Goal: Task Accomplishment & Management: Manage account settings

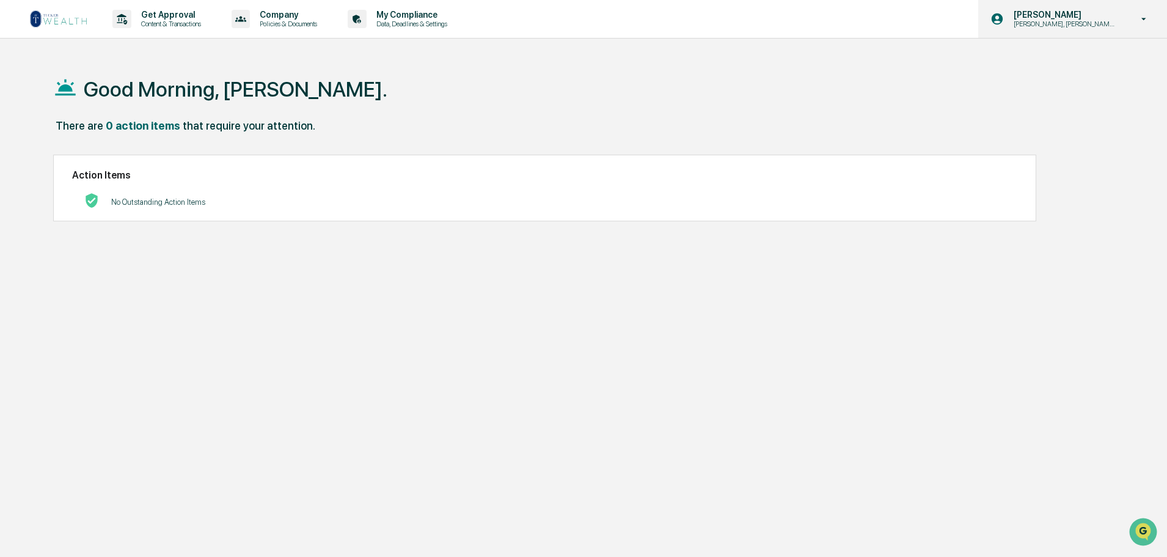
click at [1096, 29] on div "[PERSON_NAME] [PERSON_NAME], [PERSON_NAME], [PERSON_NAME] Onboard" at bounding box center [1072, 19] width 189 height 38
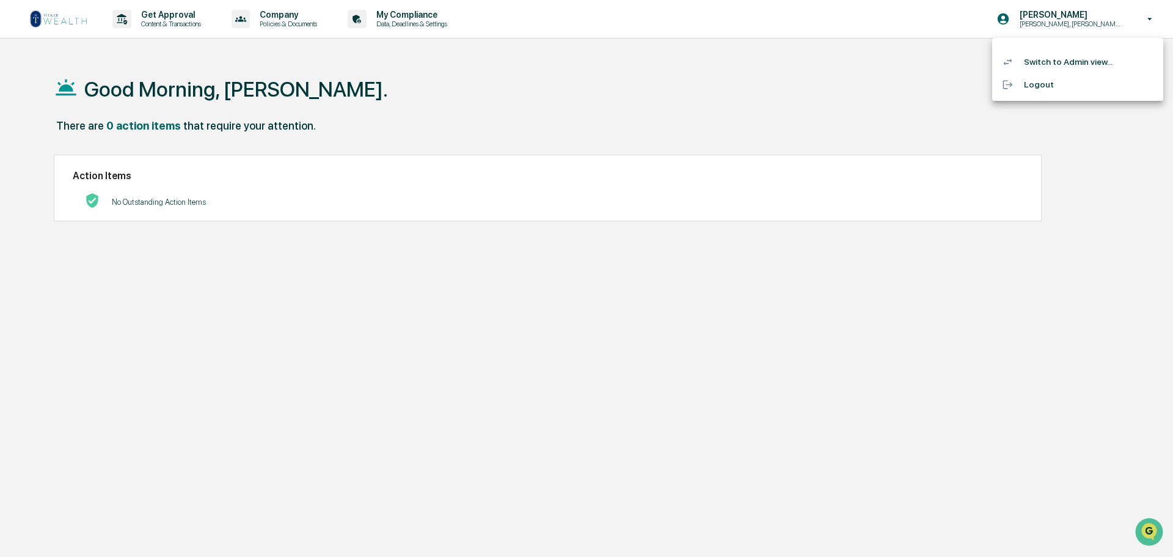
click at [1052, 65] on li "Switch to Admin view..." at bounding box center [1077, 62] width 171 height 23
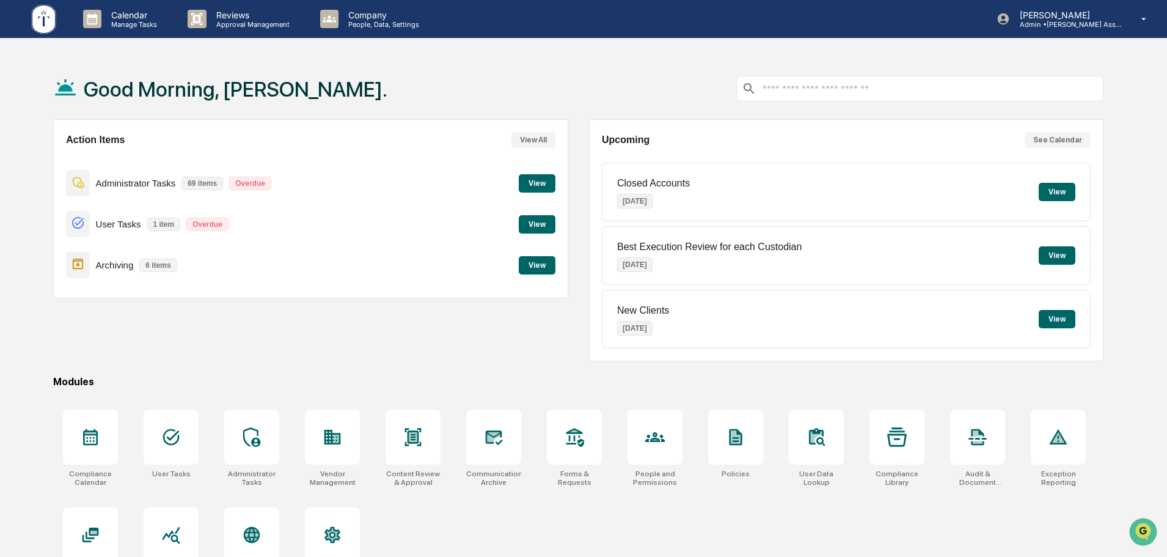
click at [554, 219] on button "View" at bounding box center [537, 224] width 37 height 18
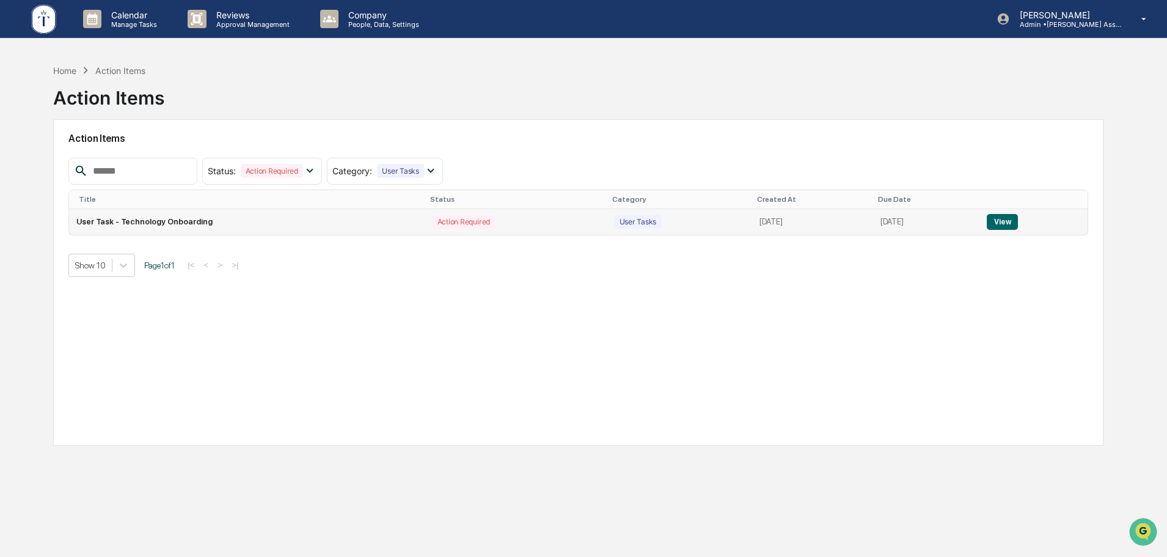
click at [1015, 223] on button "View" at bounding box center [1002, 222] width 31 height 16
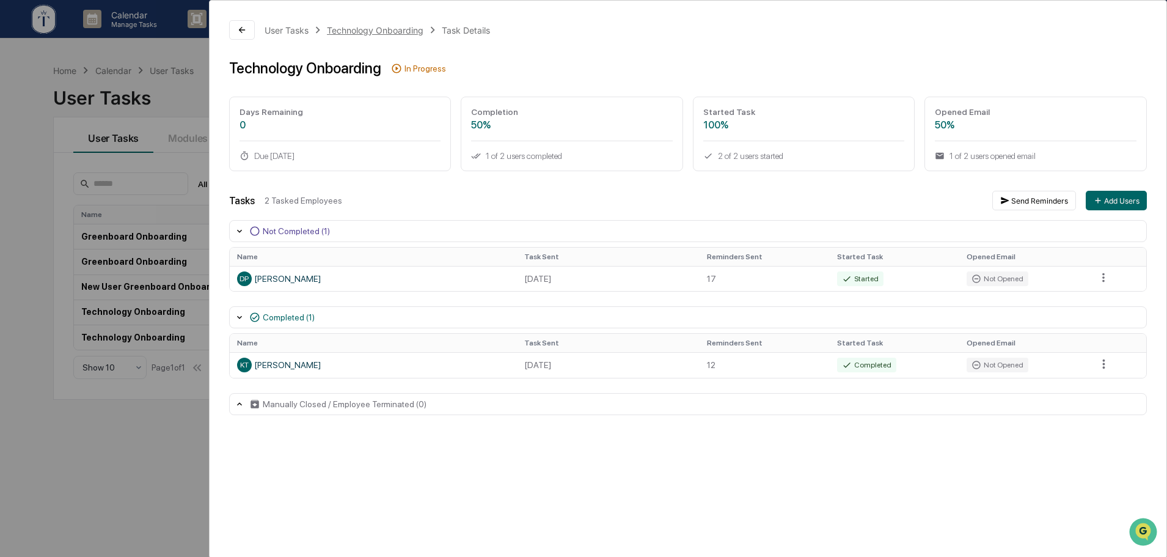
click at [376, 31] on div "Technology Onboarding" at bounding box center [375, 30] width 97 height 10
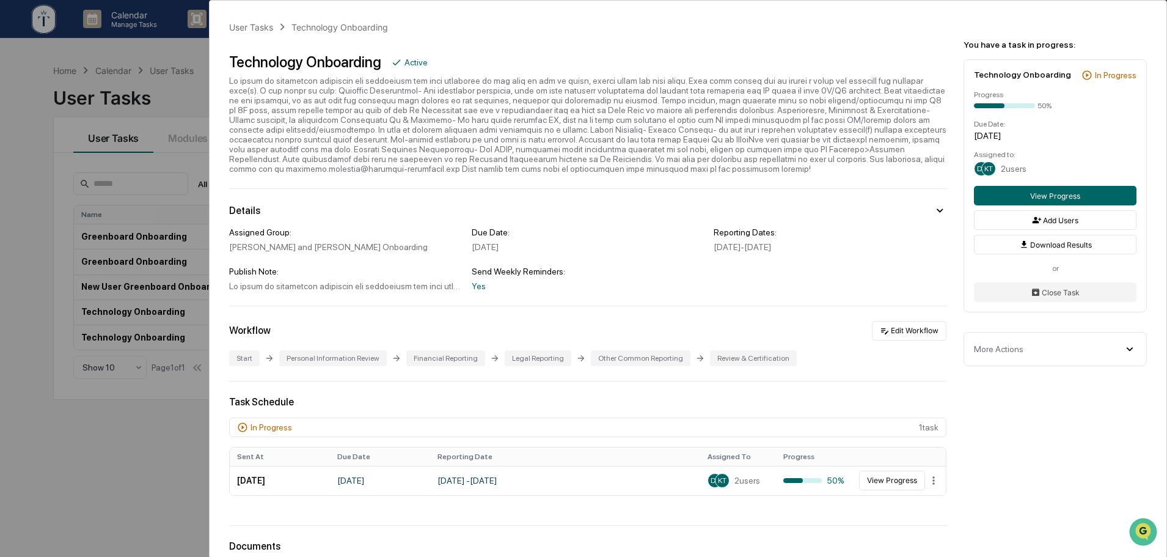
click at [134, 475] on div "User Tasks Technology Onboarding Technology Onboarding Active Details Assigned …" at bounding box center [583, 278] width 1167 height 557
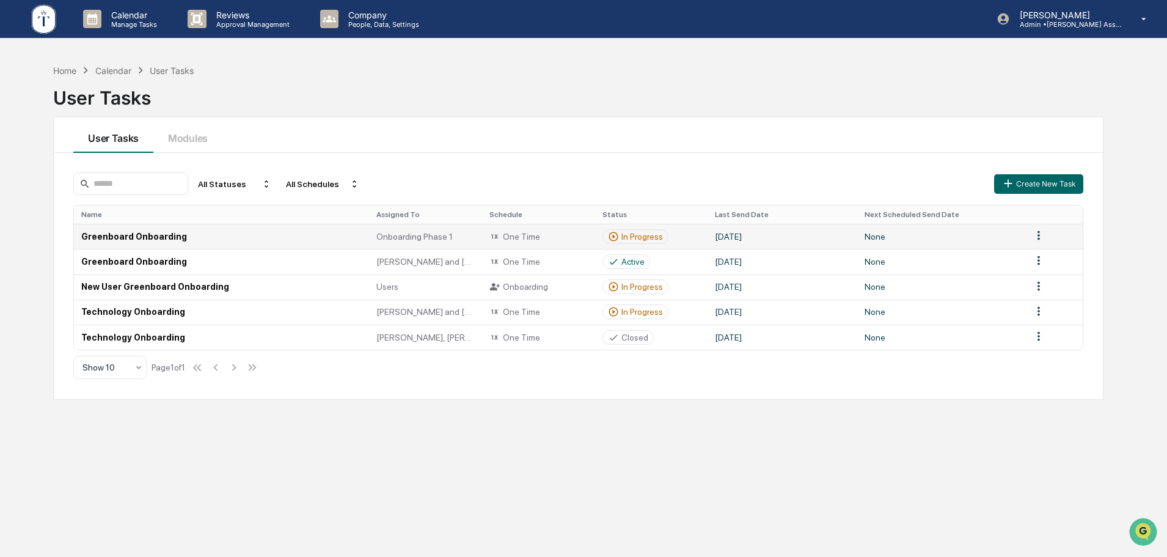
click at [577, 233] on div "One Time" at bounding box center [538, 236] width 98 height 11
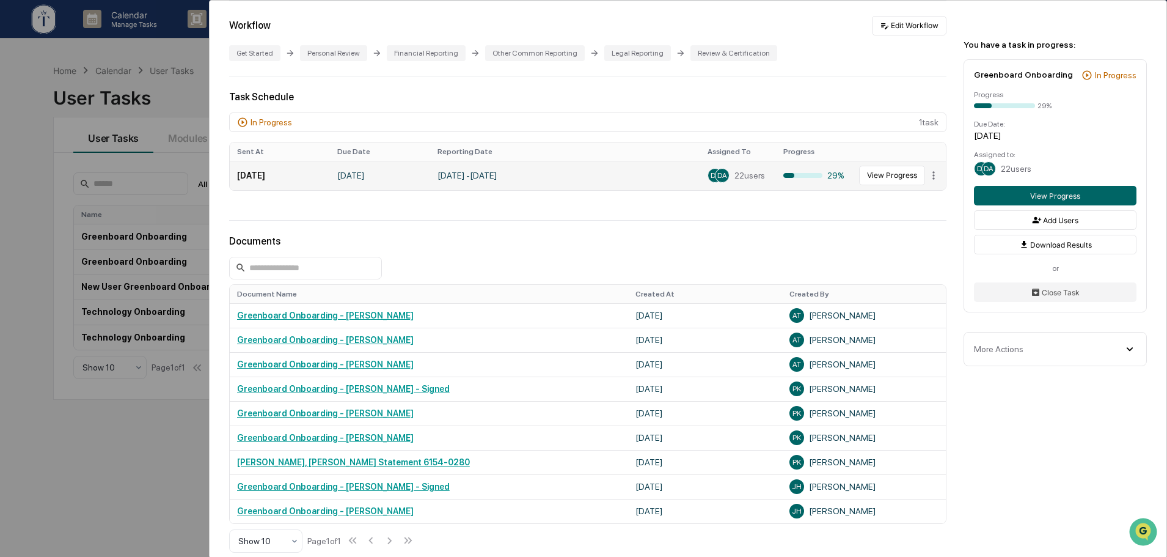
scroll to position [79, 0]
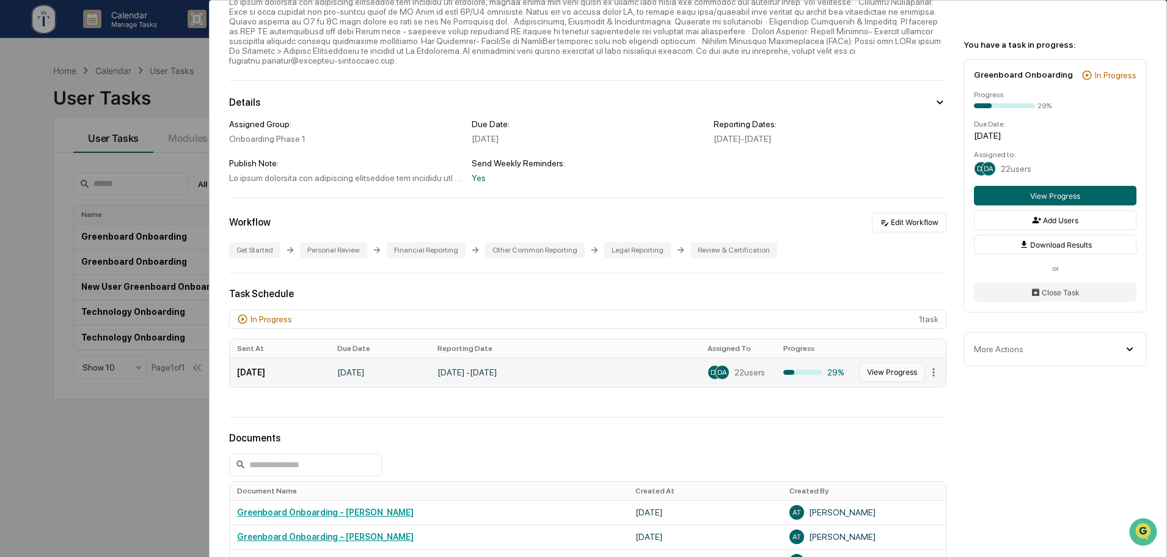
click at [883, 362] on button "View Progress" at bounding box center [892, 372] width 66 height 20
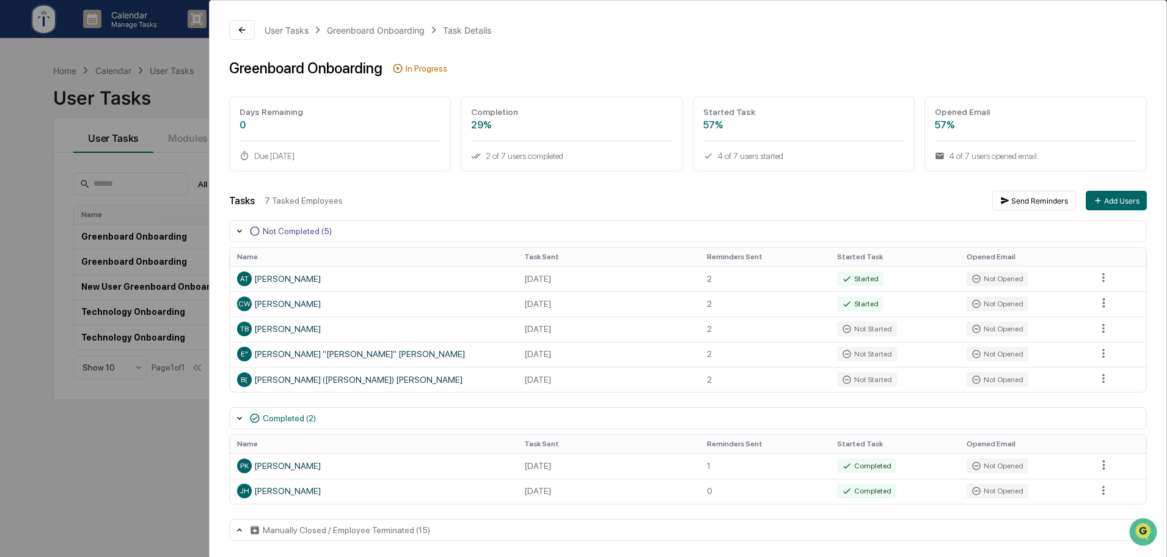
click at [102, 432] on div "User Tasks Greenboard Onboarding Task Details Greenboard Onboarding In Progress…" at bounding box center [583, 278] width 1167 height 557
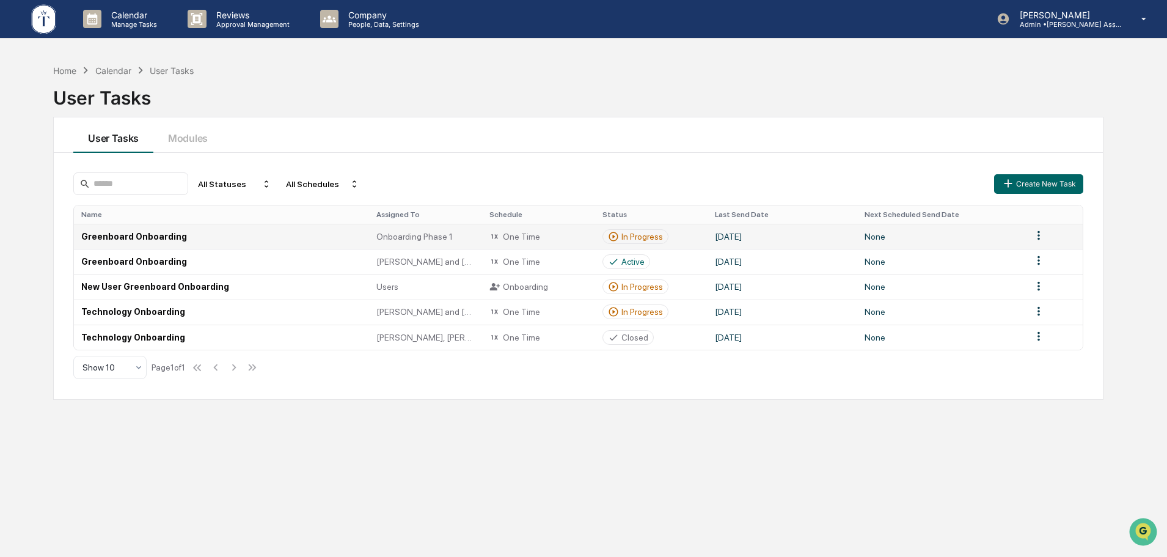
click at [1039, 235] on html "Calendar Manage Tasks Reviews Approval Management Company People, Data, Setting…" at bounding box center [583, 278] width 1167 height 557
click at [1039, 235] on html "Calendar Manage Tasks Reviews Approval Management Company People, Data, Setting…" at bounding box center [586, 278] width 1173 height 557
click at [647, 233] on div "In Progress" at bounding box center [642, 237] width 42 height 10
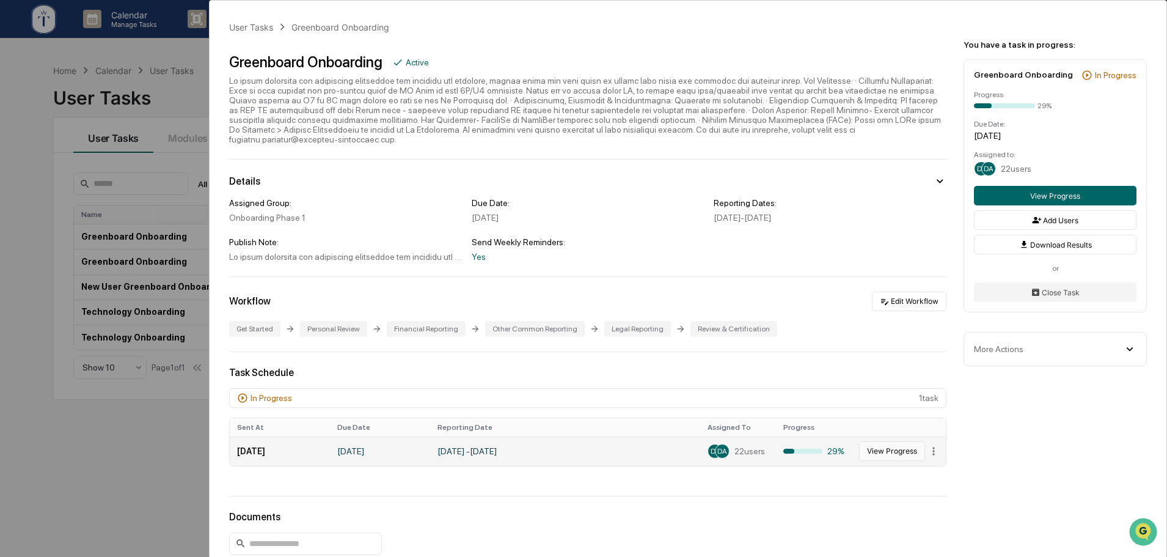
click at [892, 443] on button "View Progress" at bounding box center [892, 451] width 66 height 20
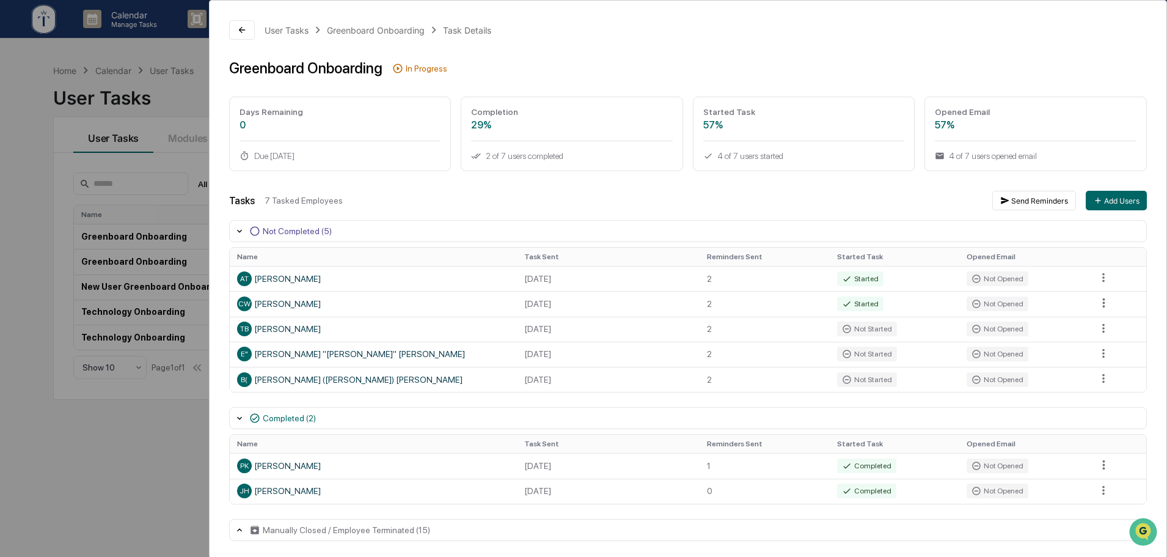
click at [92, 464] on div "User Tasks Greenboard Onboarding Task Details Greenboard Onboarding In Progress…" at bounding box center [583, 278] width 1167 height 557
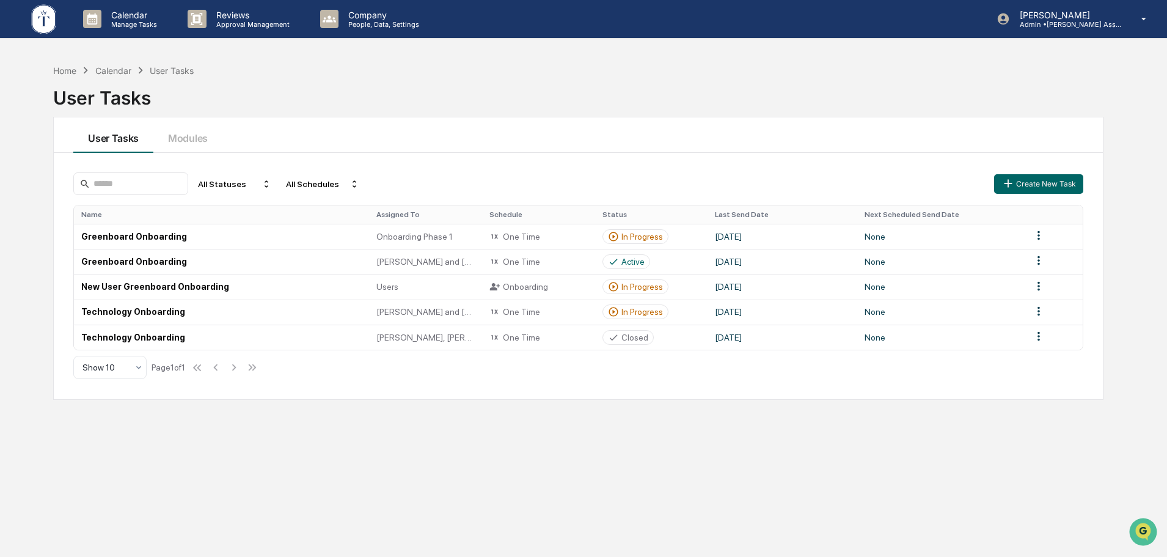
click at [615, 489] on div "Home Calendar User Tasks User Tasks User Tasks Modules All Statuses All Schedul…" at bounding box center [578, 336] width 1087 height 557
click at [636, 287] on div "In Progress" at bounding box center [642, 287] width 42 height 10
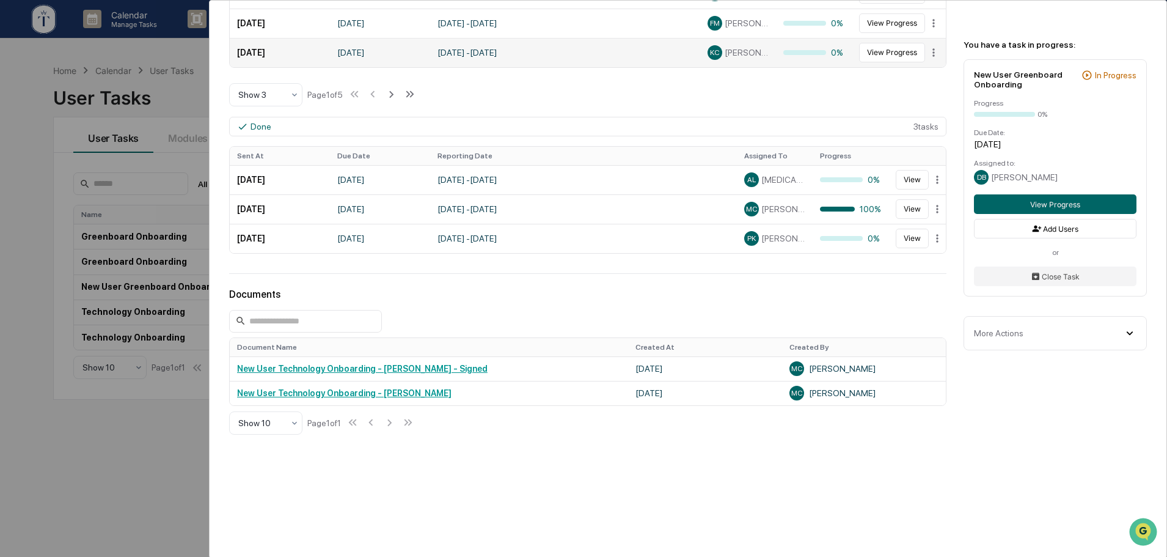
scroll to position [375, 0]
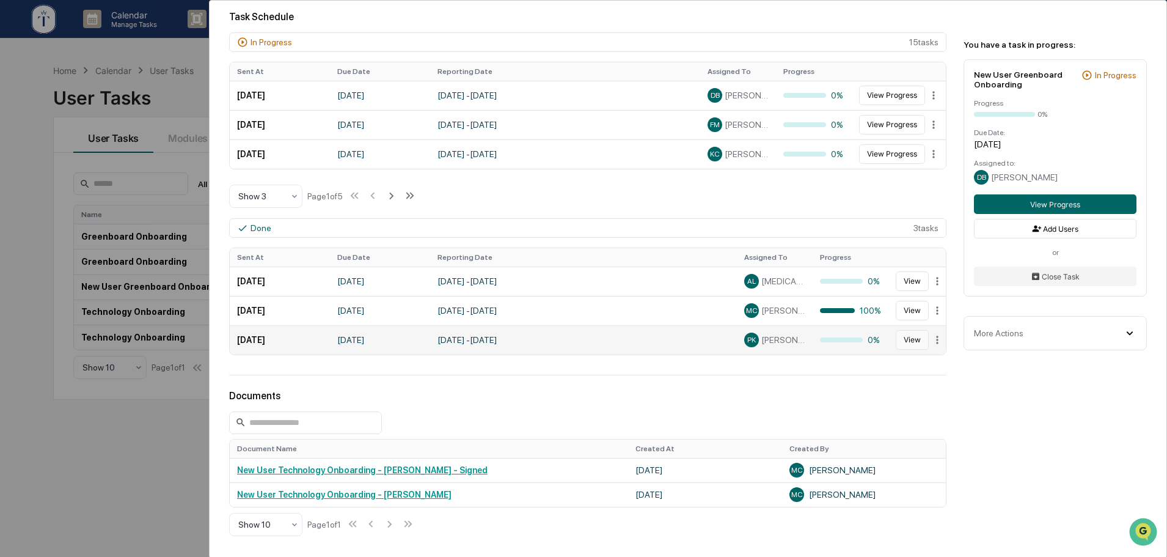
click at [917, 343] on button "View" at bounding box center [912, 340] width 33 height 20
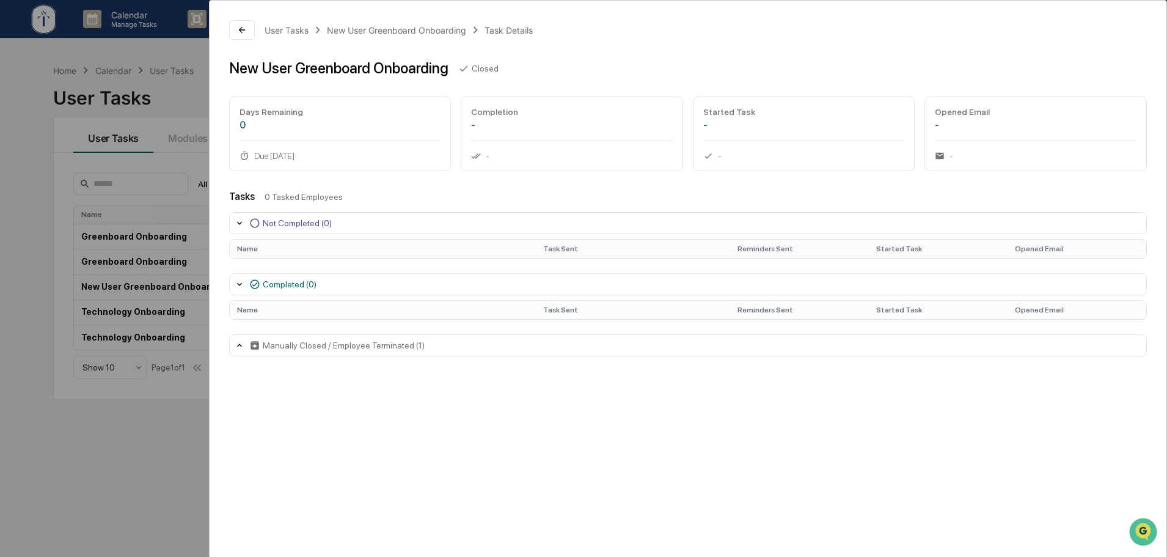
click at [486, 350] on div "Manually Closed / Employee Terminated (1)" at bounding box center [688, 345] width 918 height 22
click at [156, 414] on div "User Tasks New User Greenboard Onboarding Task Details New User Greenboard Onbo…" at bounding box center [583, 278] width 1167 height 557
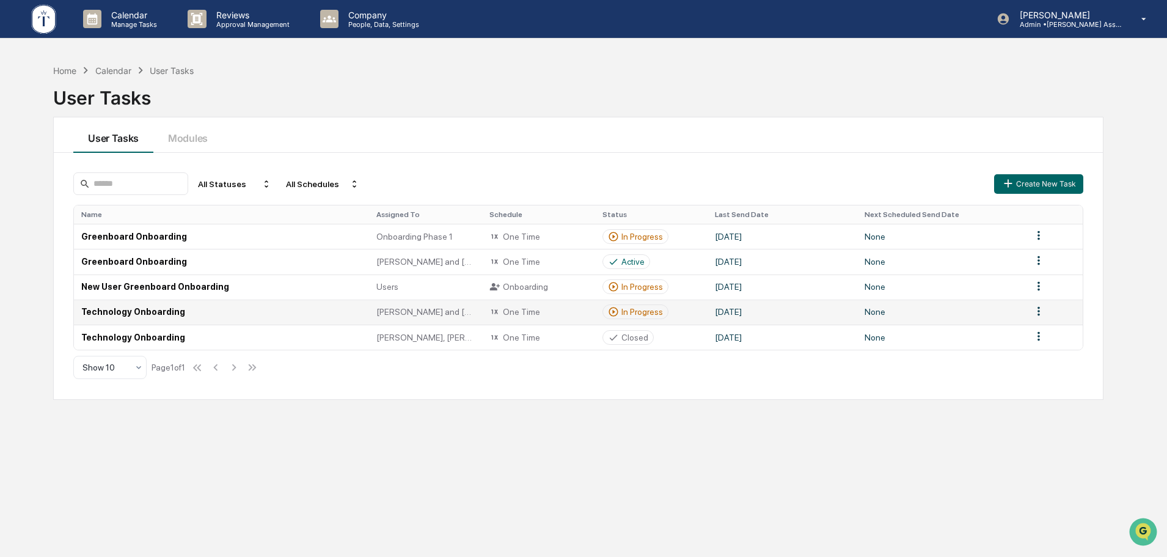
click at [637, 316] on div "In Progress" at bounding box center [642, 312] width 42 height 10
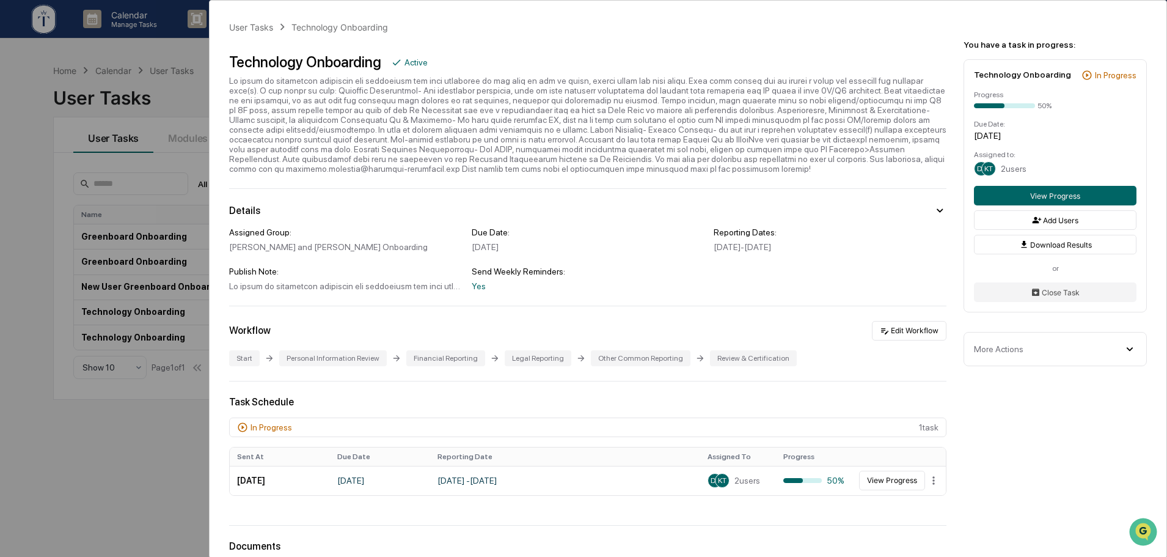
scroll to position [228, 0]
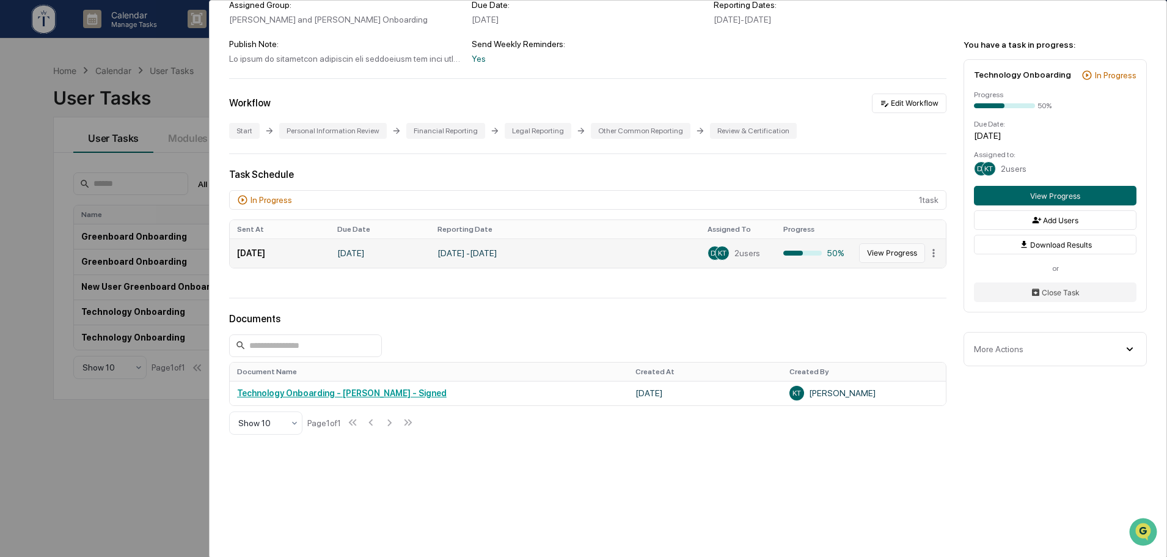
click at [874, 247] on button "View Progress" at bounding box center [892, 253] width 66 height 20
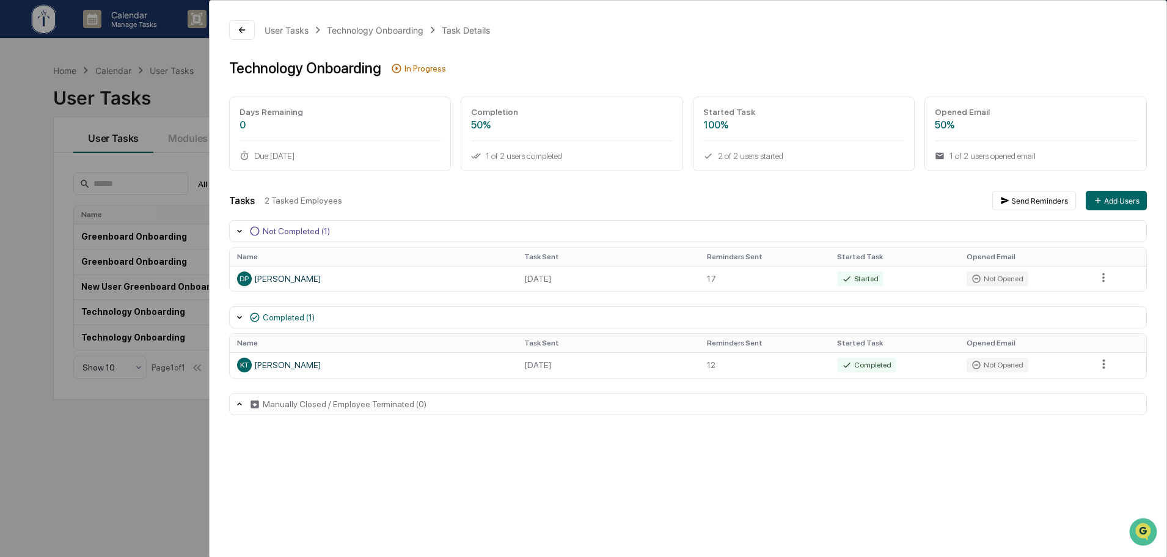
click at [152, 500] on div "User Tasks Technology Onboarding Task Details Technology Onboarding In Progress…" at bounding box center [583, 278] width 1167 height 557
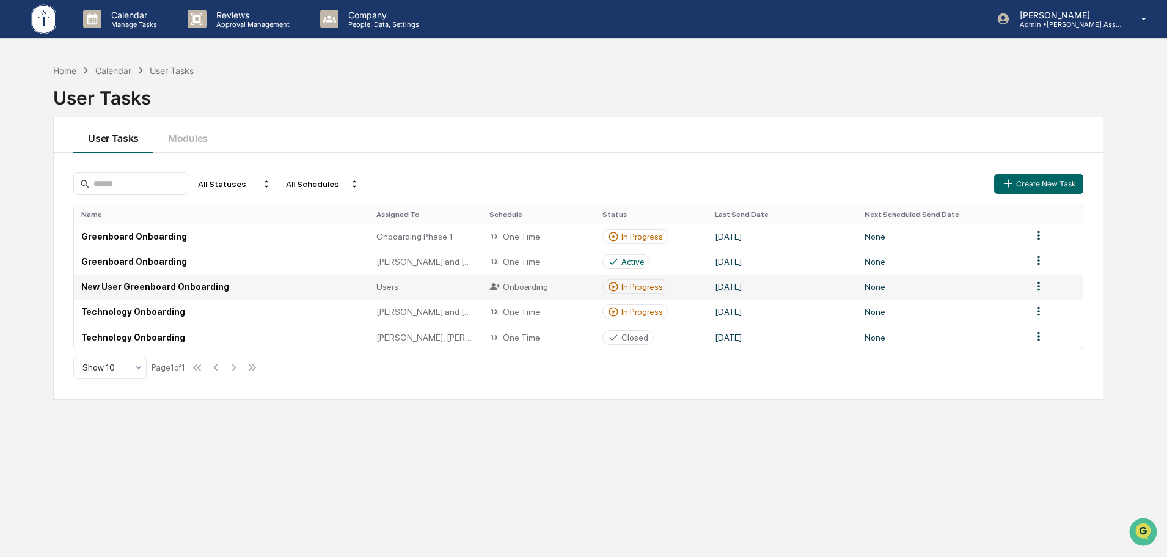
click at [639, 289] on div "In Progress" at bounding box center [642, 287] width 42 height 10
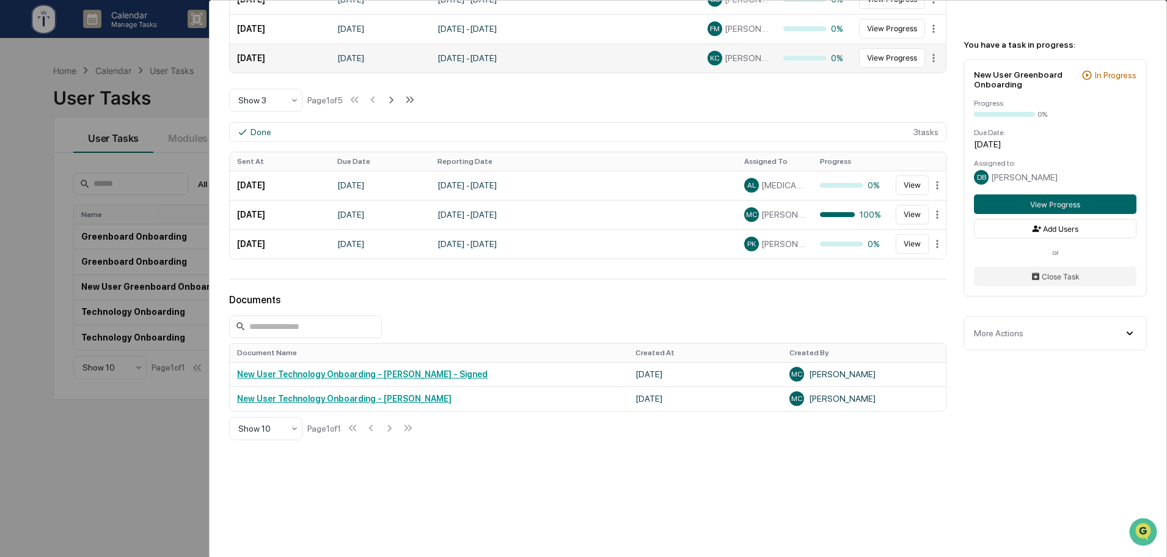
scroll to position [477, 0]
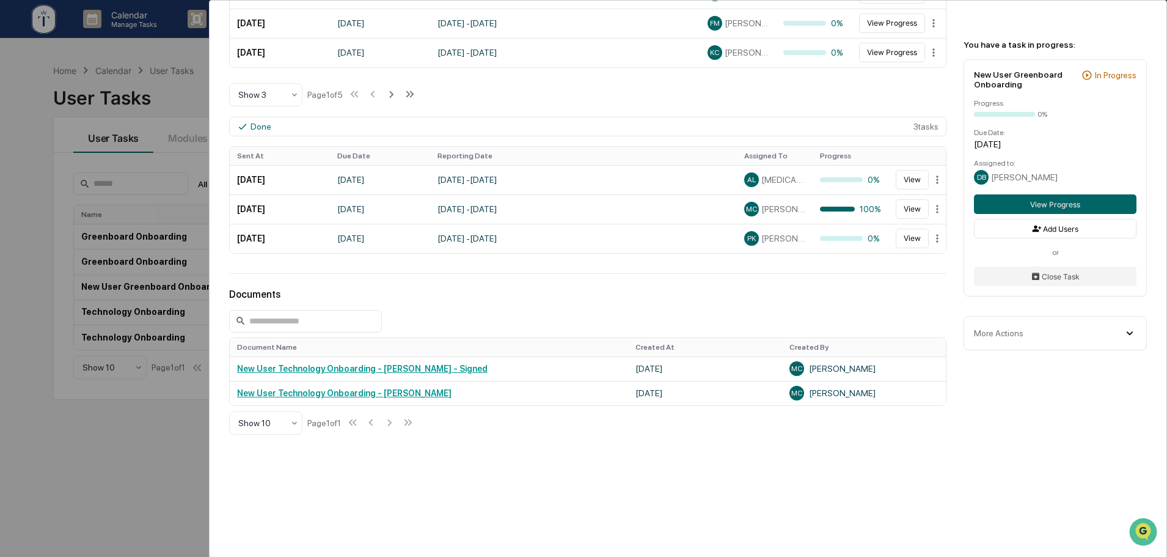
click at [108, 449] on div "User Tasks New User Greenboard Onboarding New User Greenboard Onboarding Active…" at bounding box center [583, 278] width 1167 height 557
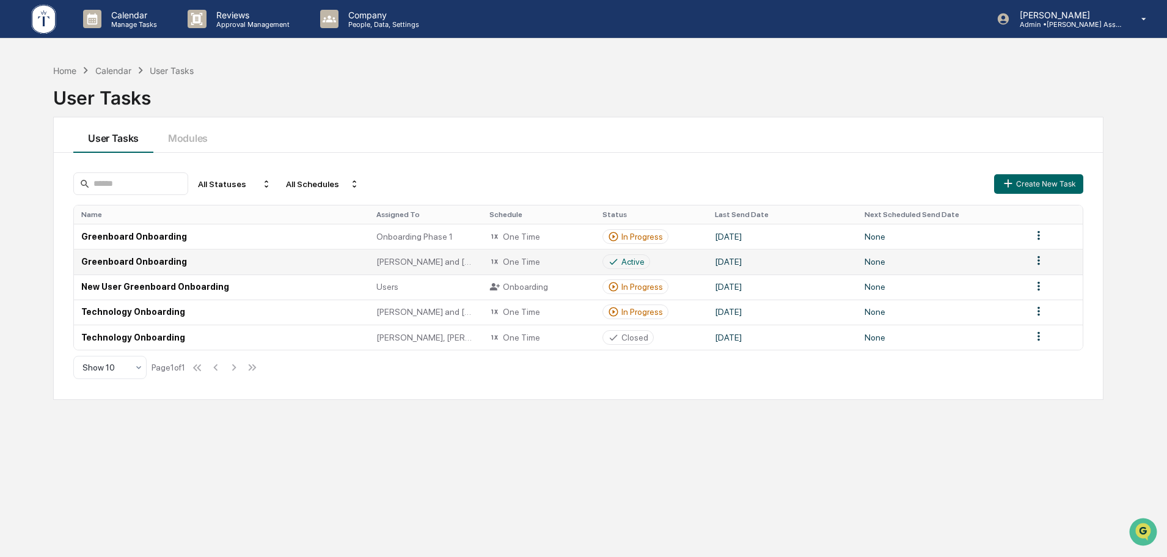
click at [630, 266] on div "Active" at bounding box center [632, 262] width 23 height 10
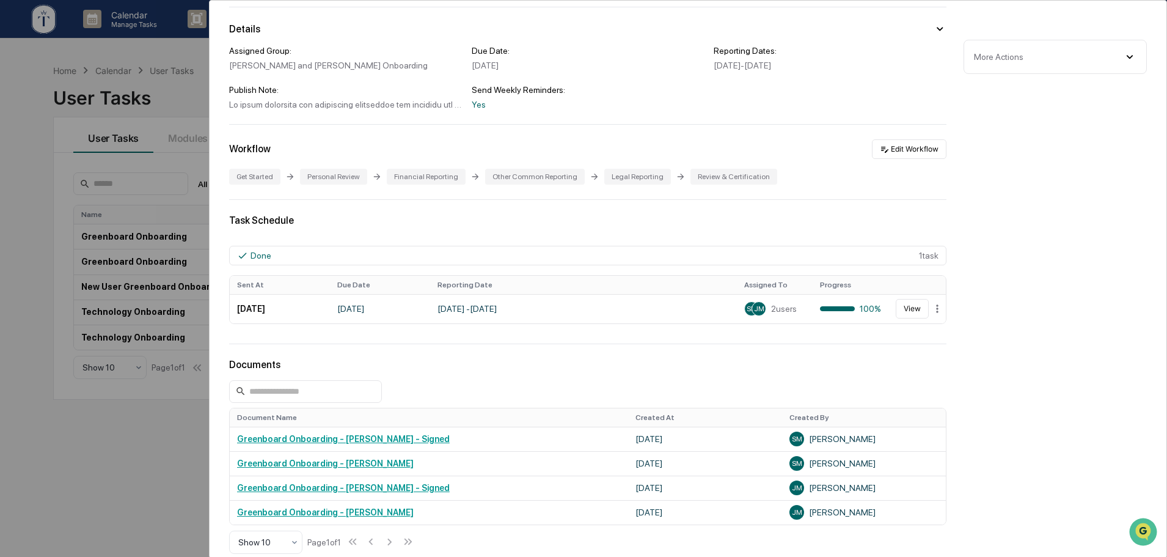
scroll to position [59, 0]
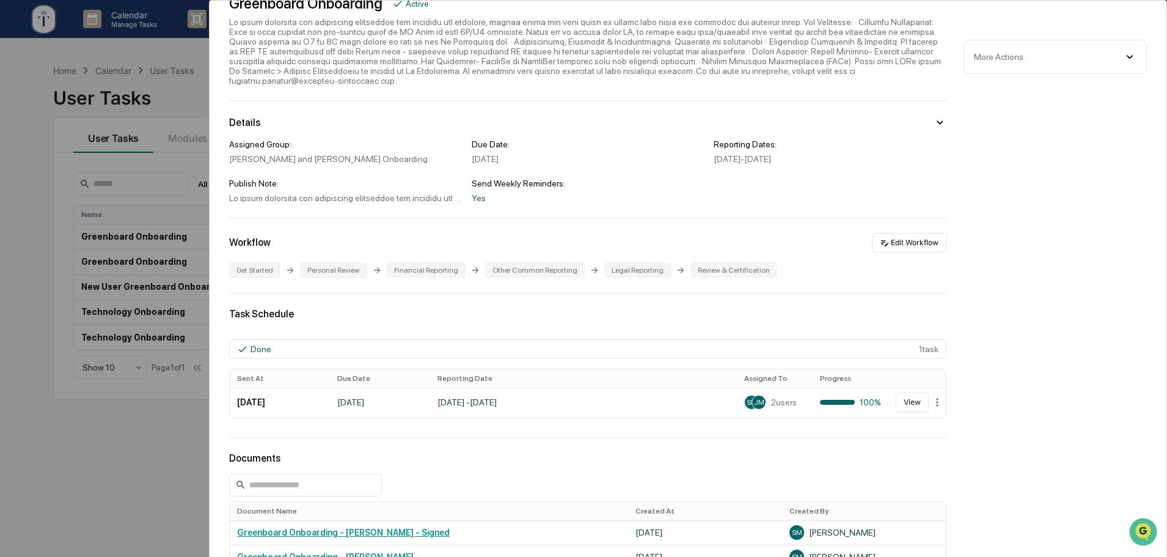
click at [38, 318] on div "User Tasks Greenboard Onboarding Greenboard Onboarding Active Details Assigned …" at bounding box center [583, 278] width 1167 height 557
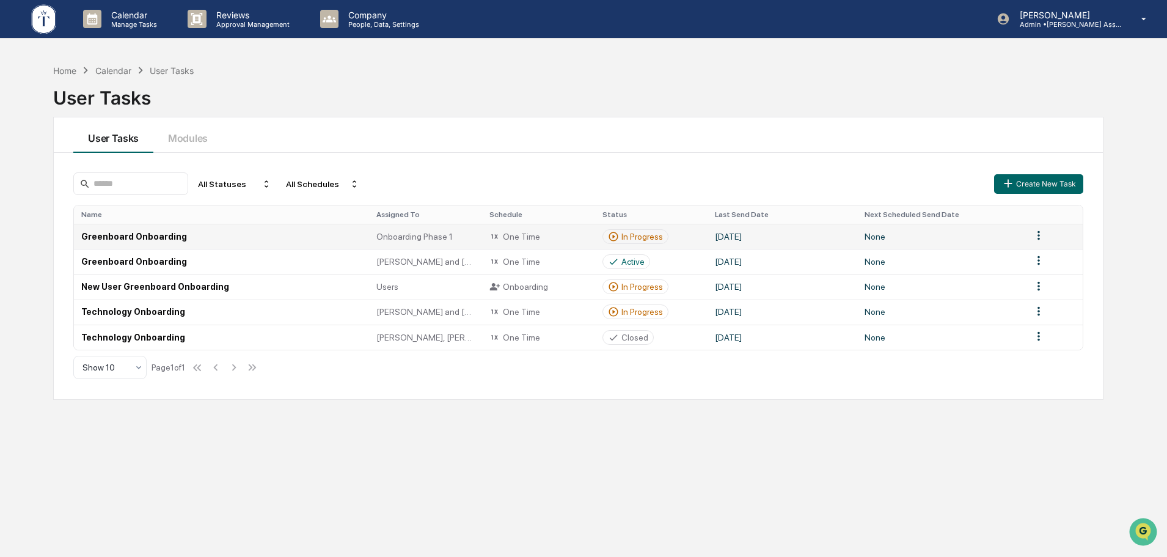
click at [643, 235] on div "In Progress" at bounding box center [642, 237] width 42 height 10
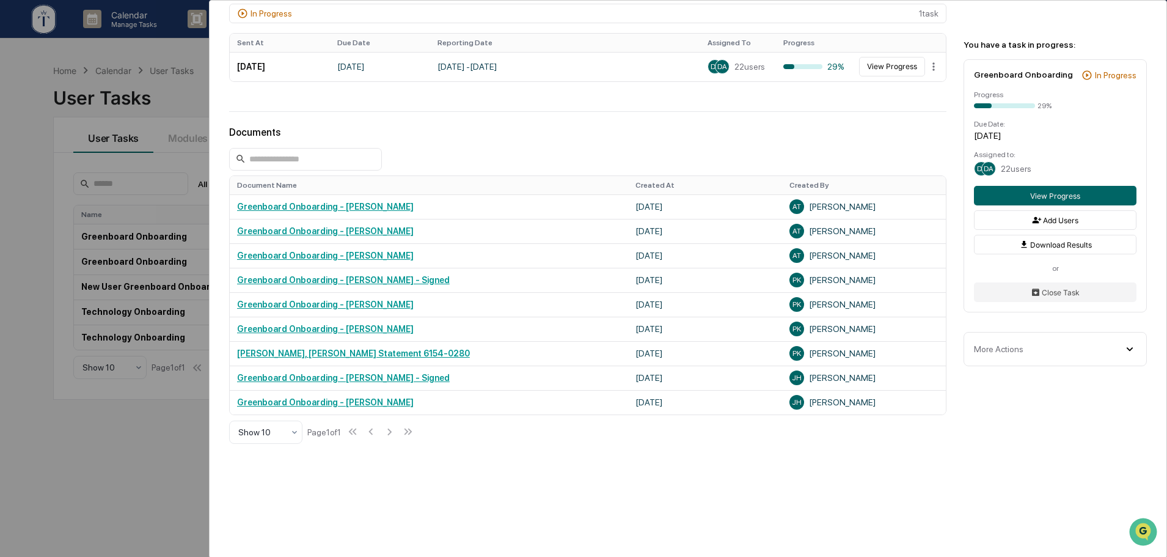
scroll to position [282, 0]
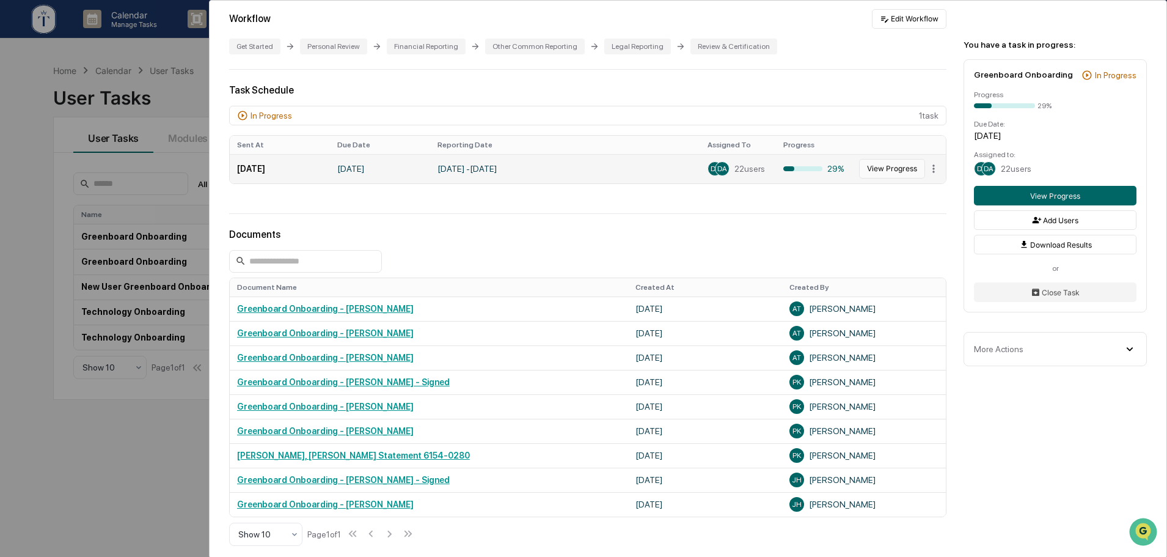
click at [885, 159] on button "View Progress" at bounding box center [892, 169] width 66 height 20
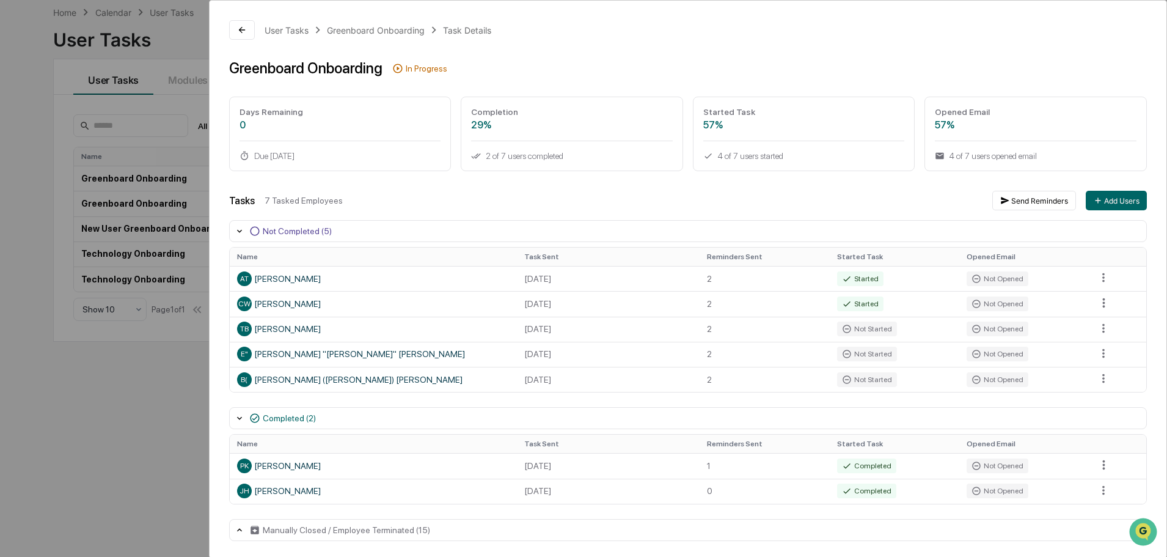
click at [439, 532] on div "Manually Closed / Employee Terminated (15)" at bounding box center [688, 530] width 918 height 22
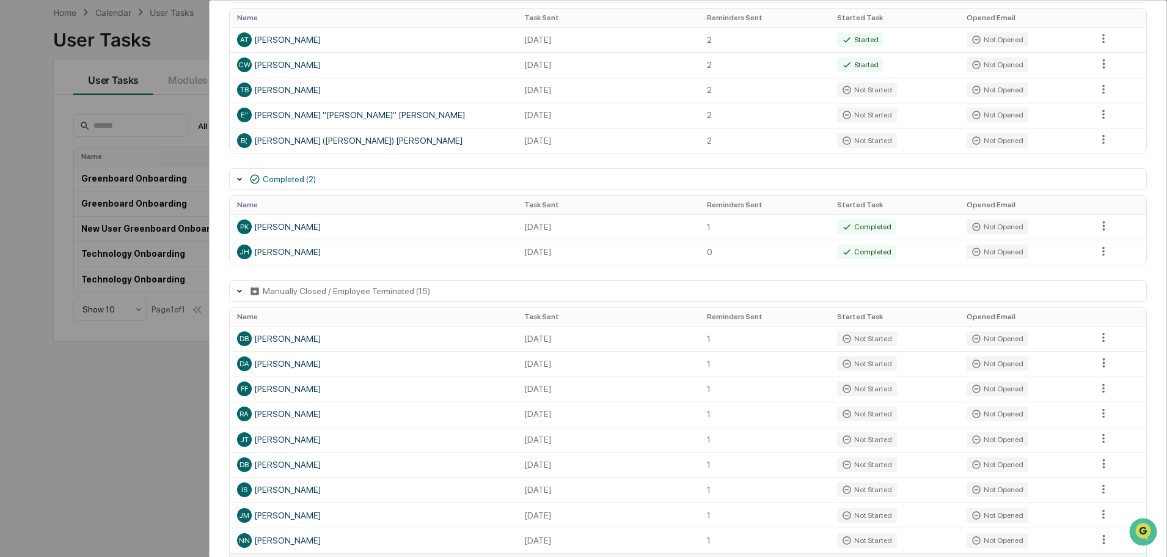
scroll to position [411, 0]
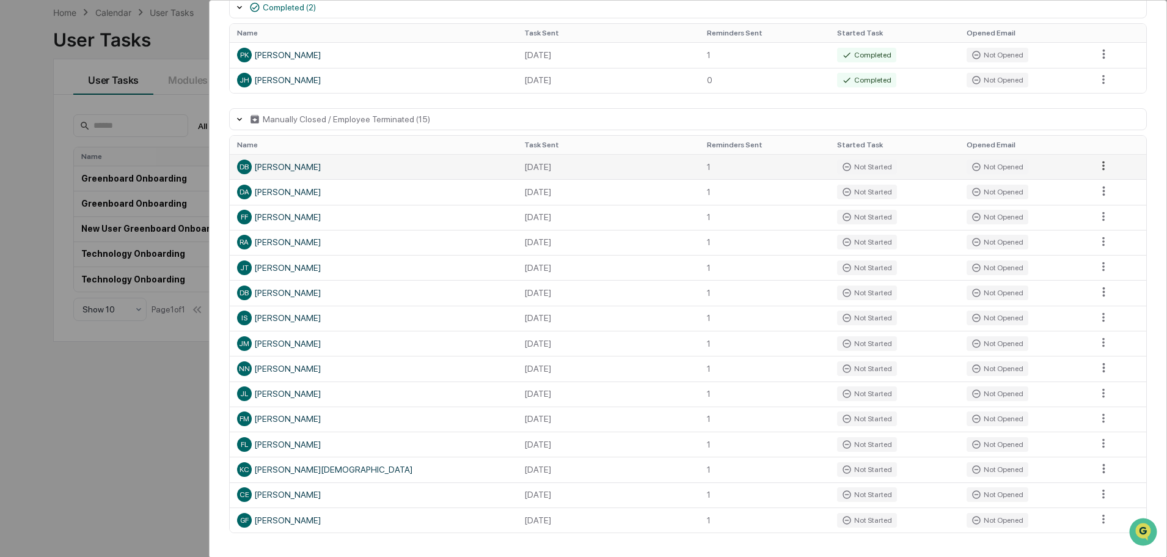
click at [1096, 169] on html "Calendar Manage Tasks Reviews Approval Management Company People, Data, Setting…" at bounding box center [583, 220] width 1167 height 557
click at [1152, 132] on html "Calendar Manage Tasks Reviews Approval Management Company People, Data, Setting…" at bounding box center [586, 220] width 1173 height 557
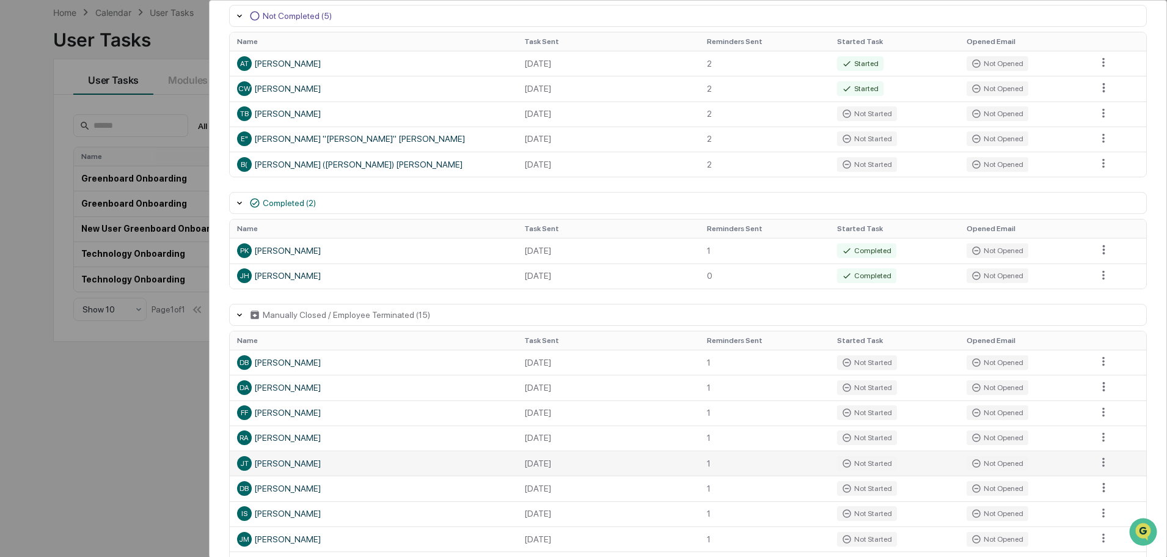
scroll to position [105, 0]
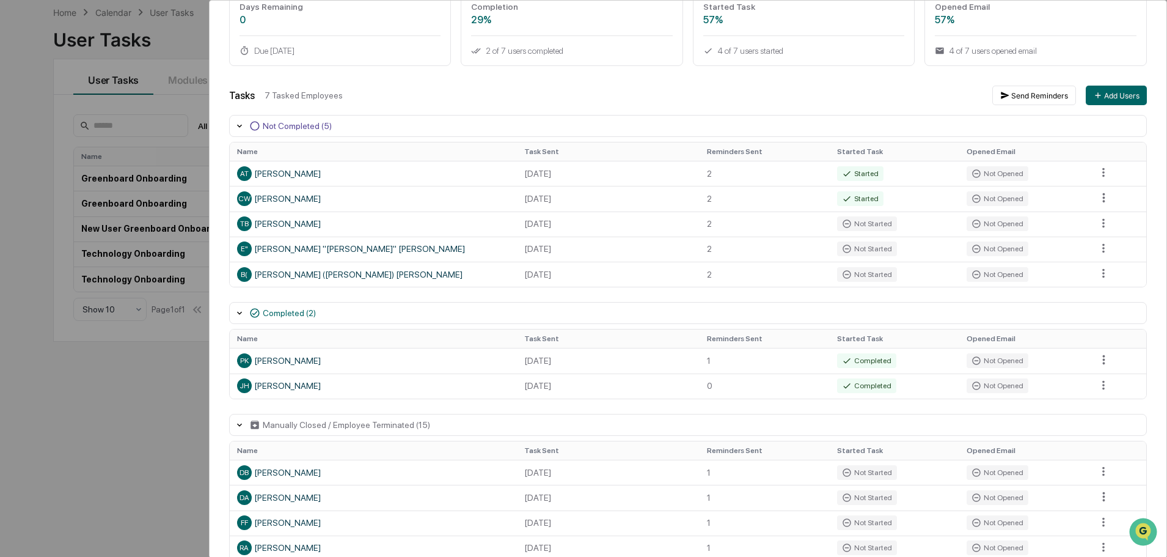
click at [576, 307] on div "Completed (2)" at bounding box center [688, 313] width 918 height 22
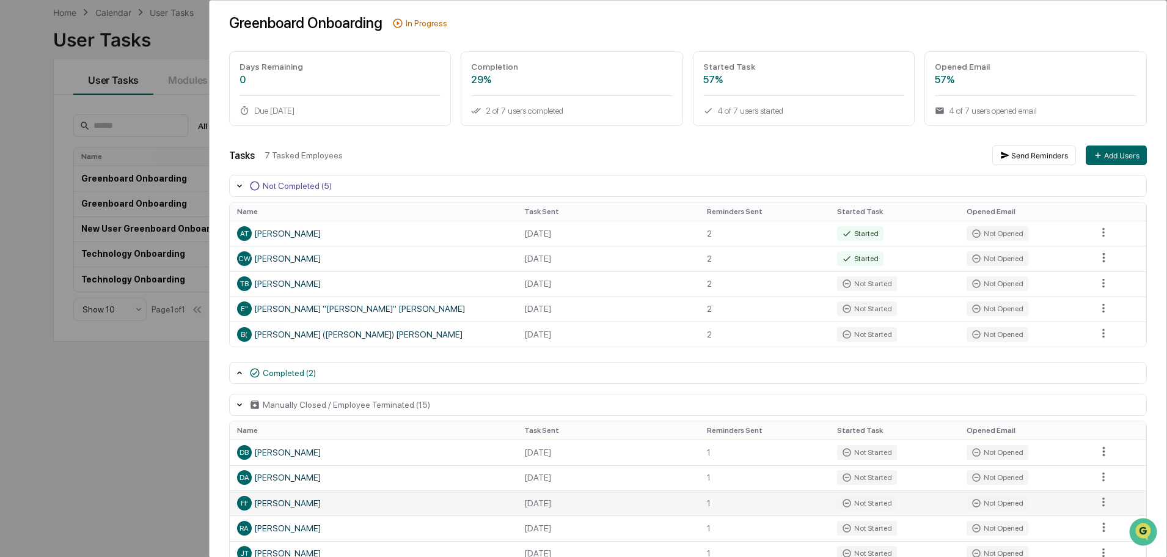
scroll to position [0, 0]
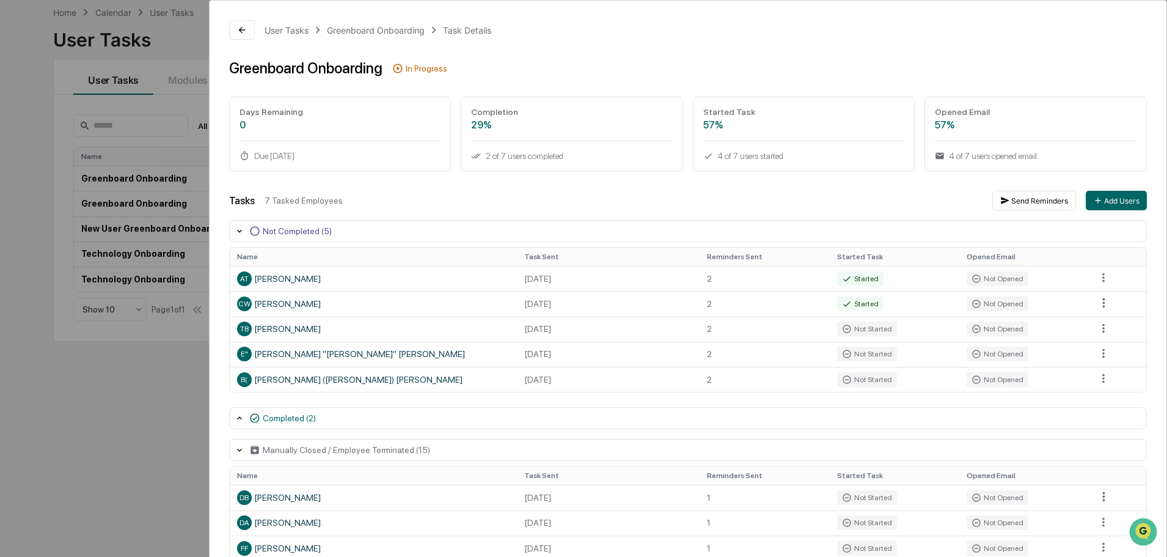
click at [100, 383] on div "User Tasks Greenboard Onboarding Task Details Greenboard Onboarding In Progress…" at bounding box center [583, 278] width 1167 height 557
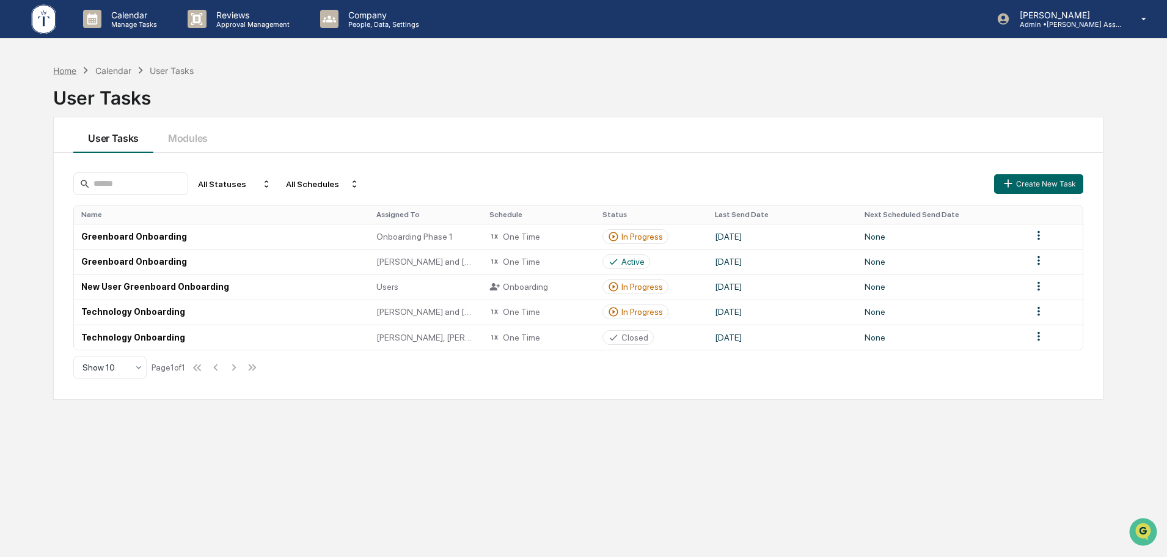
click at [65, 70] on div "Home" at bounding box center [64, 70] width 23 height 10
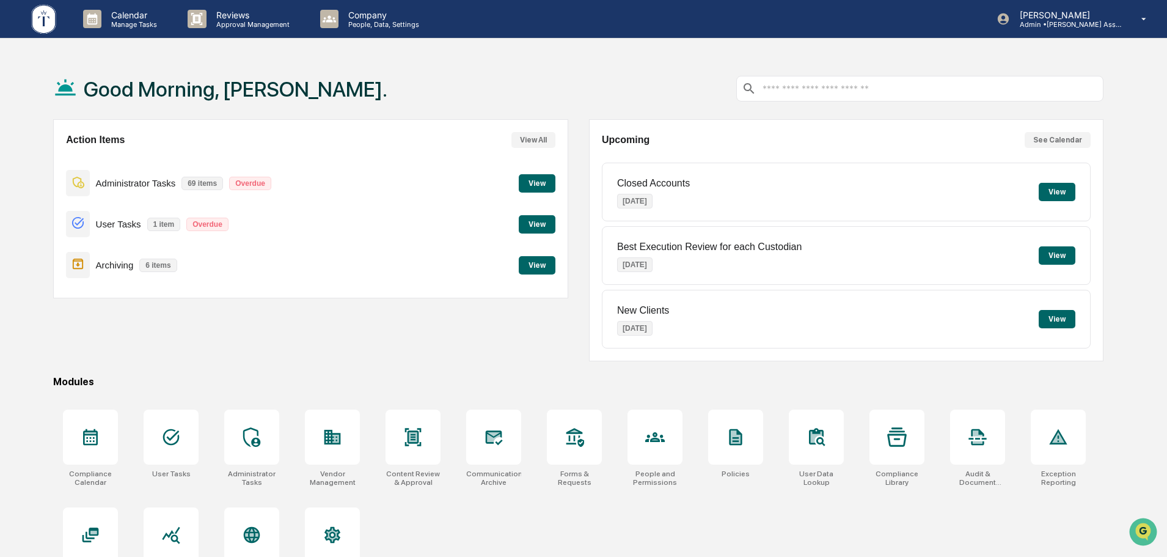
click at [541, 262] on button "View" at bounding box center [537, 265] width 37 height 18
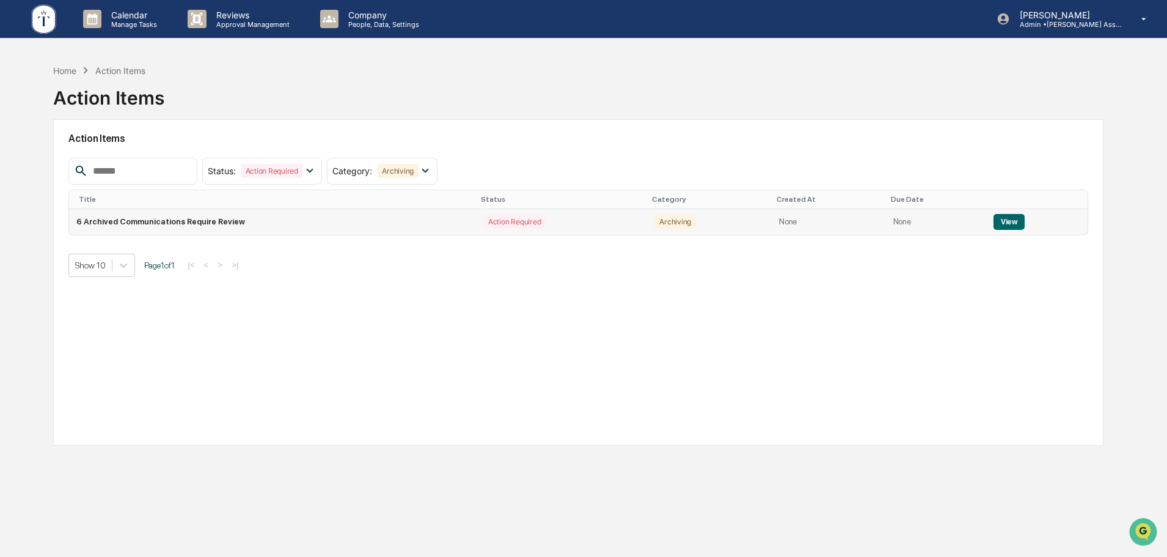
click at [1014, 219] on button "View" at bounding box center [1009, 222] width 31 height 16
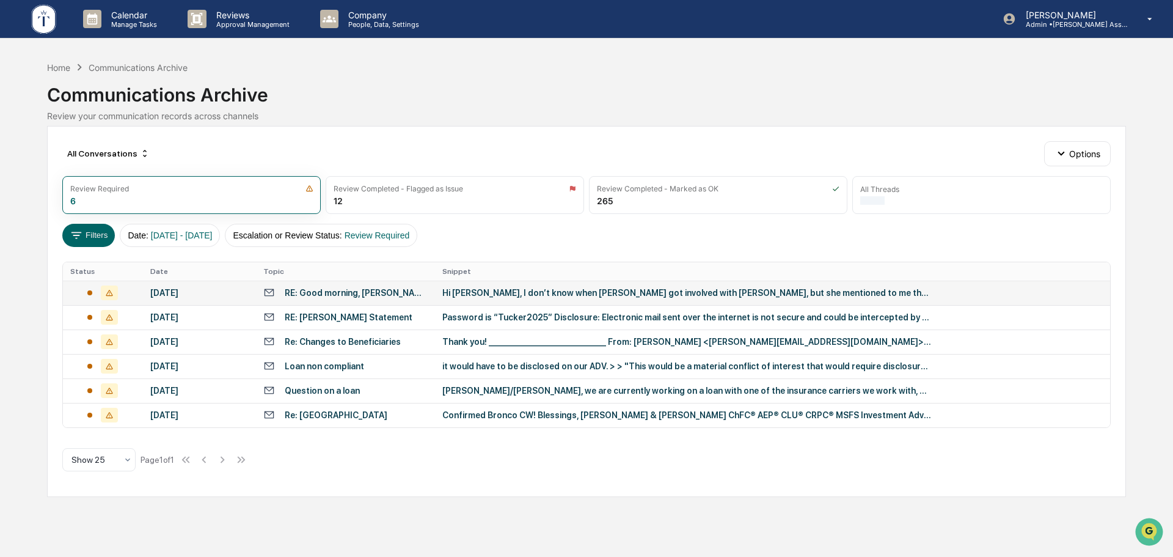
click at [607, 295] on div "Hi [PERSON_NAME], I don’t know when [PERSON_NAME] got involved with [PERSON_NAM…" at bounding box center [686, 293] width 489 height 10
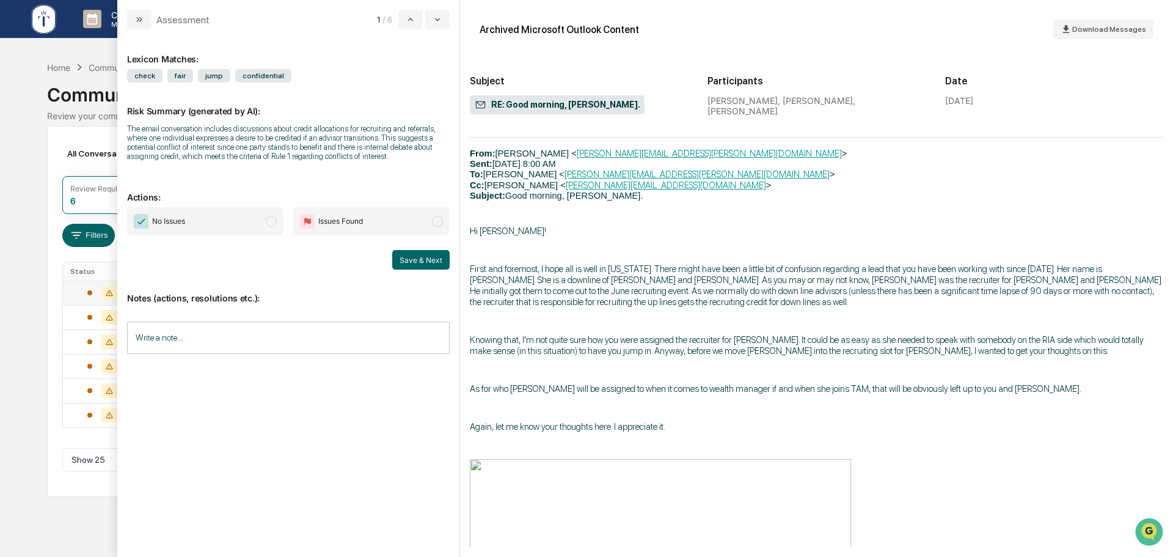
scroll to position [1536, 0]
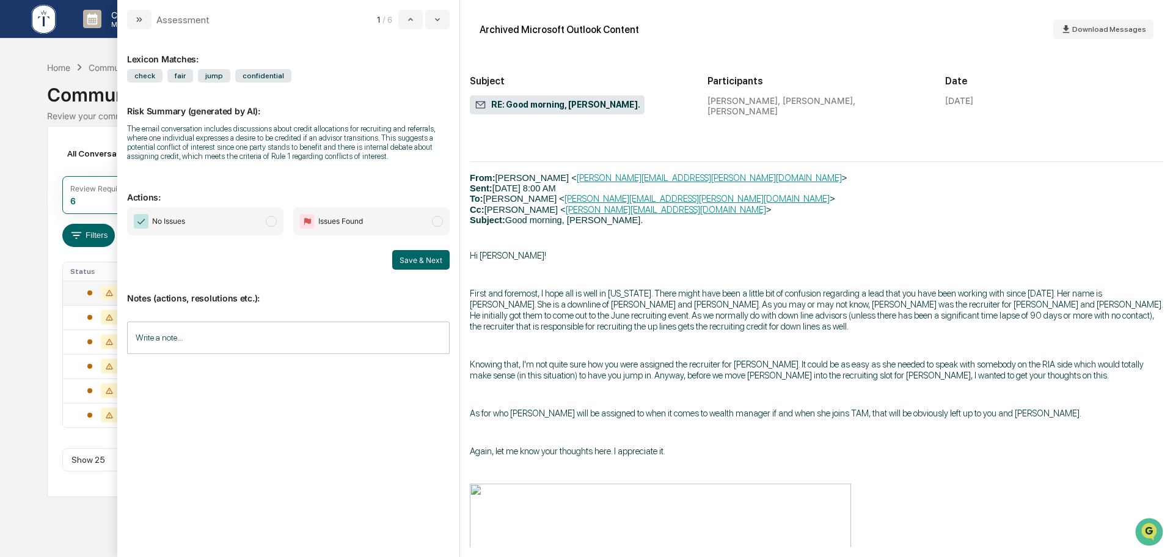
click at [262, 231] on span "No Issues" at bounding box center [205, 221] width 156 height 28
click at [245, 342] on input "Write a note..." at bounding box center [288, 337] width 323 height 32
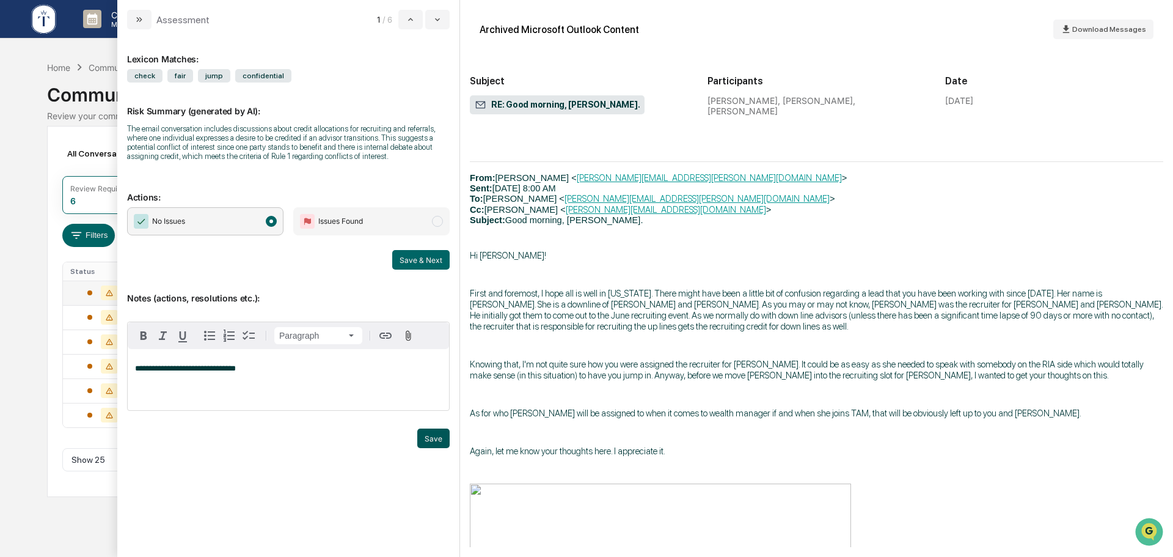
click at [433, 437] on button "Save" at bounding box center [433, 438] width 32 height 20
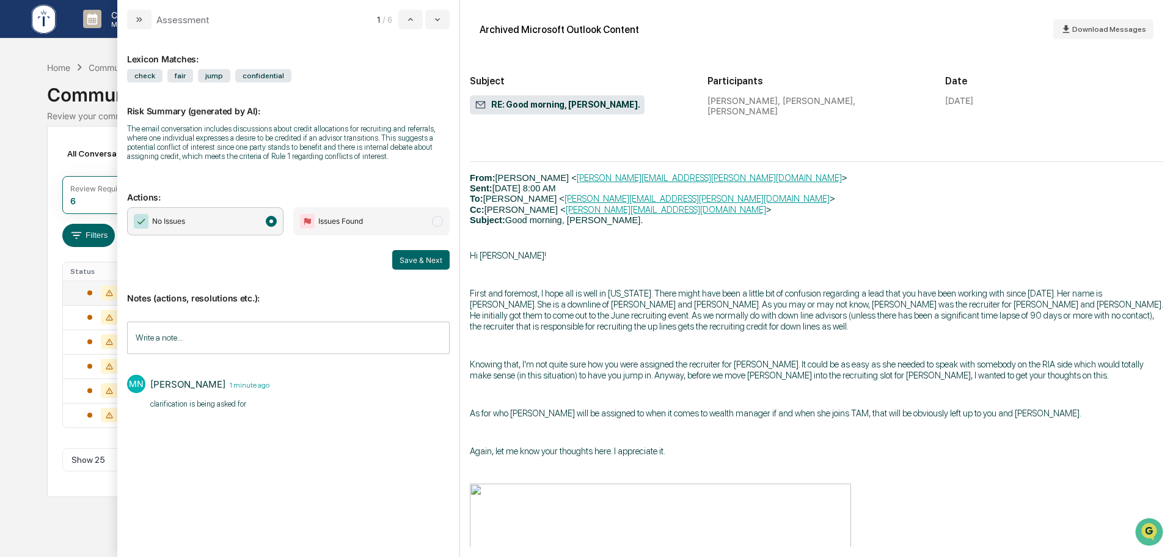
click at [419, 260] on button "Save & Next" at bounding box center [420, 260] width 57 height 20
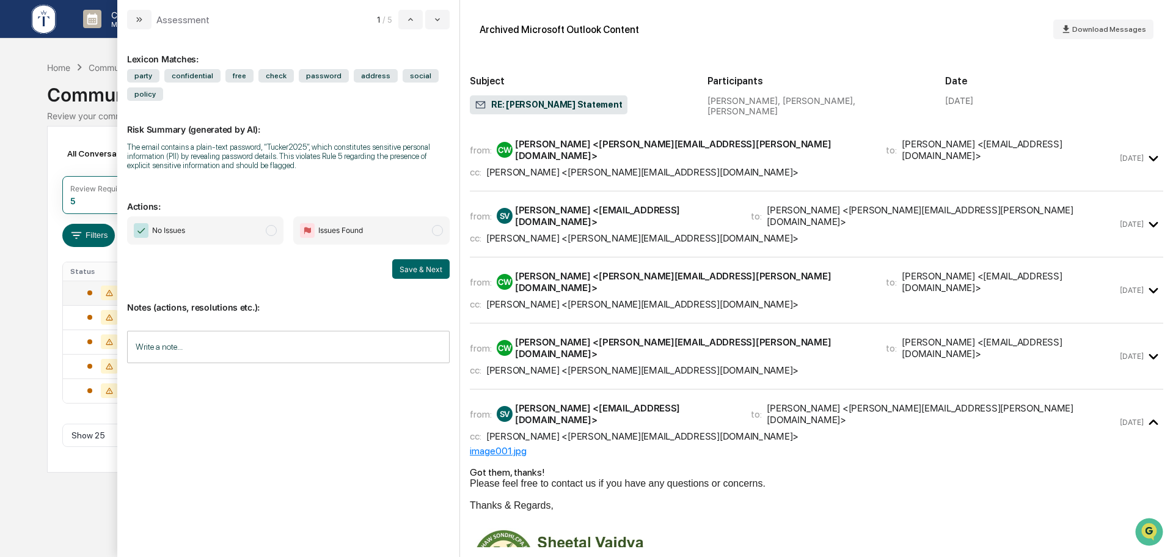
click at [221, 236] on span "No Issues" at bounding box center [205, 230] width 156 height 28
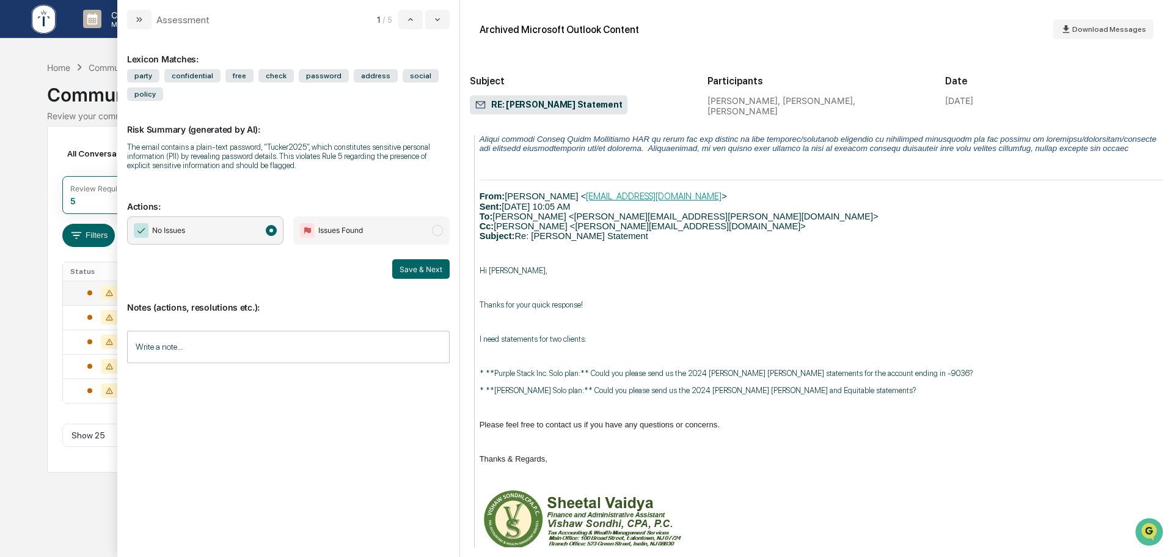
scroll to position [509, 0]
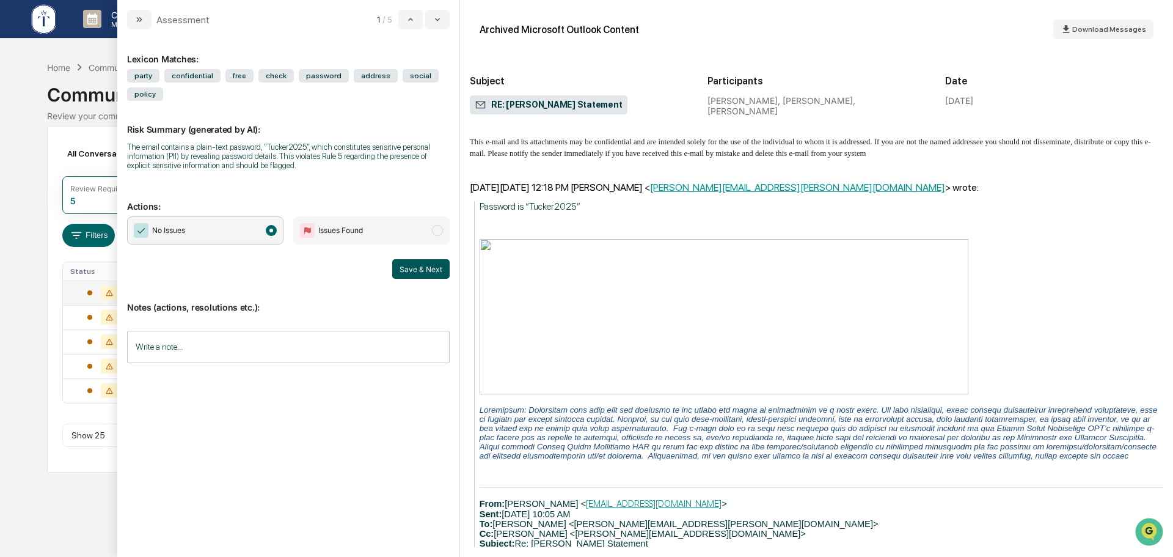
click at [409, 268] on button "Save & Next" at bounding box center [420, 269] width 57 height 20
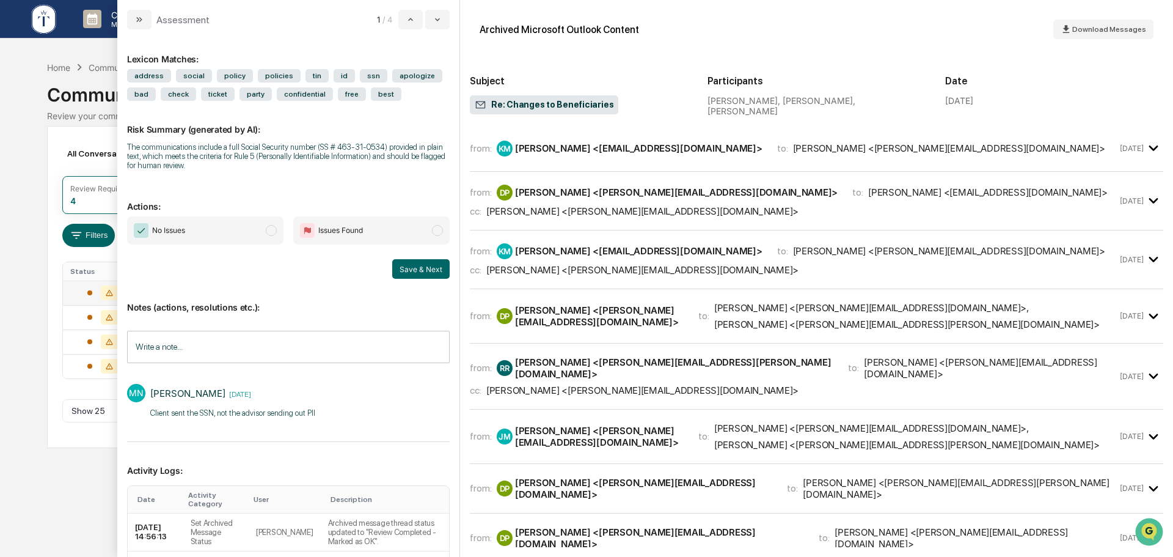
click at [225, 227] on span "No Issues" at bounding box center [205, 230] width 156 height 28
click at [405, 269] on button "Save & Next" at bounding box center [420, 269] width 57 height 20
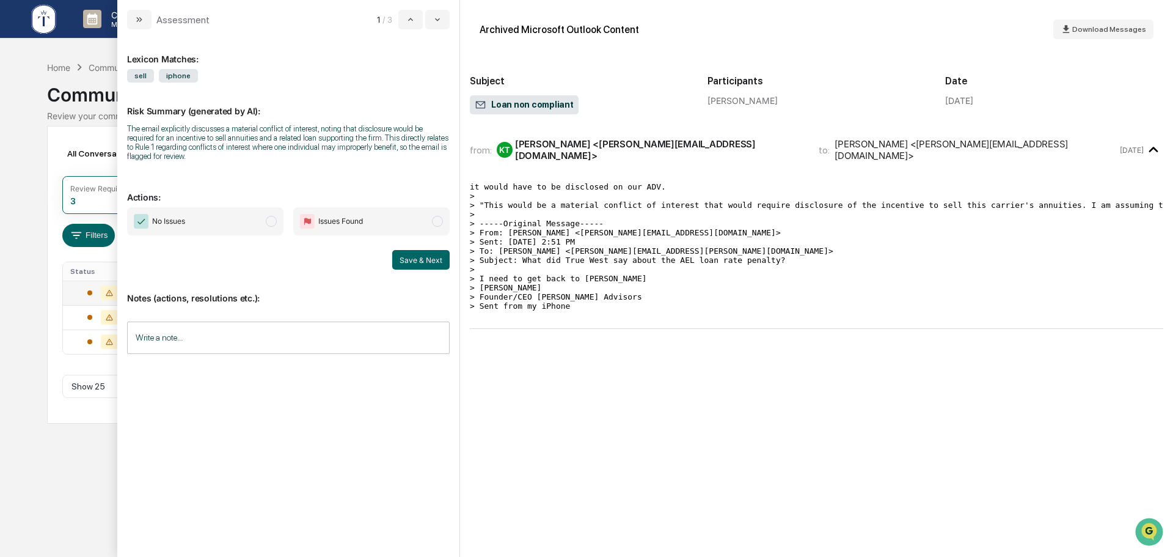
click at [771, 273] on pre "it would have to be disclosed on our ADV. > > "This would be a material conflic…" at bounding box center [817, 246] width 694 height 128
click at [230, 224] on span "No Issues" at bounding box center [205, 221] width 156 height 28
click at [254, 343] on input "Write a note..." at bounding box center [288, 337] width 323 height 32
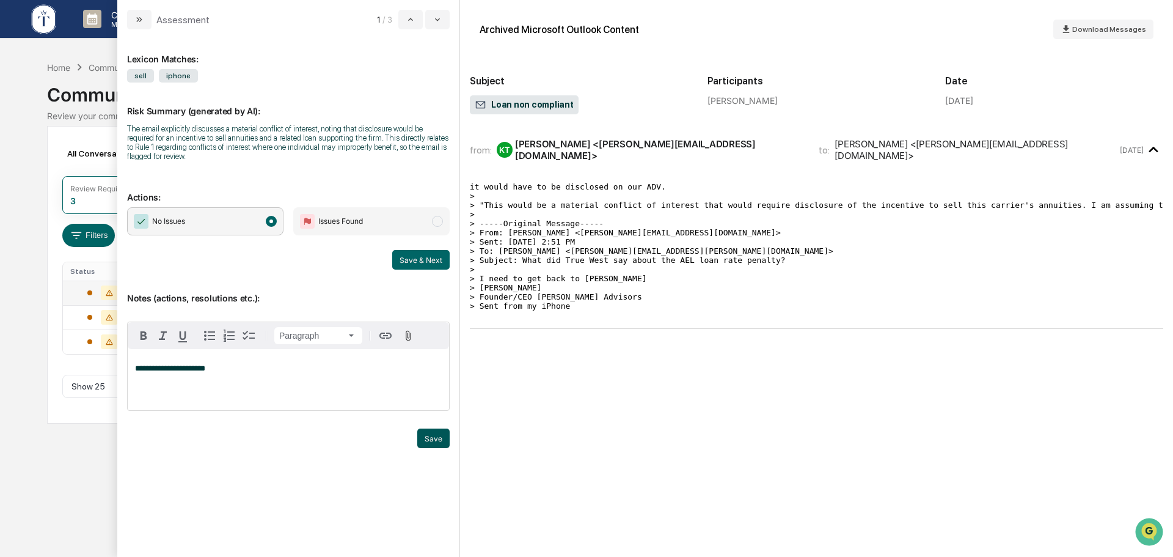
click at [438, 441] on button "Save" at bounding box center [433, 438] width 32 height 20
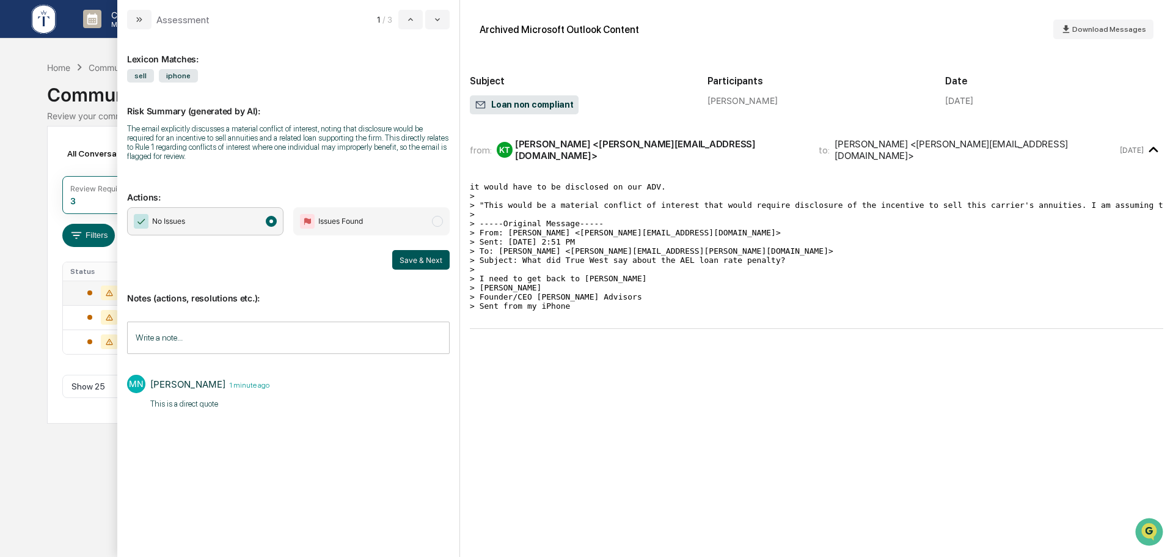
click at [416, 261] on button "Save & Next" at bounding box center [420, 260] width 57 height 20
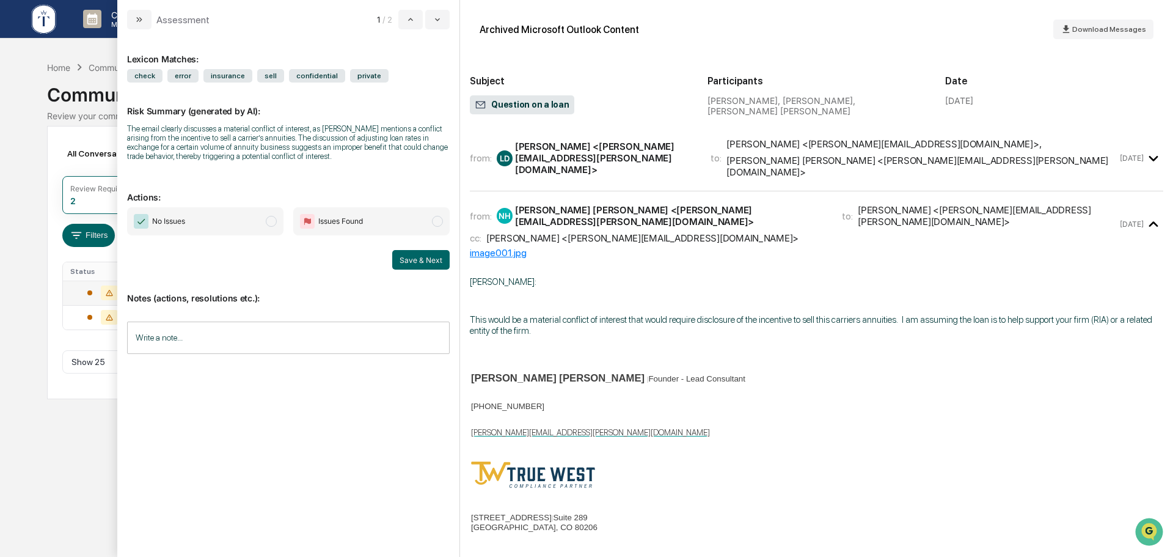
click at [238, 227] on span "No Issues" at bounding box center [205, 221] width 156 height 28
click at [258, 354] on input "Write a note..." at bounding box center [288, 337] width 323 height 32
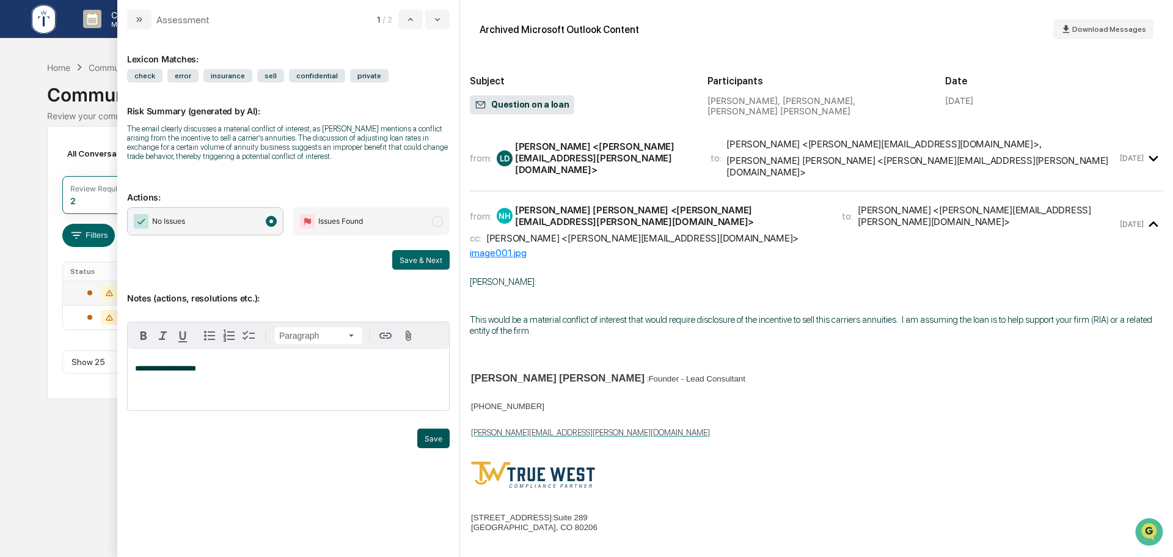
click at [431, 434] on button "Save" at bounding box center [433, 438] width 32 height 20
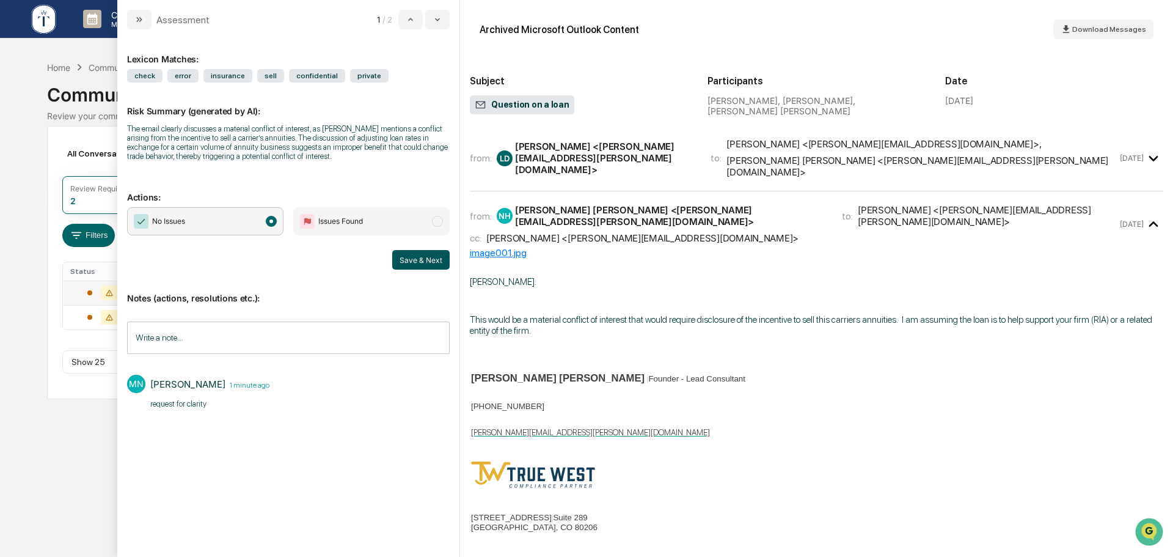
click at [419, 257] on button "Save & Next" at bounding box center [420, 260] width 57 height 20
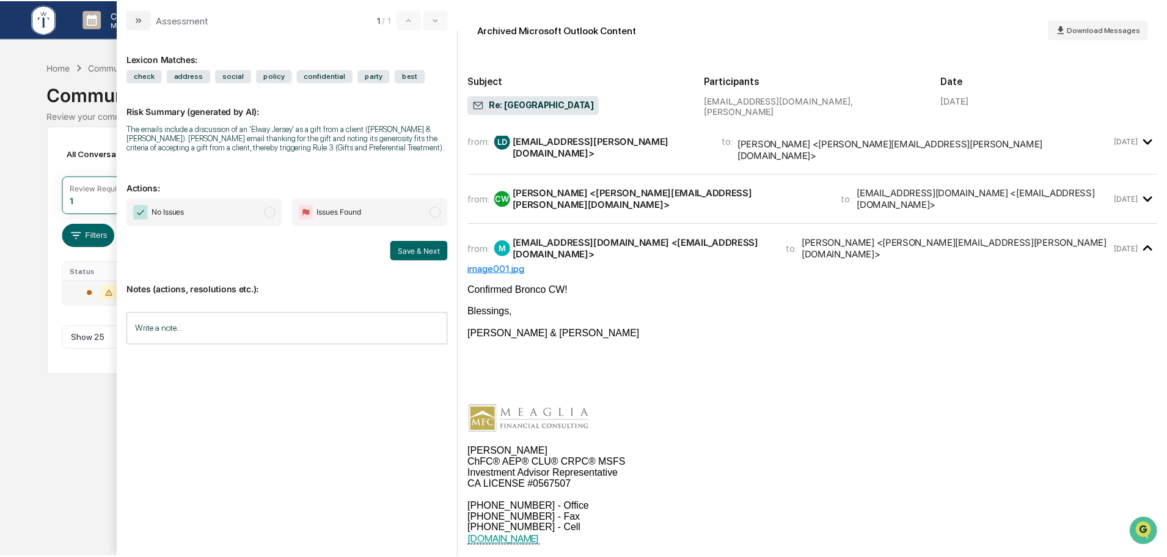
scroll to position [713, 0]
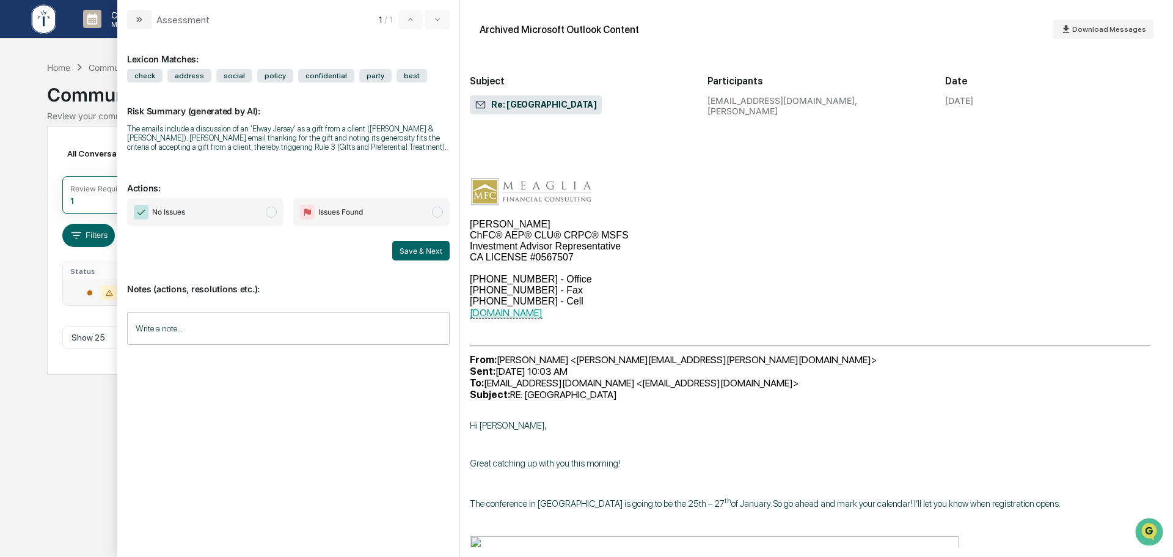
click at [65, 414] on div "Calendar Manage Tasks Reviews Approval Management Company People, Data, Setting…" at bounding box center [586, 278] width 1173 height 557
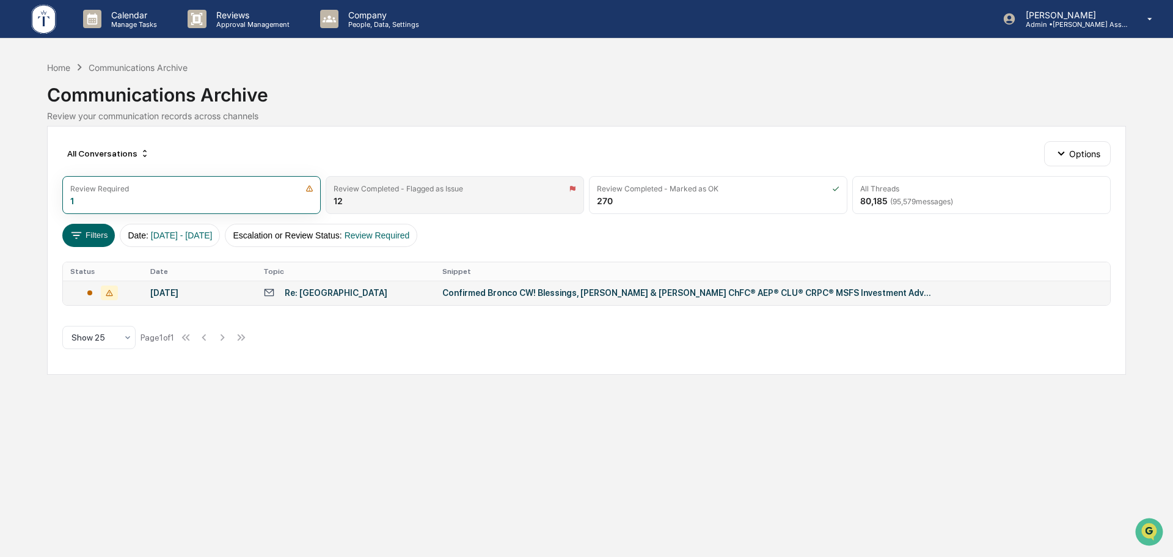
click at [455, 197] on div "Review Completed - Flagged as Issue 12" at bounding box center [455, 195] width 258 height 38
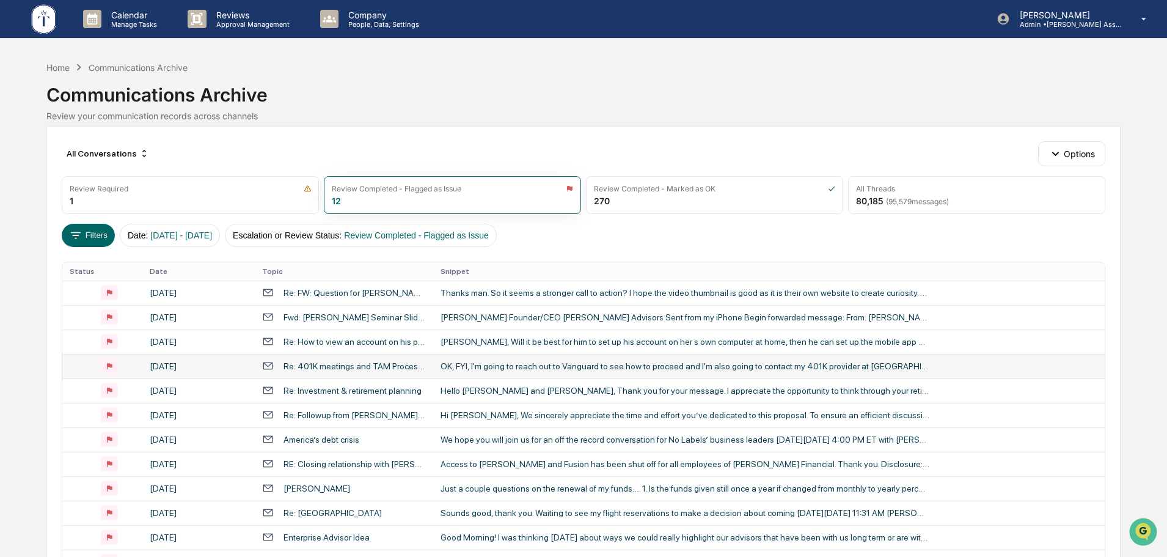
scroll to position [87, 0]
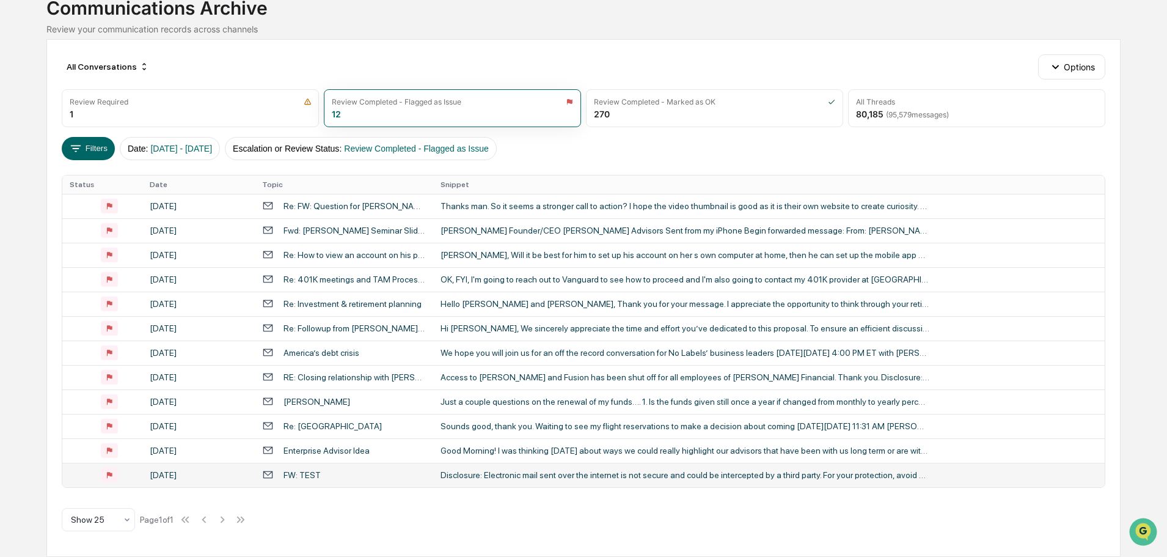
click at [407, 474] on div "FW: TEST" at bounding box center [344, 475] width 164 height 12
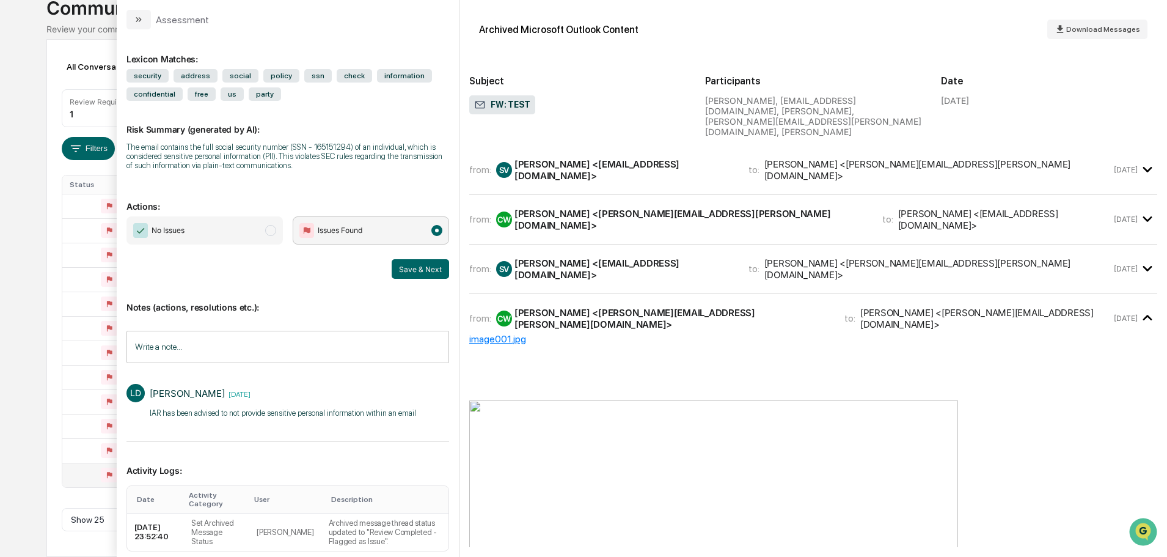
click at [221, 233] on span "No Issues" at bounding box center [204, 230] width 156 height 28
click at [36, 307] on div "Calendar Manage Tasks Reviews Approval Management Company People, Data, Setting…" at bounding box center [583, 234] width 1167 height 643
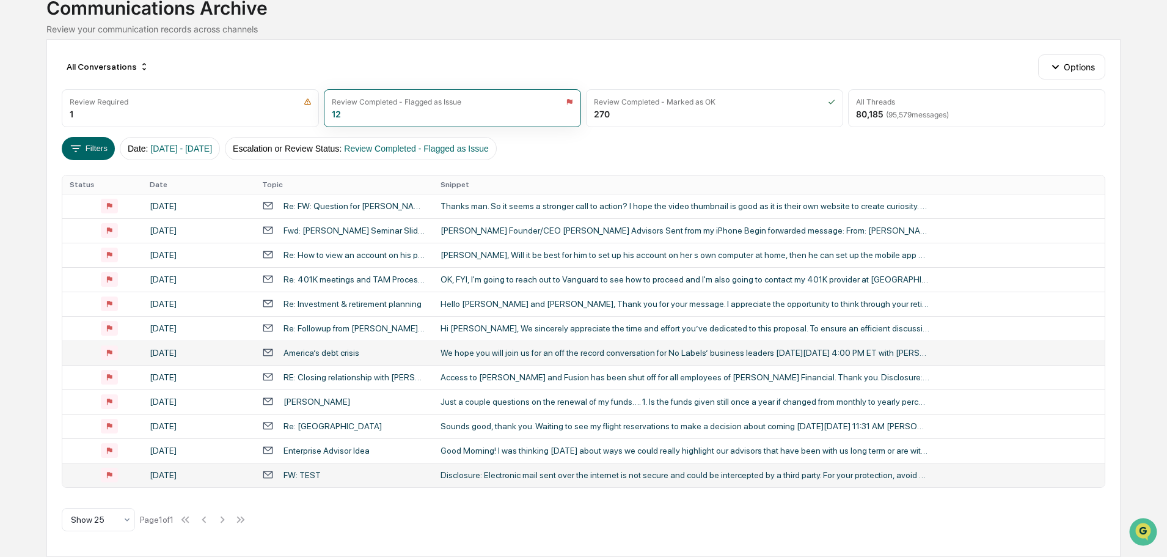
click at [393, 356] on div "America’s debt crisis" at bounding box center [344, 352] width 164 height 12
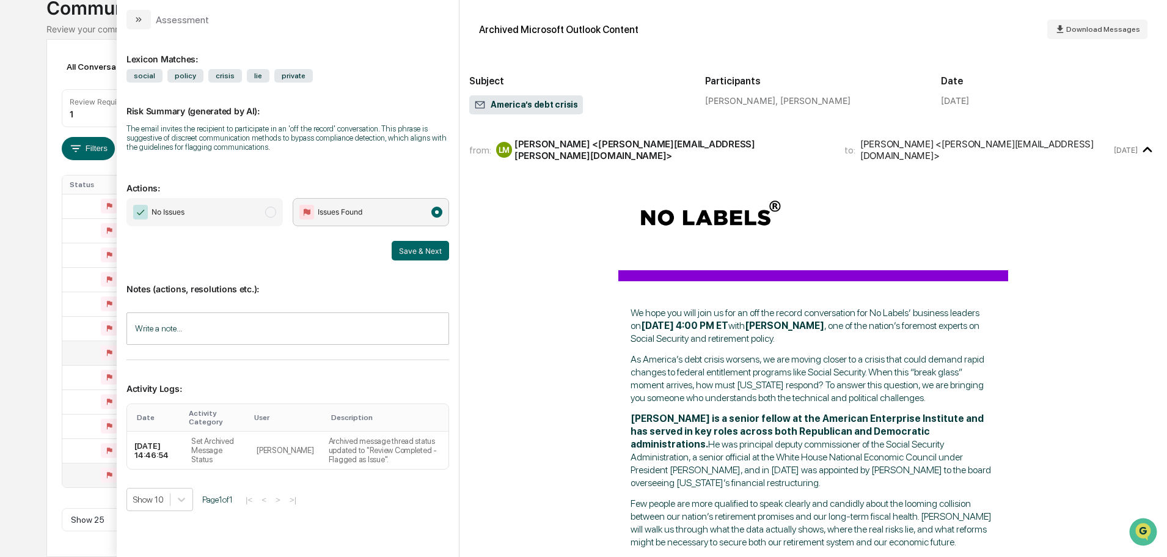
click at [47, 299] on div "All Conversations Options Review Required 1 Review Completed - Flagged as Issue…" at bounding box center [583, 298] width 1074 height 518
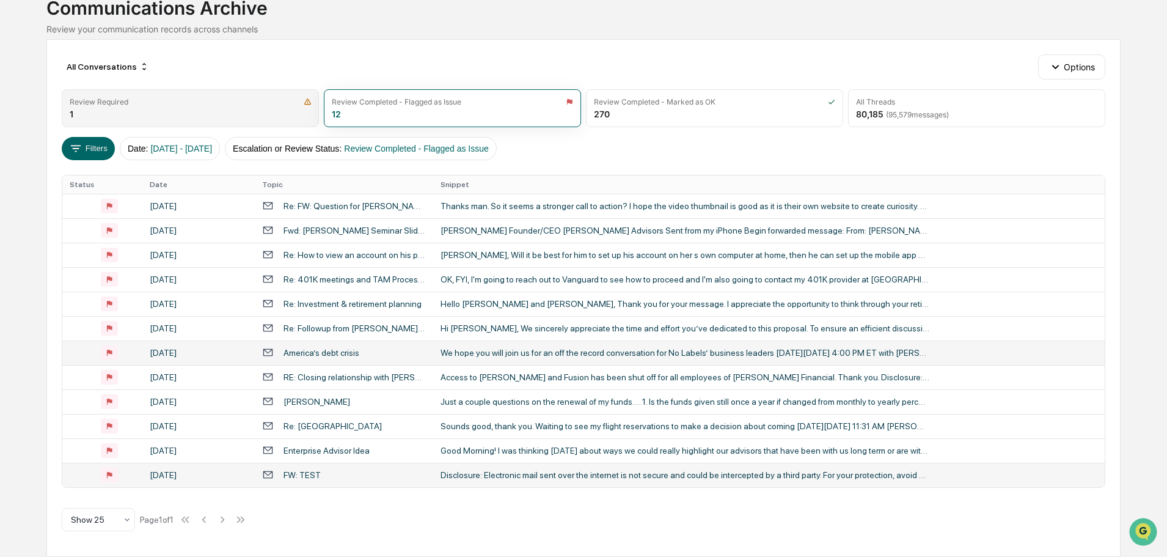
click at [229, 97] on div "Review Required" at bounding box center [190, 101] width 241 height 9
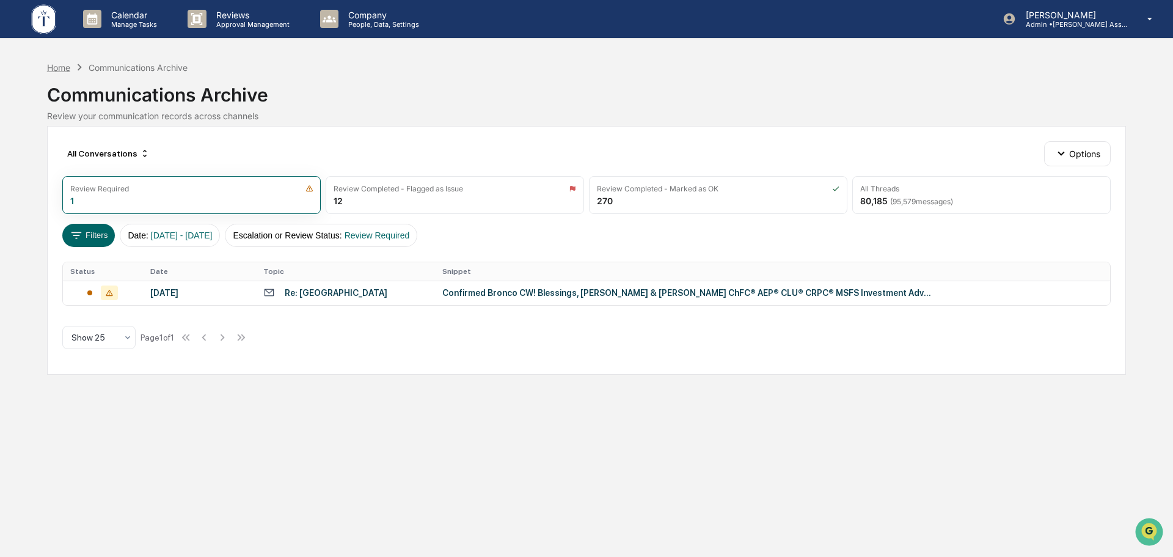
click at [53, 68] on div "Home" at bounding box center [58, 67] width 23 height 10
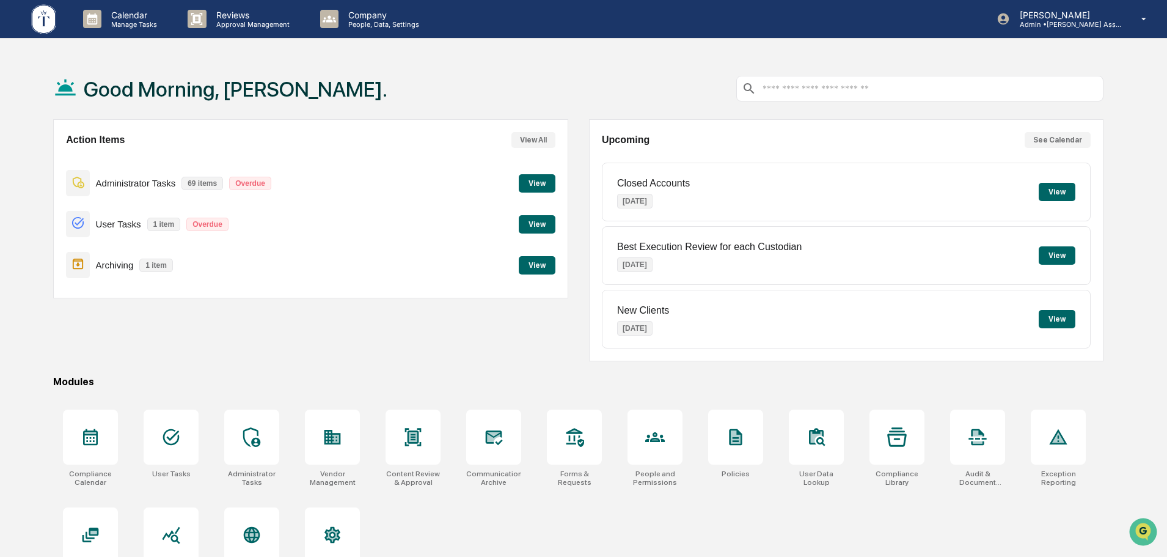
click at [538, 188] on button "View" at bounding box center [537, 183] width 37 height 18
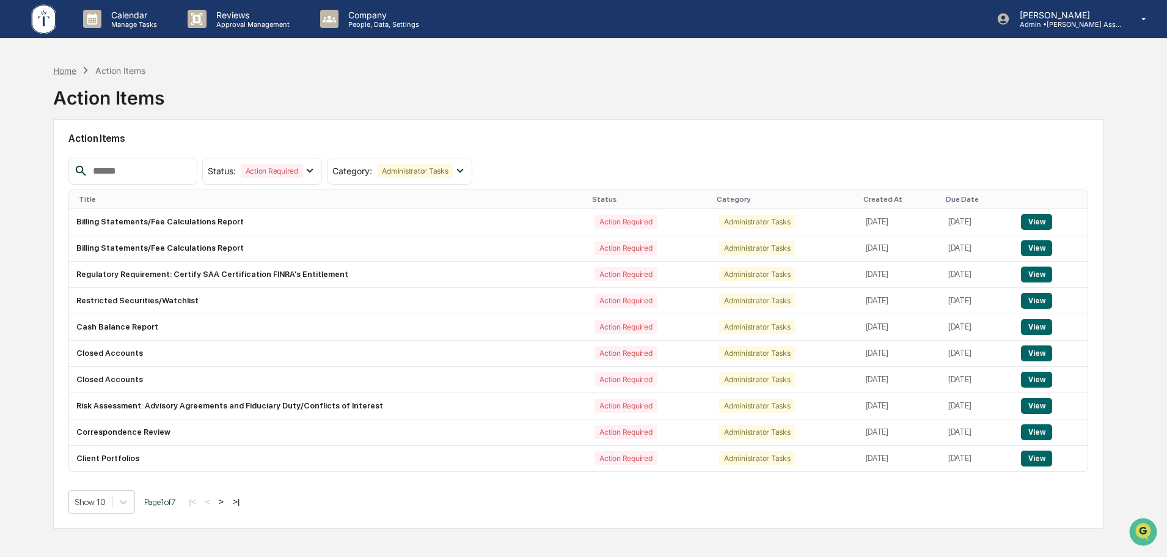
click at [56, 70] on div "Home" at bounding box center [64, 70] width 23 height 10
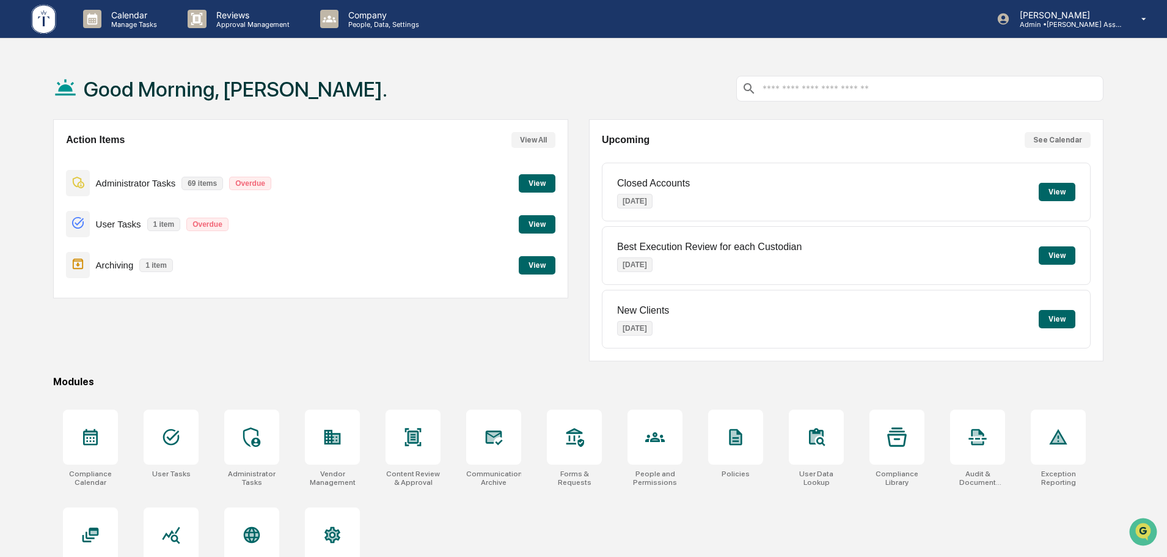
click at [577, 324] on div "Action Items View All Administrator Tasks 69 items Overdue View User Tasks 1 it…" at bounding box center [578, 240] width 1050 height 242
click at [548, 222] on button "View" at bounding box center [537, 224] width 37 height 18
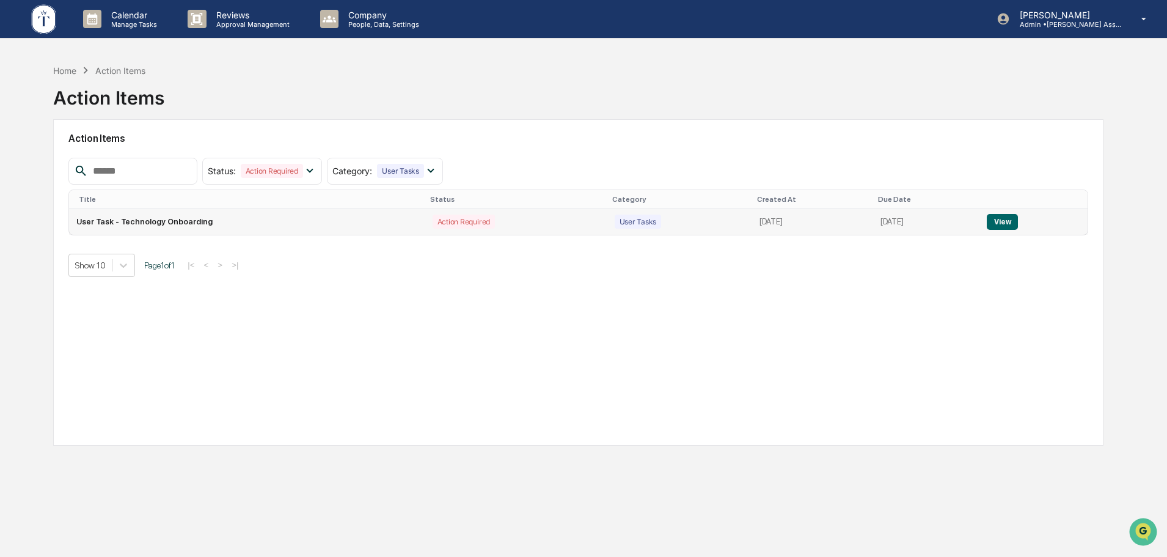
click at [1003, 225] on button "View" at bounding box center [1002, 222] width 31 height 16
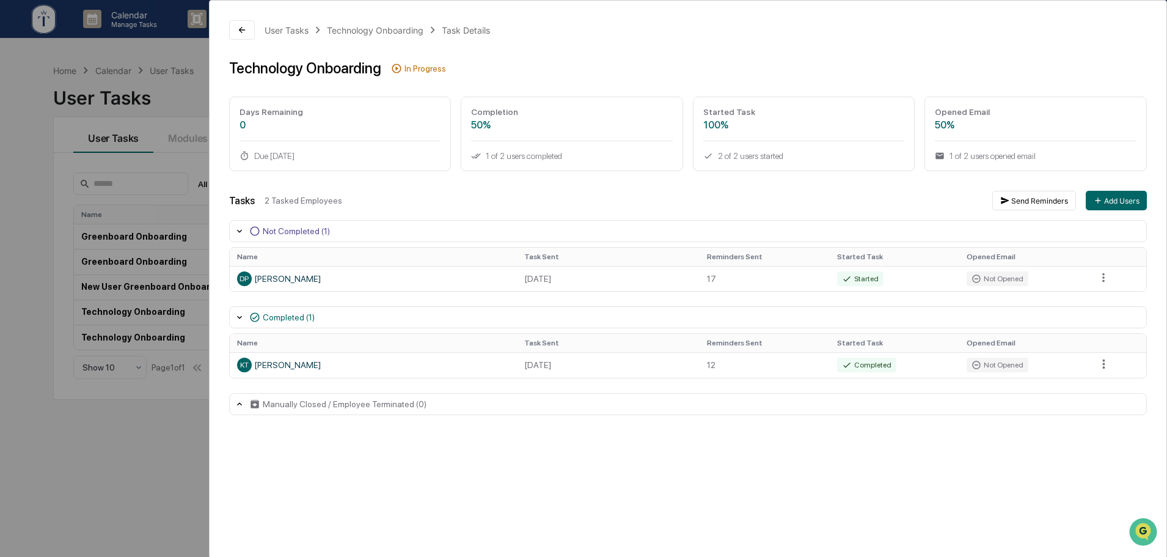
click at [161, 438] on div "User Tasks Technology Onboarding Task Details Technology Onboarding In Progress…" at bounding box center [583, 278] width 1167 height 557
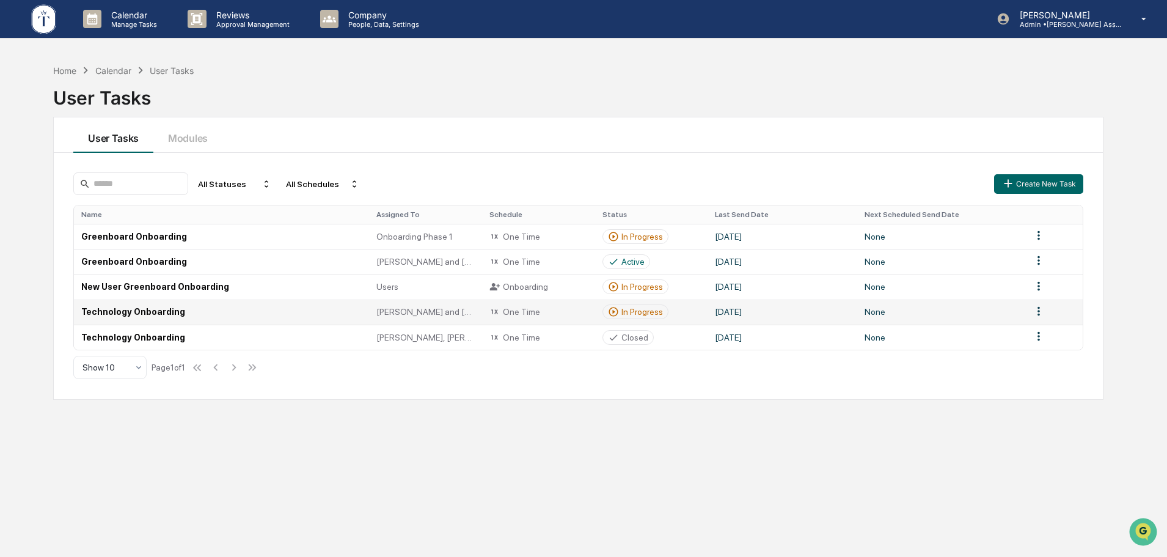
click at [656, 310] on div "In Progress" at bounding box center [642, 312] width 42 height 10
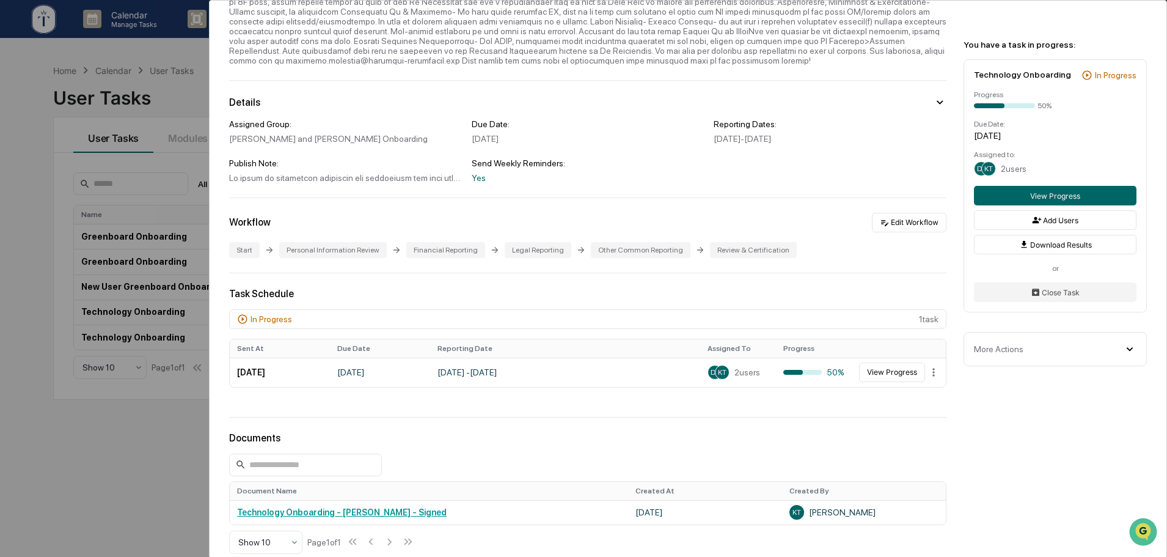
scroll to position [203, 0]
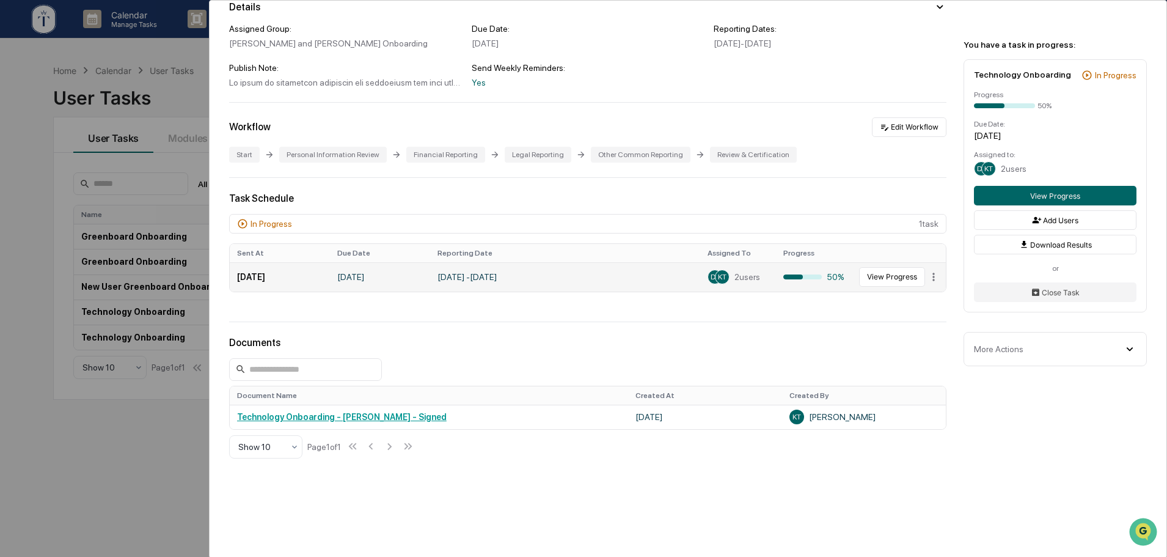
click at [623, 276] on td "[DATE] - [DATE]" at bounding box center [565, 276] width 270 height 29
click at [887, 268] on button "View Progress" at bounding box center [892, 277] width 66 height 20
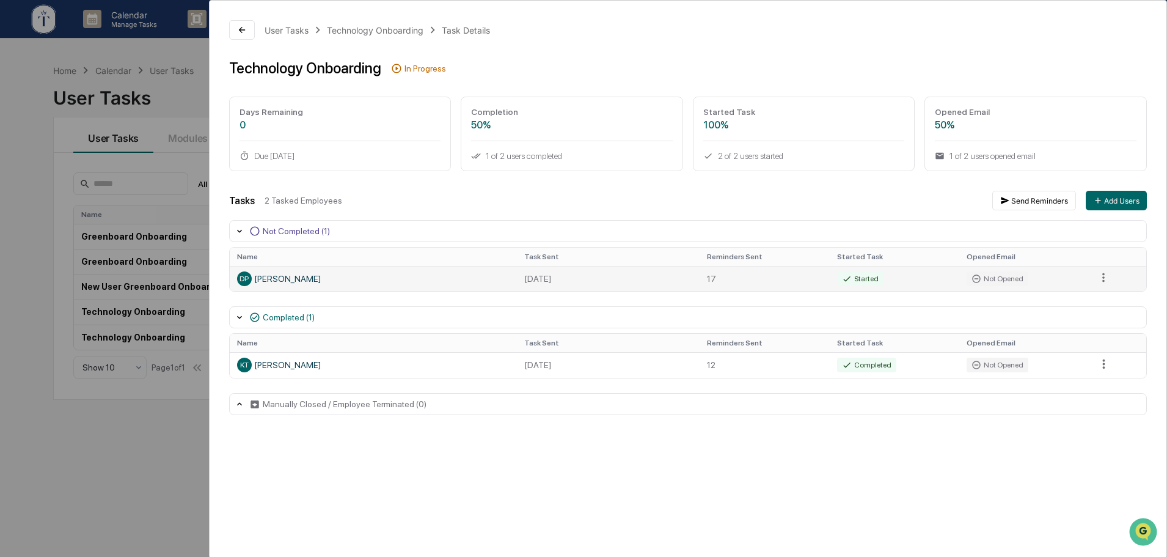
click at [460, 277] on div "DP [PERSON_NAME]" at bounding box center [373, 278] width 273 height 15
click at [1105, 274] on html "Calendar Manage Tasks Reviews Approval Management Company People, Data, Setting…" at bounding box center [583, 278] width 1167 height 557
click at [530, 296] on html "Calendar Manage Tasks Reviews Approval Management Company People, Data, Setting…" at bounding box center [586, 278] width 1173 height 557
click at [277, 280] on div "DP [PERSON_NAME]" at bounding box center [373, 278] width 273 height 15
click at [141, 475] on div "User Tasks Technology Onboarding Task Details Technology Onboarding In Progress…" at bounding box center [583, 278] width 1167 height 557
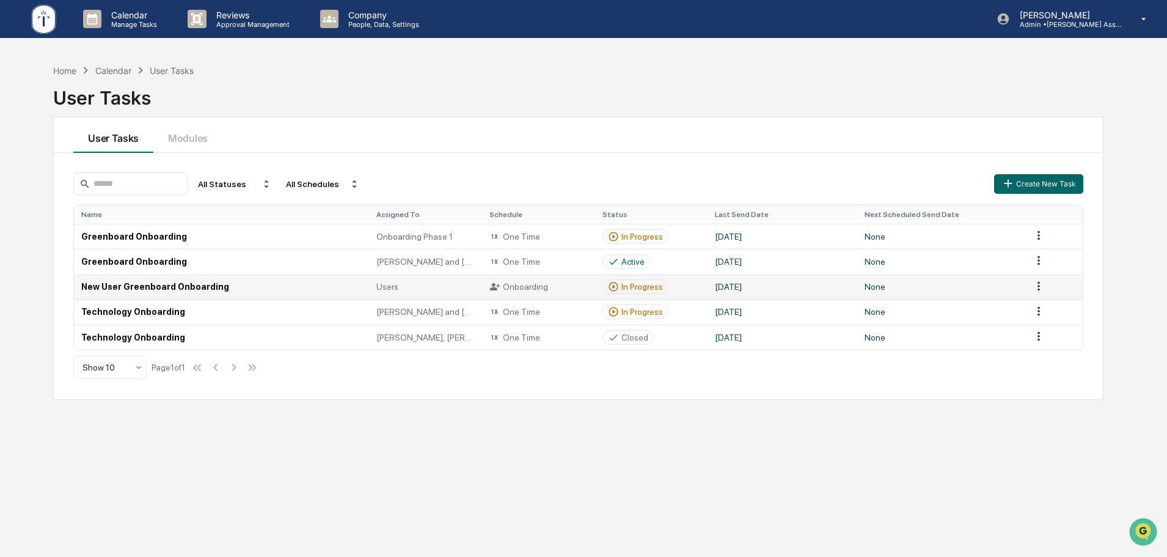
click at [647, 287] on div "In Progress" at bounding box center [642, 287] width 42 height 10
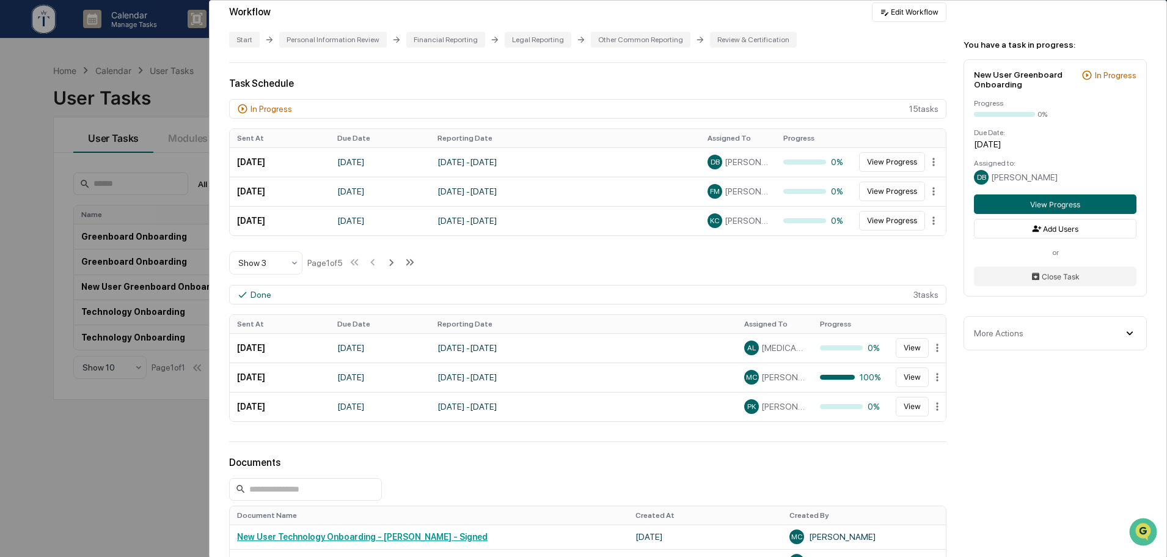
scroll to position [408, 0]
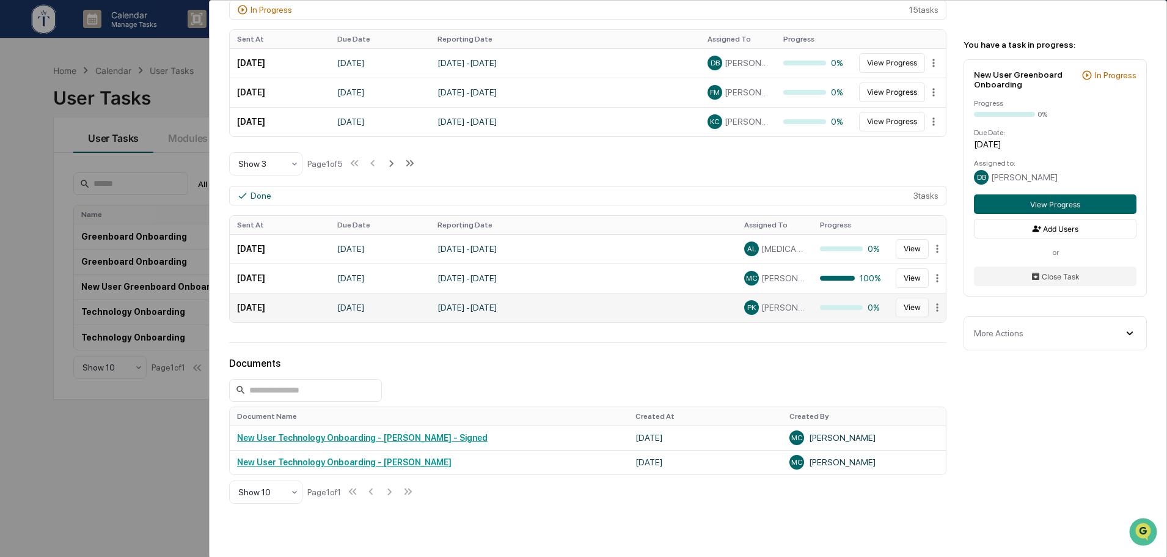
click at [920, 310] on button "View" at bounding box center [912, 308] width 33 height 20
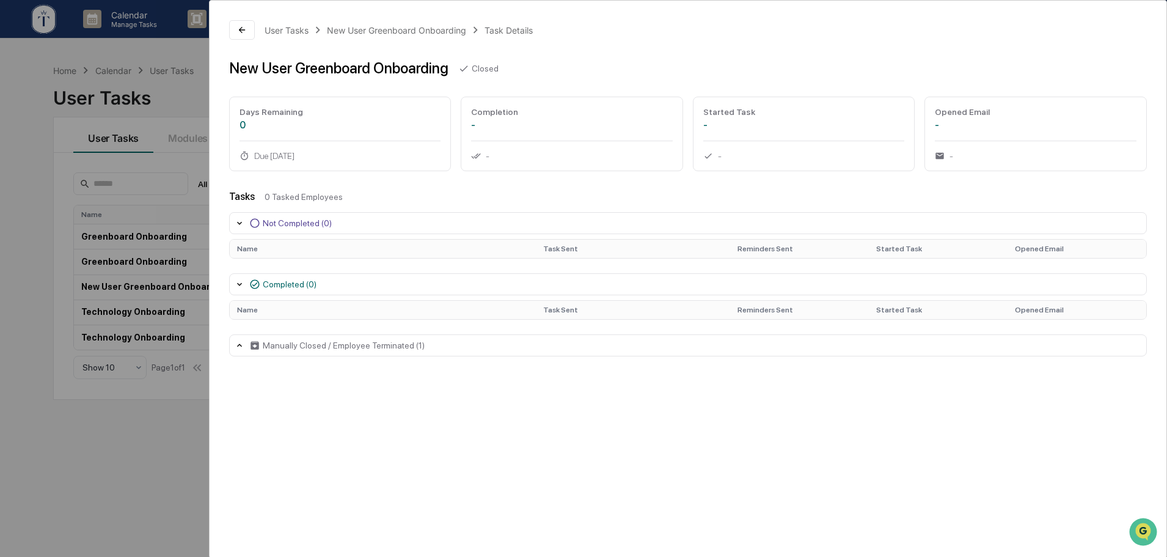
click at [123, 460] on div "User Tasks New User Greenboard Onboarding Task Details New User Greenboard Onbo…" at bounding box center [583, 278] width 1167 height 557
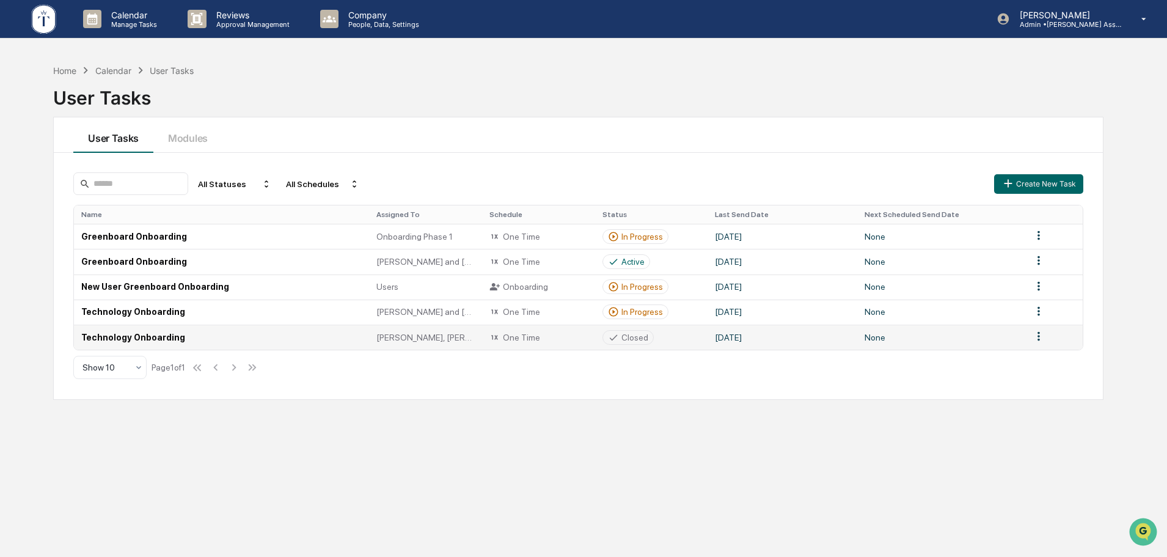
click at [620, 340] on div "Closed" at bounding box center [628, 337] width 40 height 11
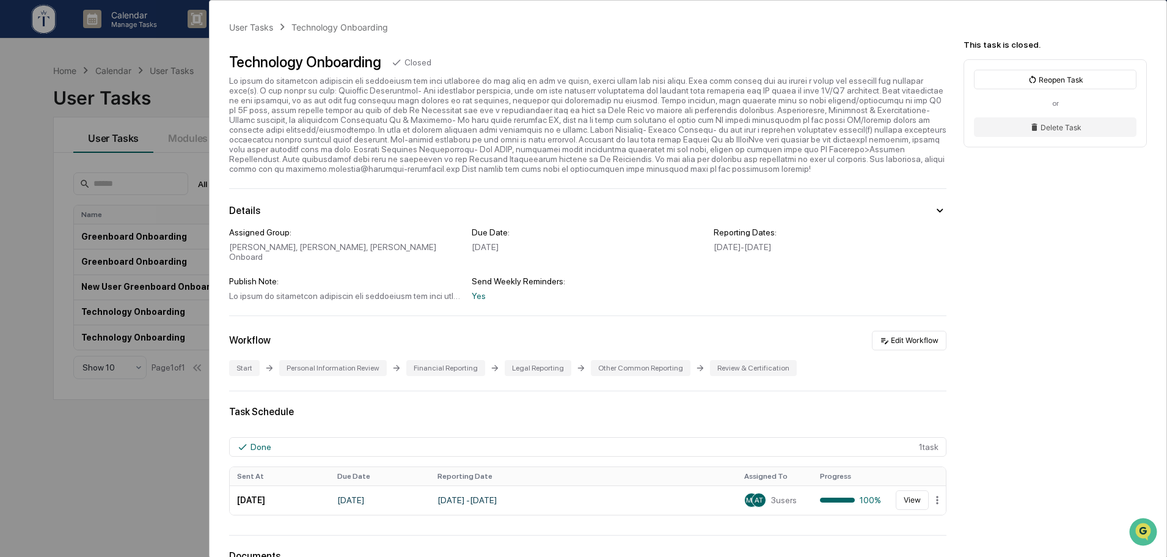
click at [156, 440] on div "User Tasks Technology Onboarding Technology Onboarding Closed Details Assigned …" at bounding box center [583, 278] width 1167 height 557
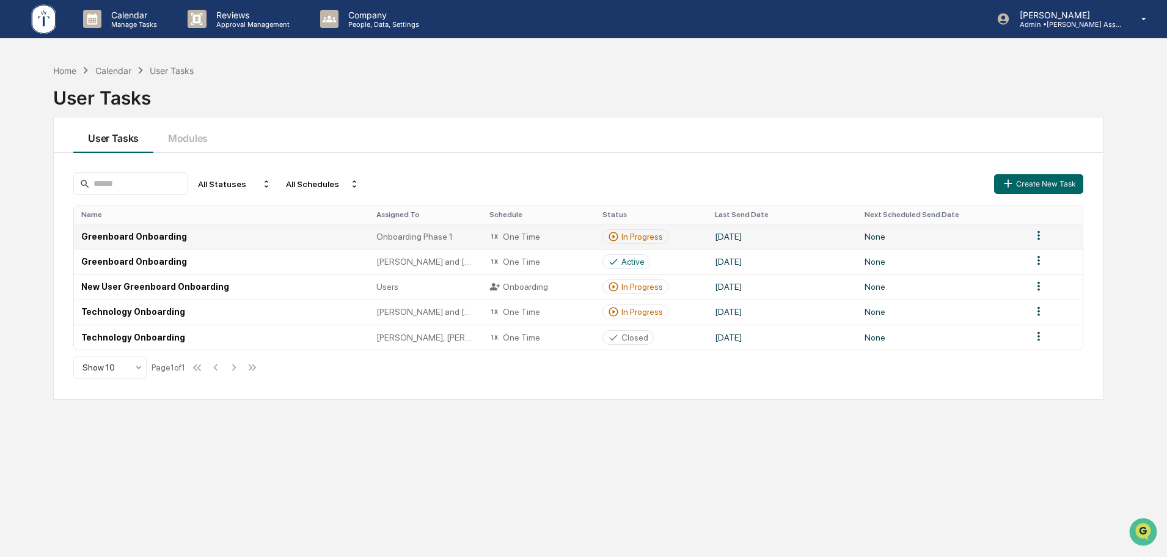
click at [636, 233] on div "In Progress" at bounding box center [642, 237] width 42 height 10
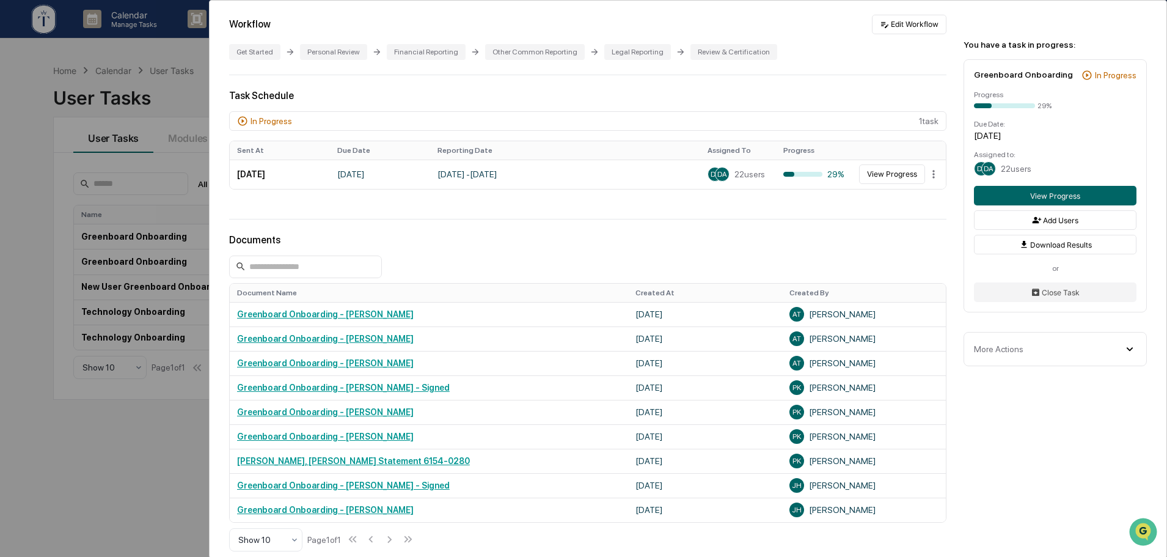
scroll to position [306, 0]
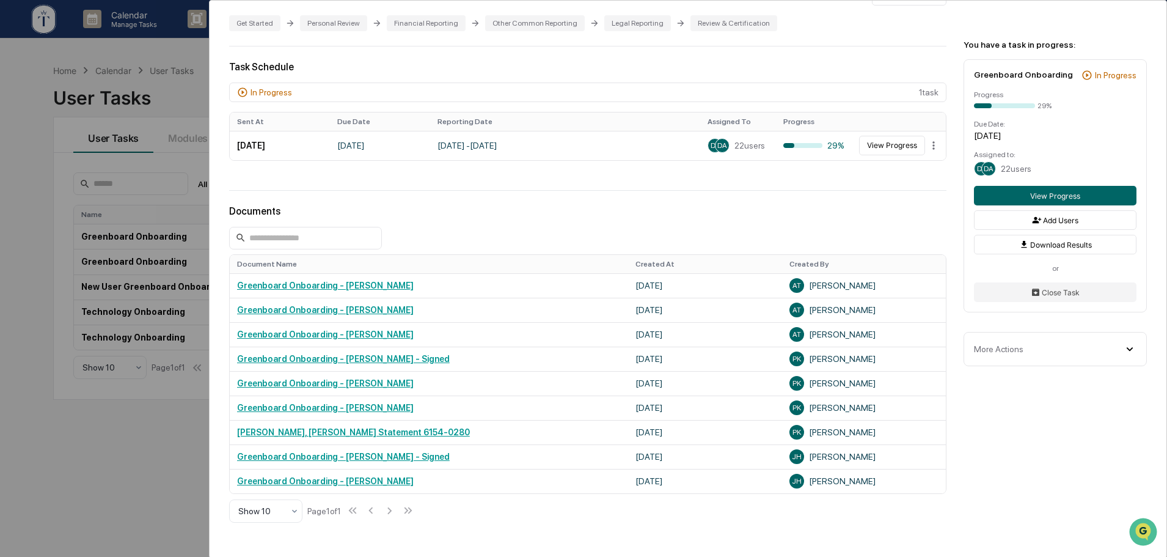
click at [94, 466] on div "User Tasks Greenboard Onboarding Greenboard Onboarding Active Details Assigned …" at bounding box center [583, 278] width 1167 height 557
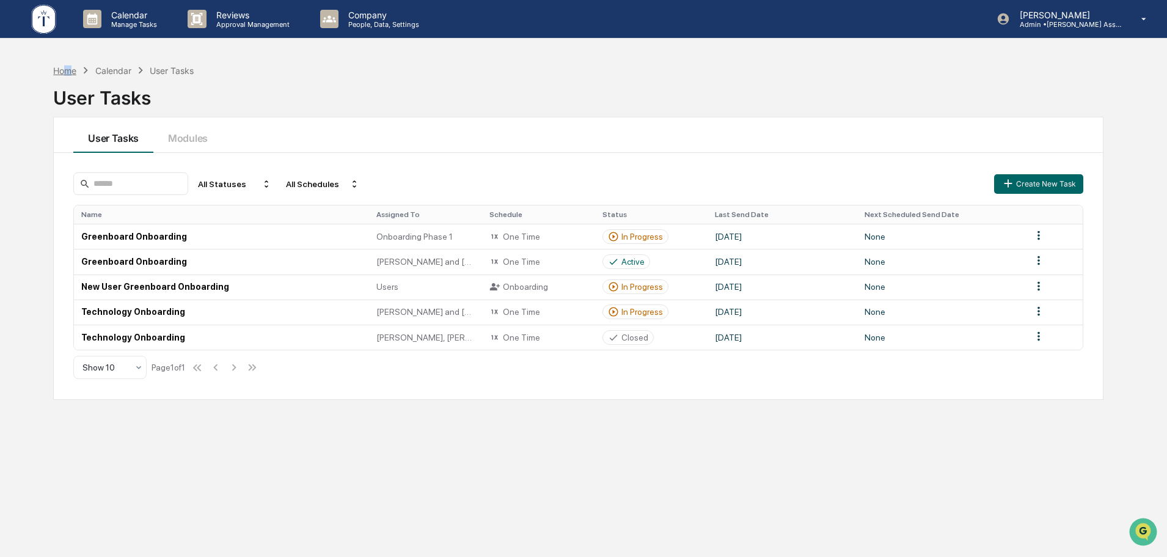
click at [69, 71] on div "Home" at bounding box center [64, 70] width 23 height 10
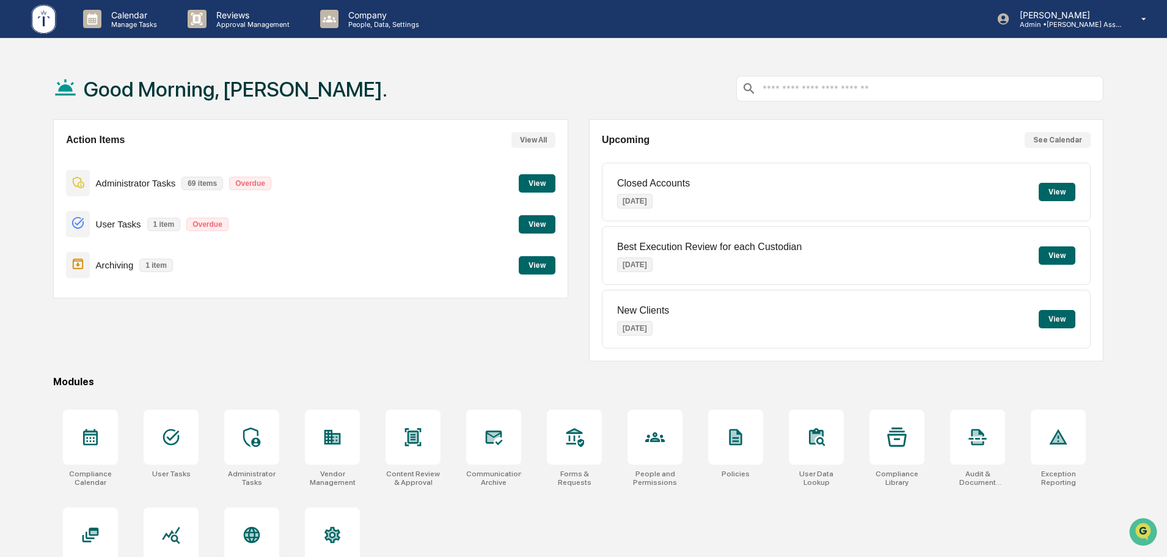
click at [577, 136] on div "Action Items View All Administrator Tasks 69 items Overdue View User Tasks 1 it…" at bounding box center [578, 240] width 1050 height 242
click at [384, 15] on p "Company" at bounding box center [382, 15] width 87 height 10
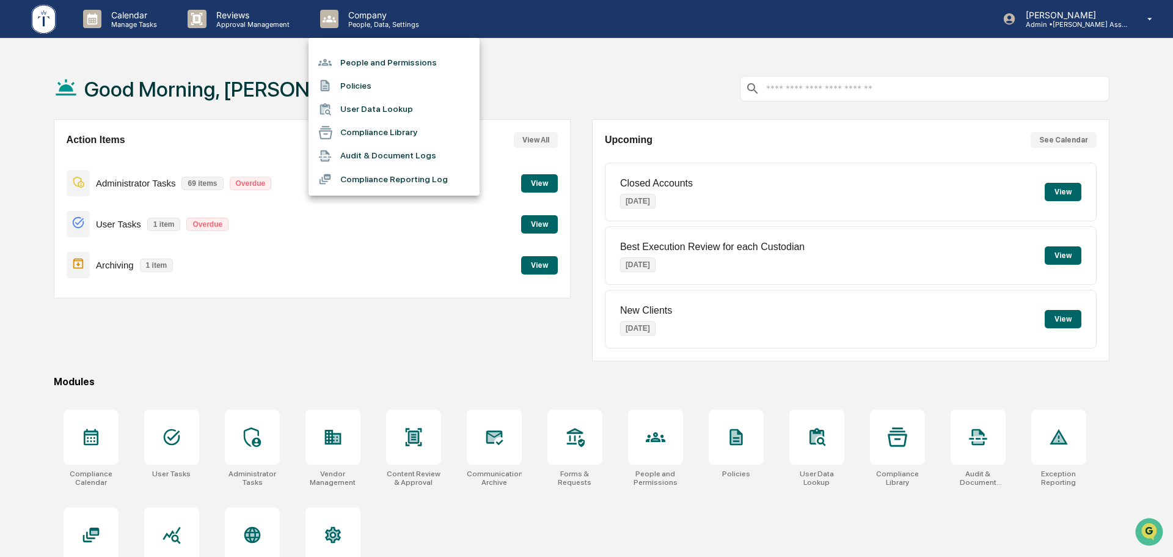
click at [421, 133] on li "Compliance Library" at bounding box center [394, 132] width 171 height 23
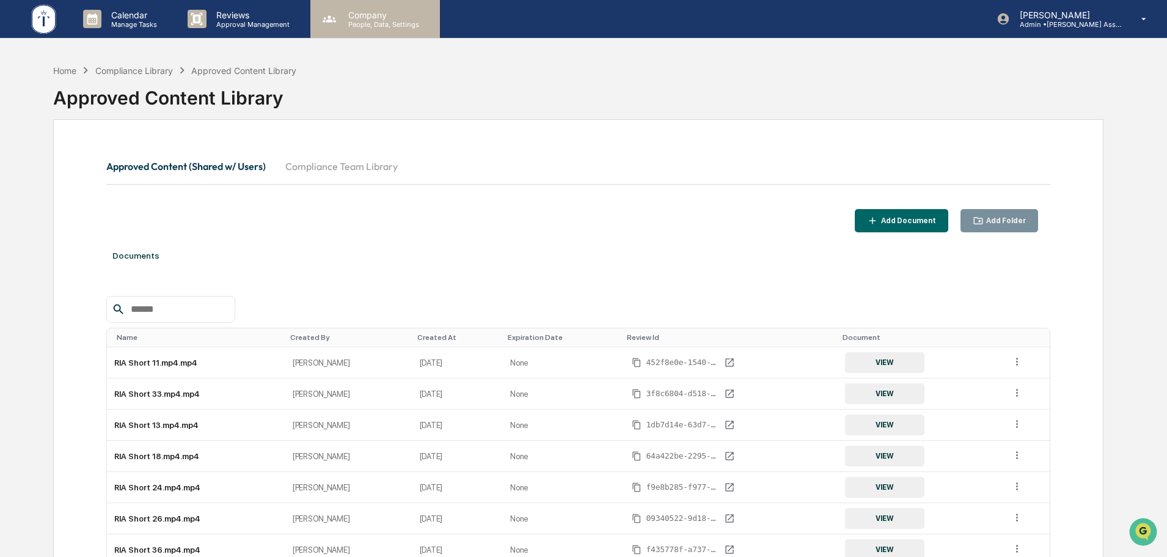
click at [375, 25] on p "People, Data, Settings" at bounding box center [382, 24] width 87 height 9
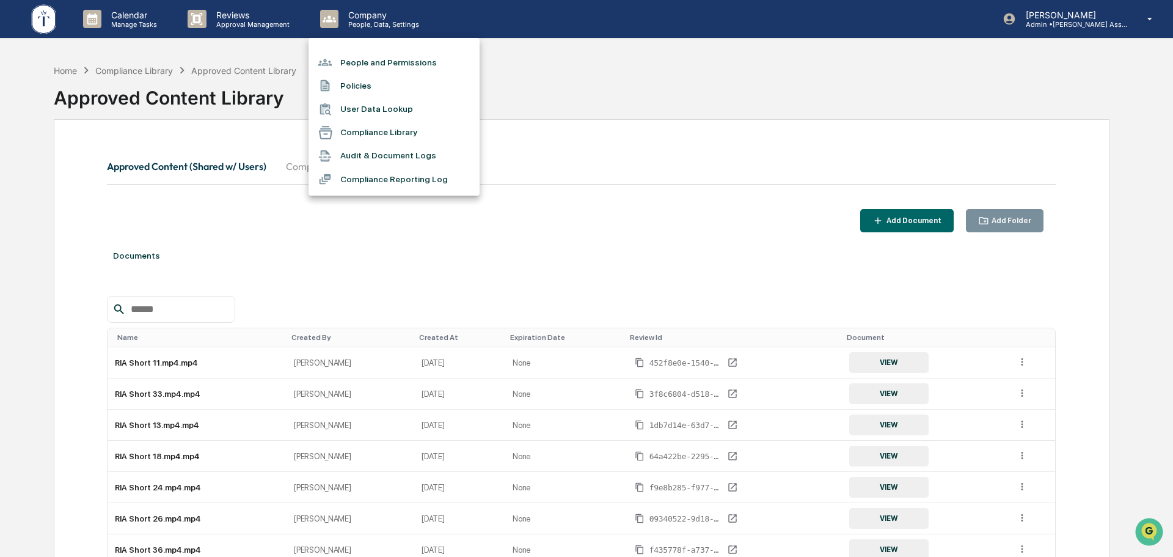
click at [398, 177] on li "Compliance Reporting Log" at bounding box center [394, 178] width 171 height 23
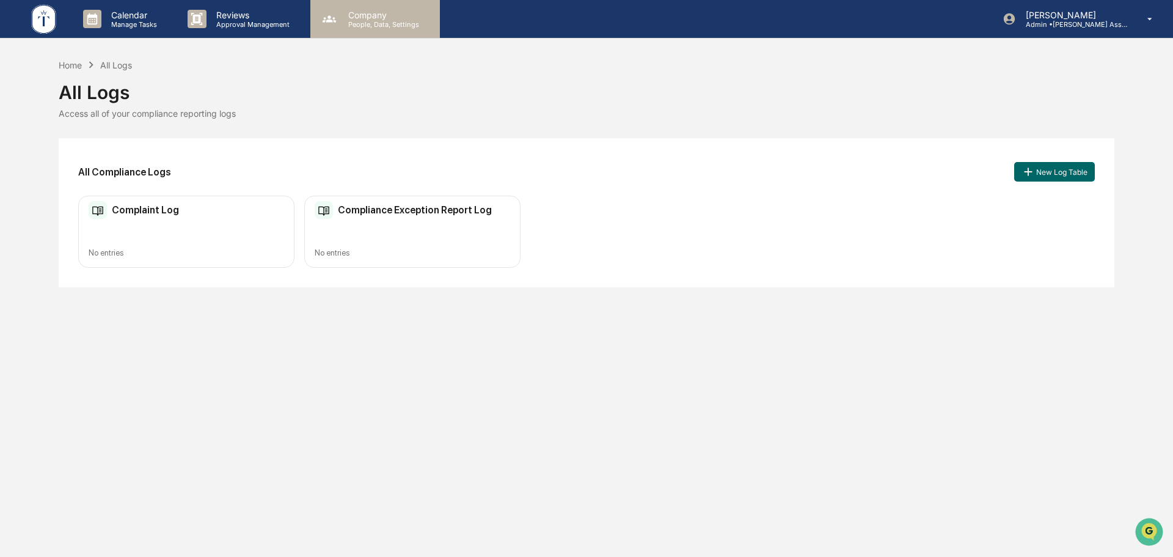
click at [379, 21] on p "People, Data, Settings" at bounding box center [382, 24] width 87 height 9
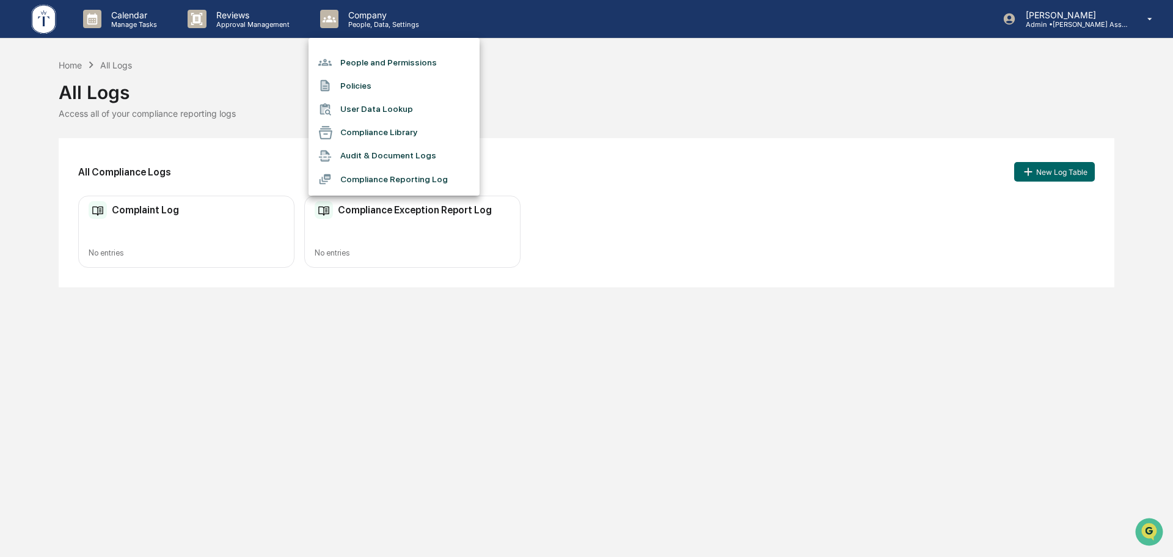
click at [395, 59] on li "People and Permissions" at bounding box center [394, 62] width 171 height 23
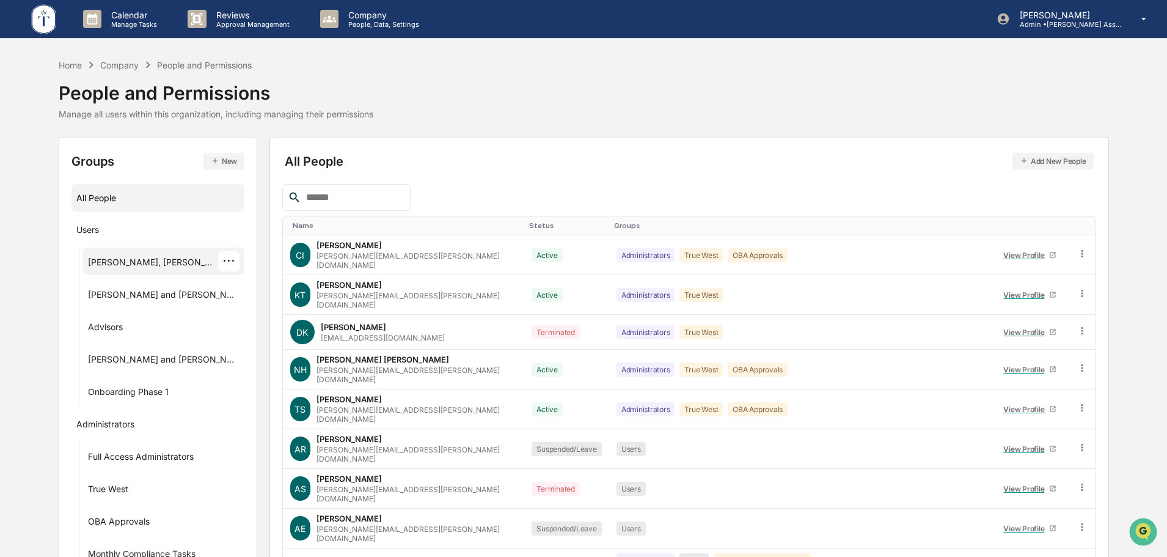
scroll to position [81, 0]
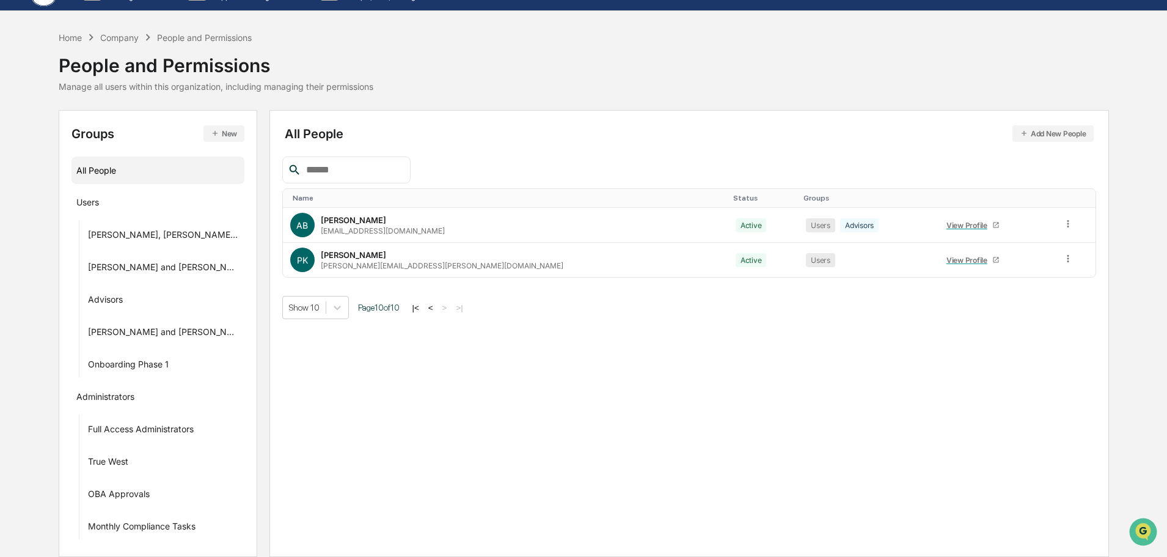
scroll to position [27, 0]
click at [427, 308] on button "<" at bounding box center [431, 307] width 12 height 10
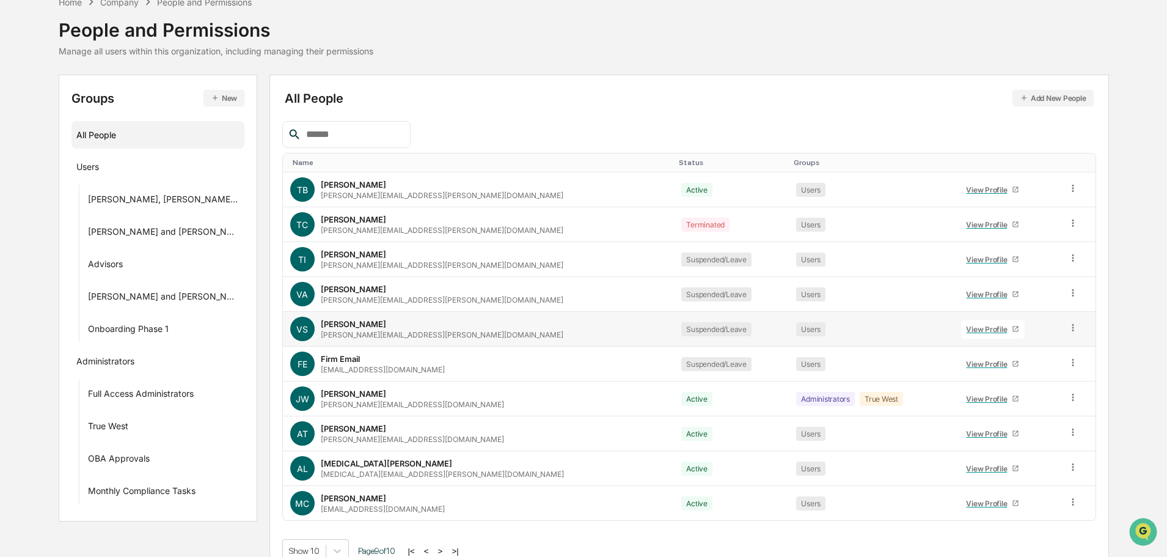
scroll to position [81, 0]
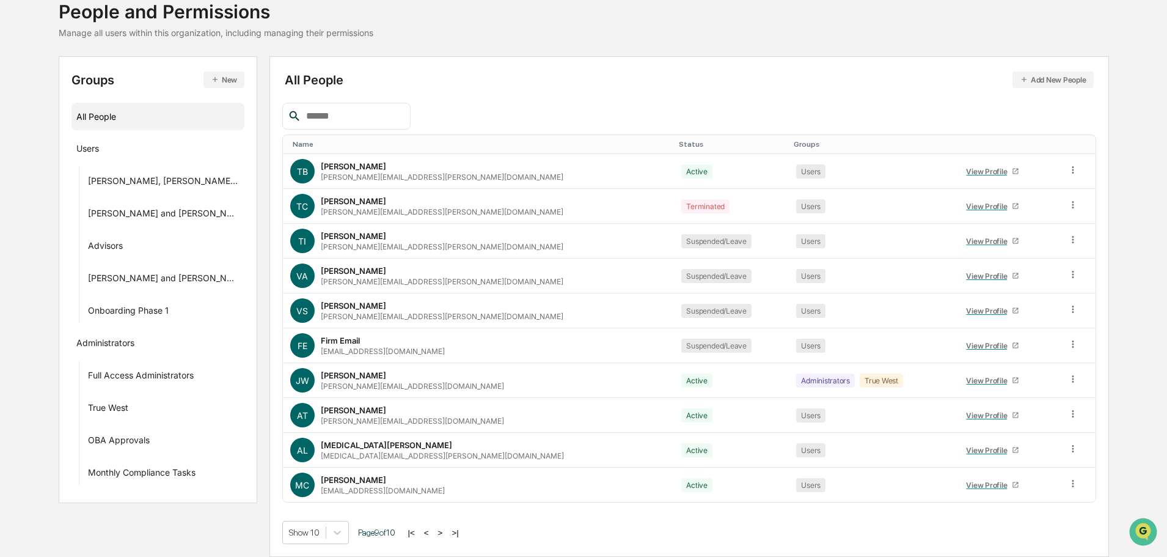
click at [409, 534] on button "|<" at bounding box center [412, 532] width 14 height 10
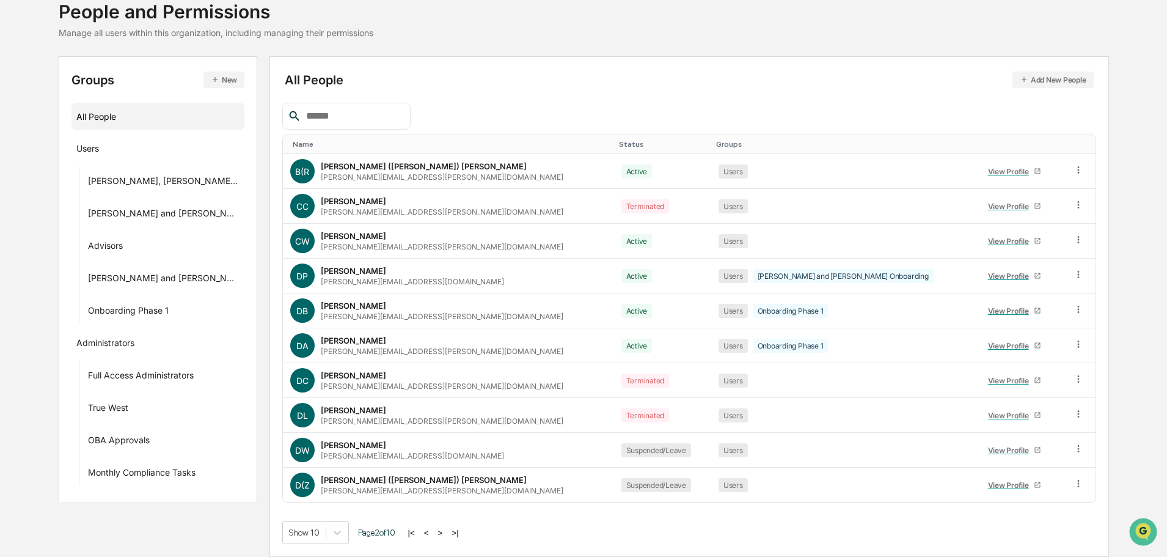
click at [436, 533] on button ">" at bounding box center [440, 532] width 12 height 10
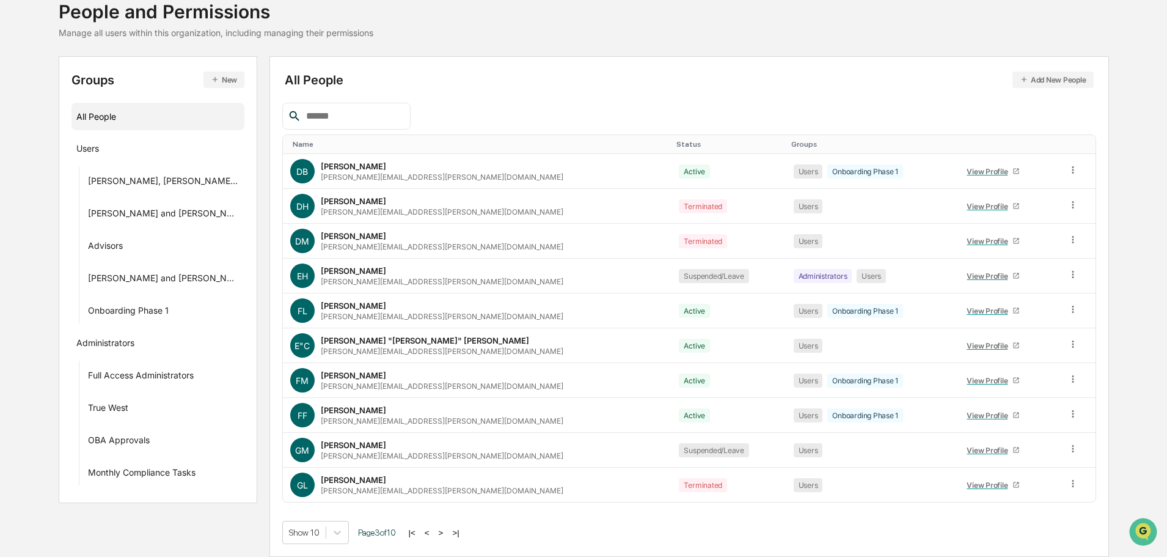
click at [436, 533] on button ">" at bounding box center [441, 532] width 12 height 10
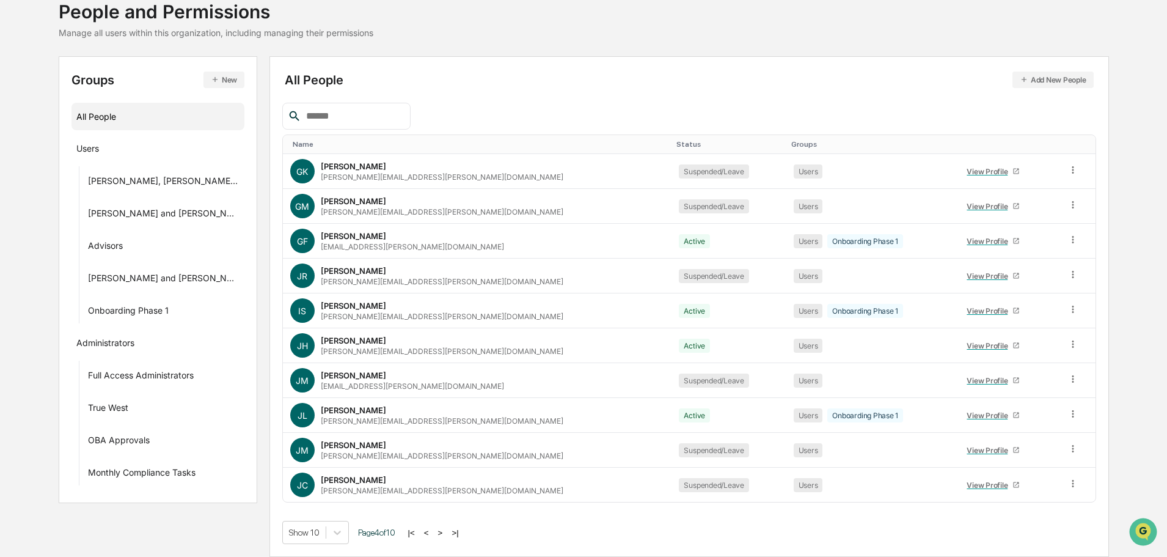
click at [438, 533] on button ">" at bounding box center [440, 532] width 12 height 10
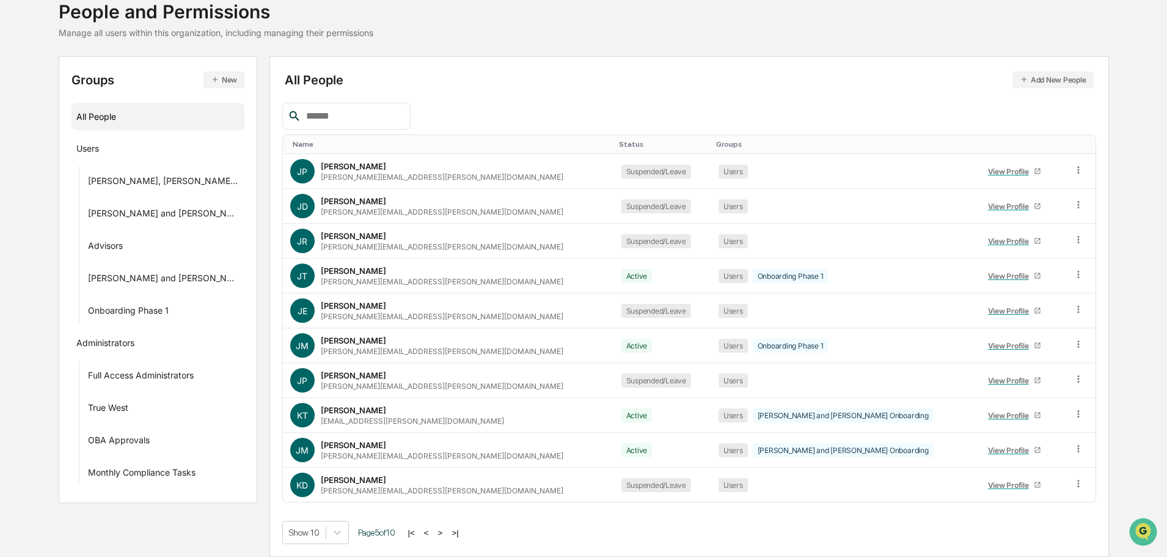
click at [438, 533] on button ">" at bounding box center [440, 532] width 12 height 10
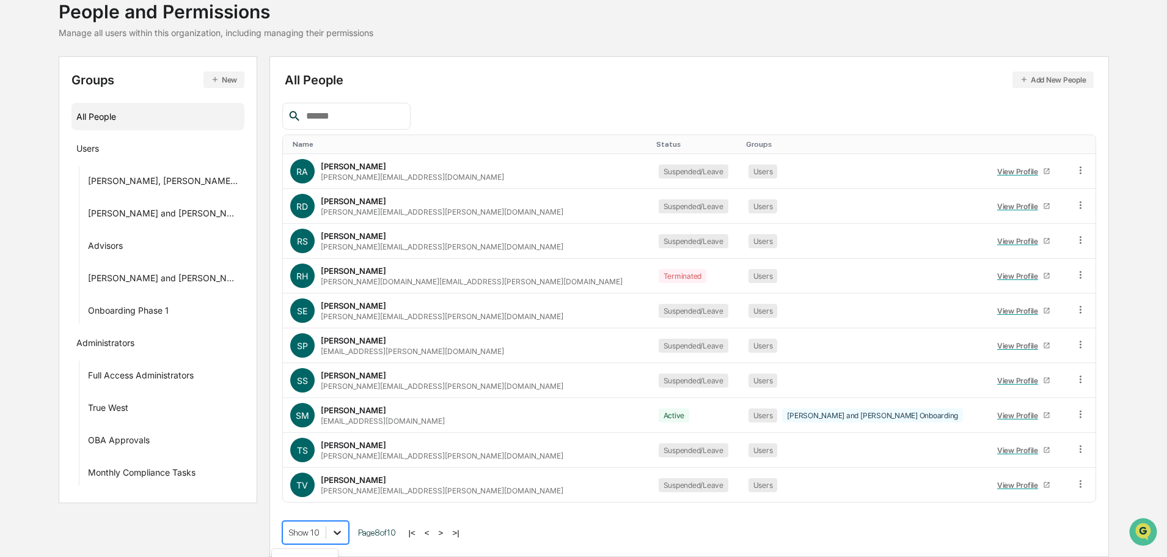
scroll to position [176, 0]
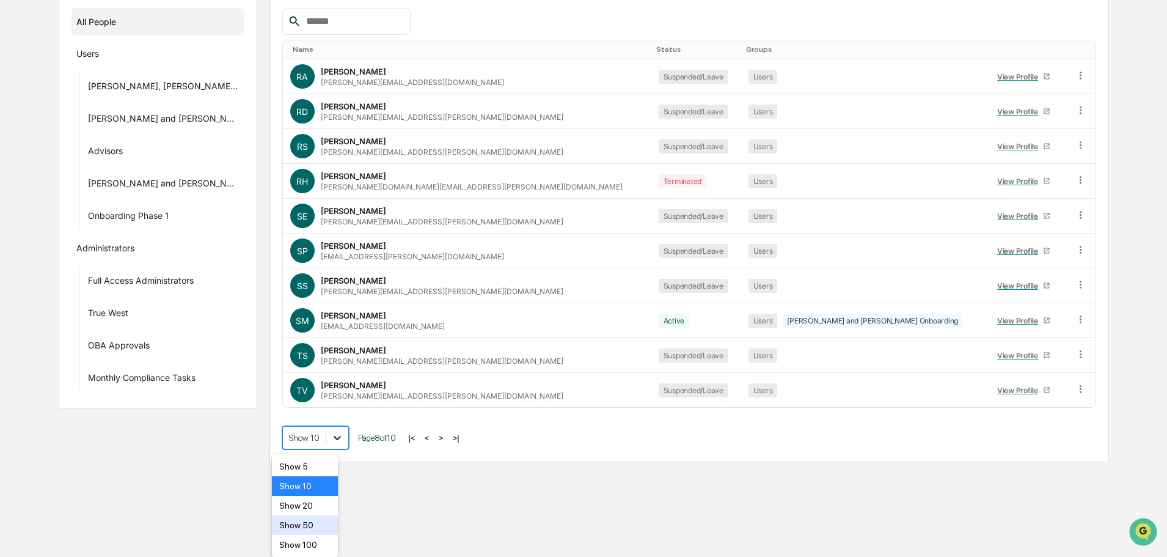
click at [336, 462] on body "Calendar Manage Tasks Reviews Approval Management Company People, Data, Setting…" at bounding box center [583, 143] width 1167 height 638
click at [313, 504] on div "Show 20" at bounding box center [305, 506] width 67 height 20
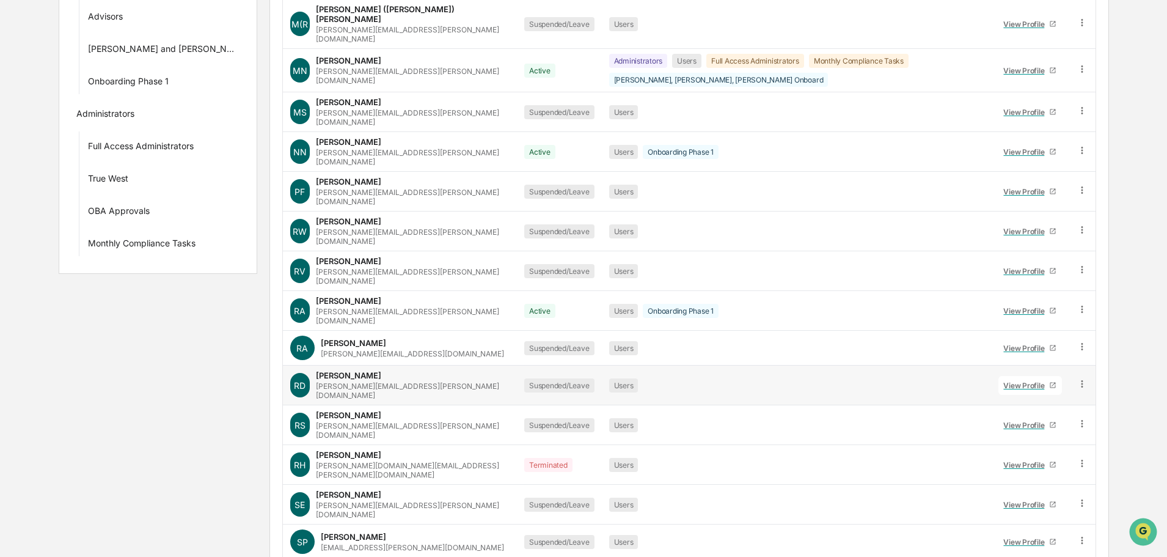
scroll to position [430, 0]
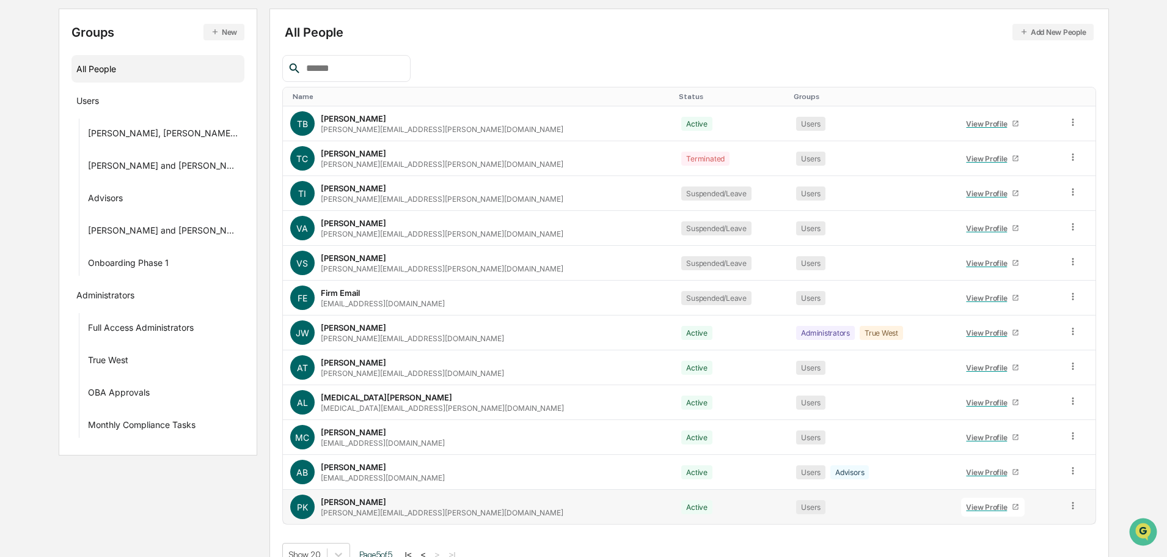
scroll to position [151, 0]
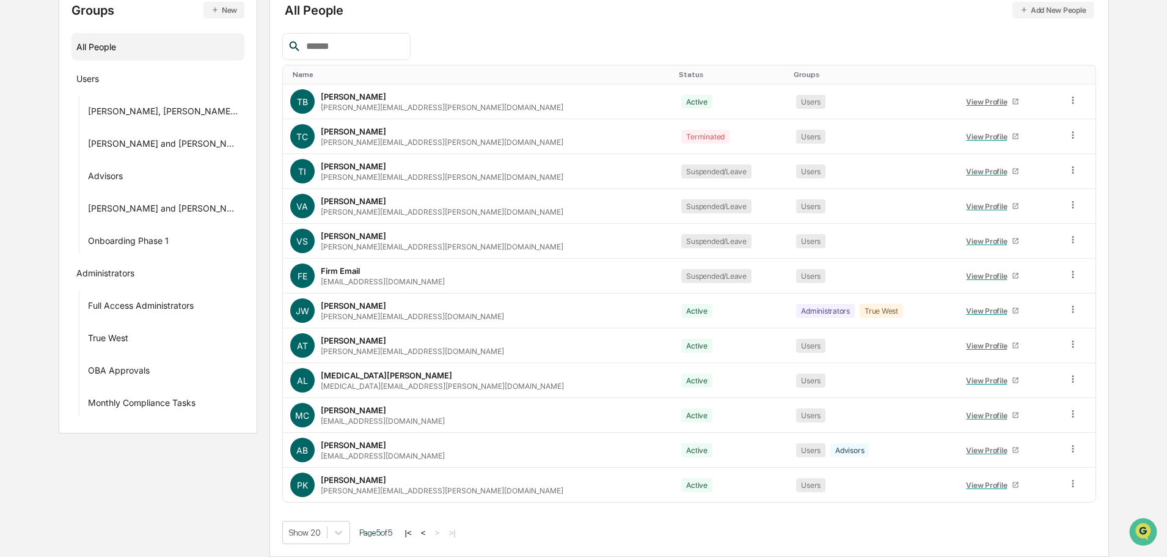
click at [423, 533] on button "<" at bounding box center [423, 532] width 12 height 10
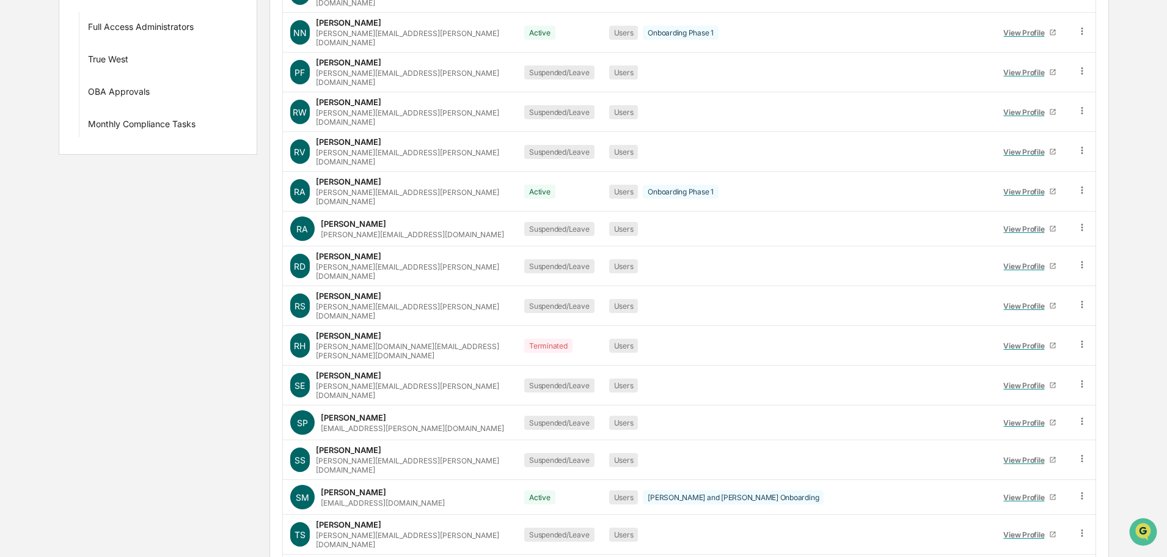
click at [222, 454] on div "Groups New All People Users [PERSON_NAME], [PERSON_NAME], [PERSON_NAME] Onboard…" at bounding box center [584, 178] width 1050 height 940
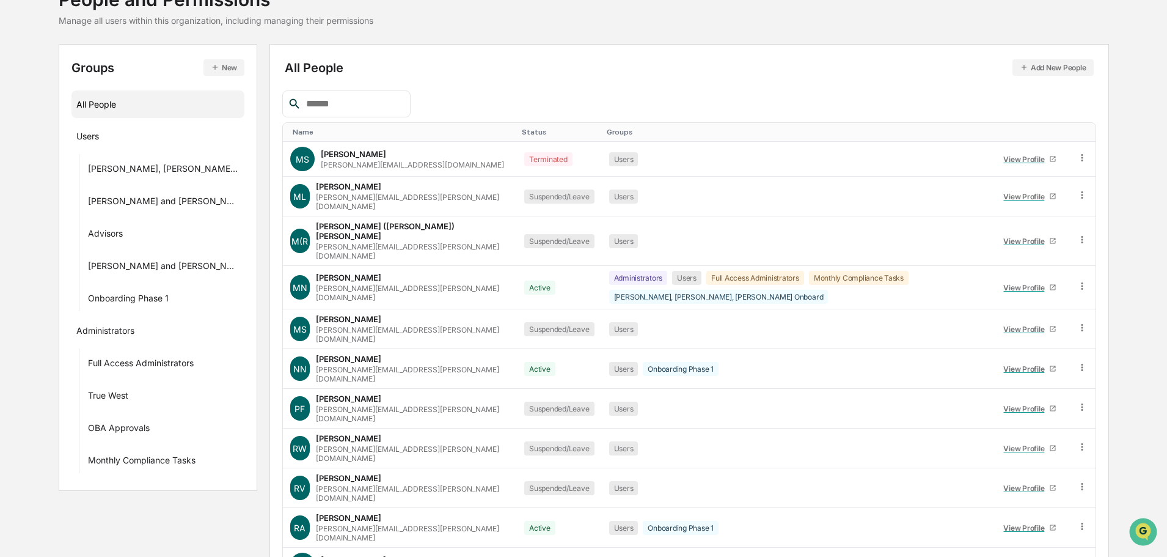
scroll to position [0, 0]
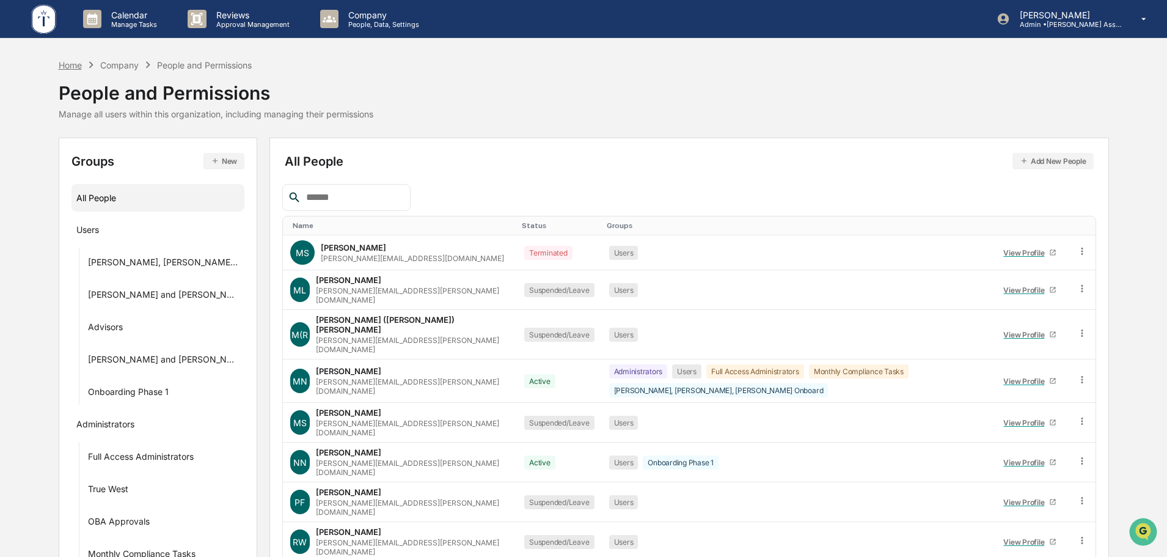
click at [60, 65] on div "Home" at bounding box center [70, 65] width 23 height 10
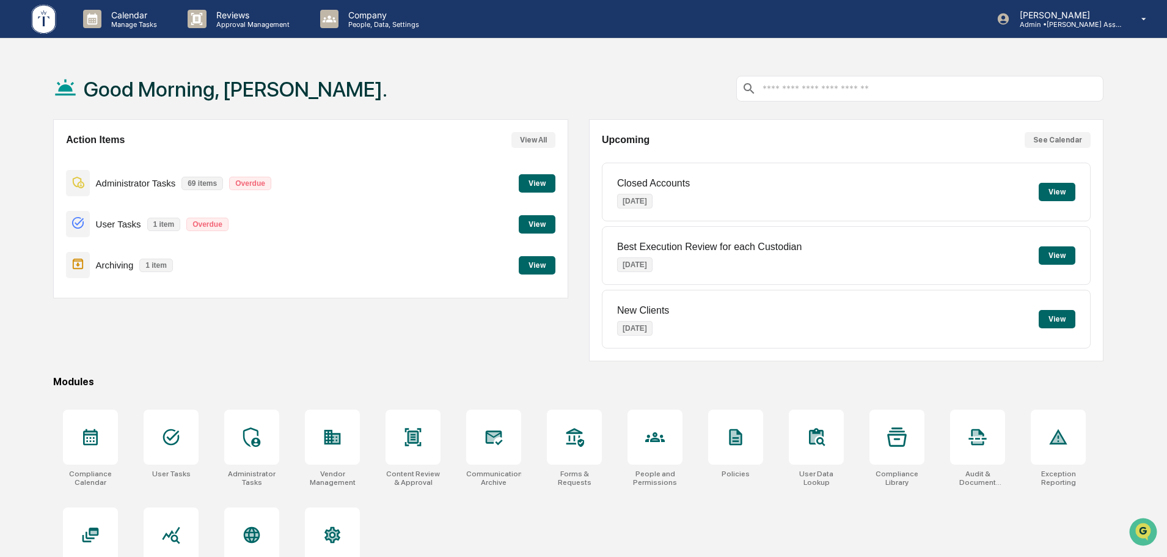
click at [568, 88] on div "Good Morning, [PERSON_NAME]." at bounding box center [578, 88] width 1050 height 61
click at [577, 271] on div "Action Items View All Administrator Tasks 69 items Overdue View User Tasks 1 it…" at bounding box center [578, 240] width 1050 height 242
click at [582, 261] on div "Action Items View All Administrator Tasks 69 items Overdue View User Tasks 1 it…" at bounding box center [578, 240] width 1050 height 242
click at [560, 84] on div "Good Morning, [PERSON_NAME]." at bounding box center [578, 88] width 1050 height 61
click at [182, 327] on div "Action Items View All Administrator Tasks 69 items Overdue View User Tasks 1 it…" at bounding box center [310, 240] width 515 height 242
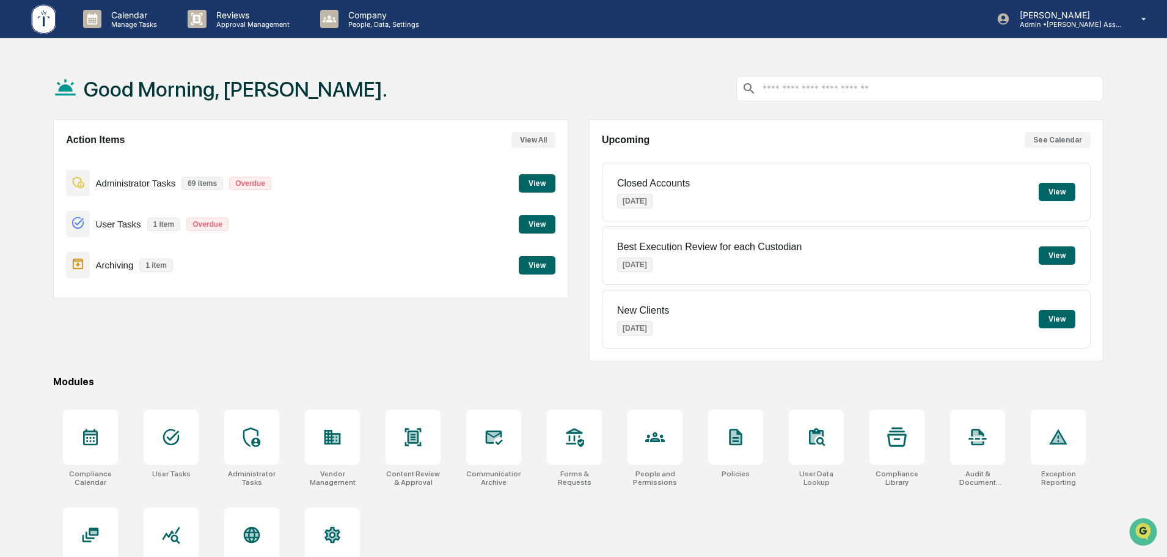
click at [320, 339] on div "Action Items View All Administrator Tasks 69 items Overdue View User Tasks 1 it…" at bounding box center [310, 240] width 515 height 242
click at [697, 99] on div "Good Morning, [PERSON_NAME]." at bounding box center [578, 88] width 1050 height 61
